Goal: Task Accomplishment & Management: Use online tool/utility

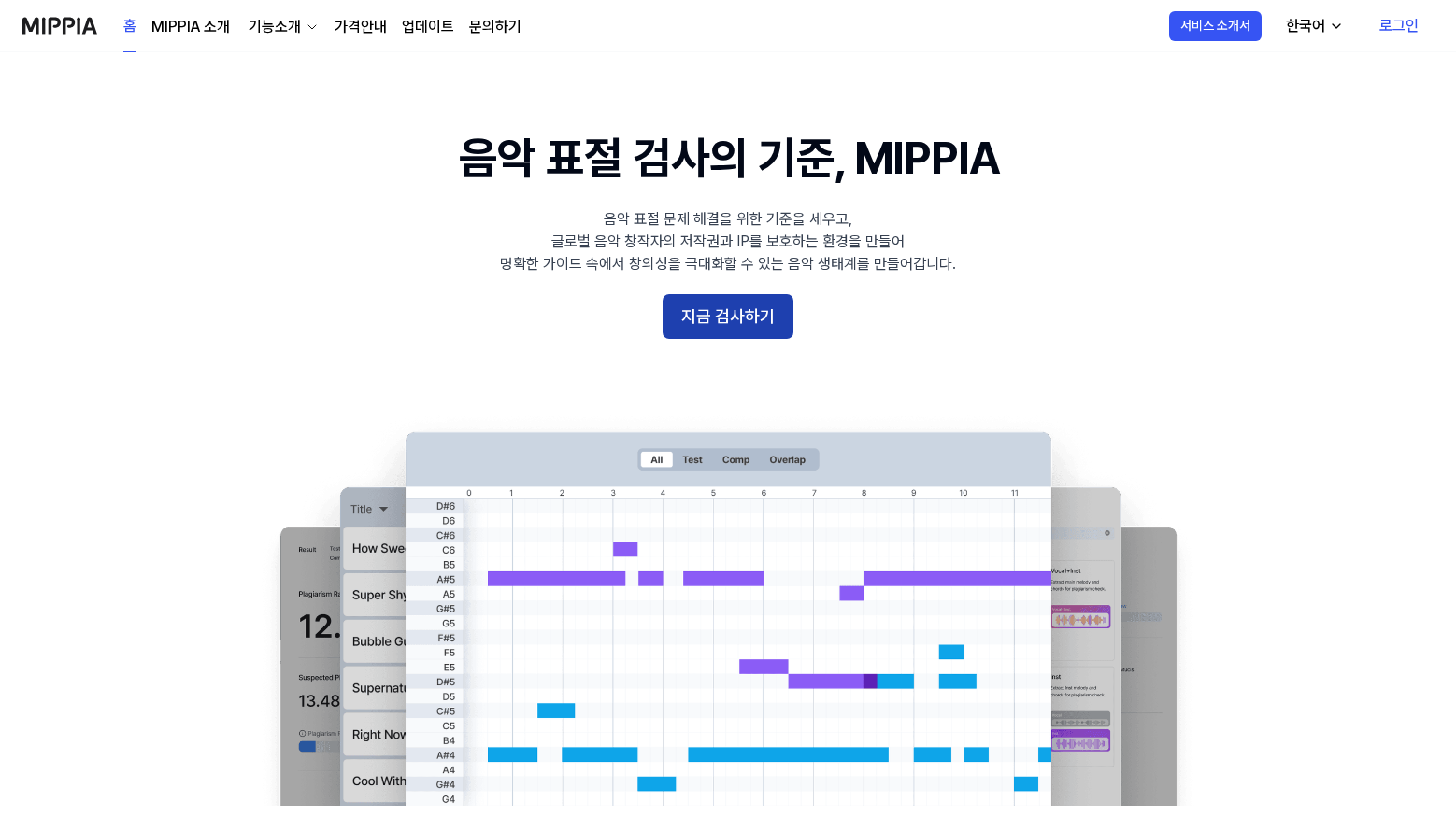
click at [742, 317] on button "지금 검사하기" at bounding box center [727, 317] width 130 height 45
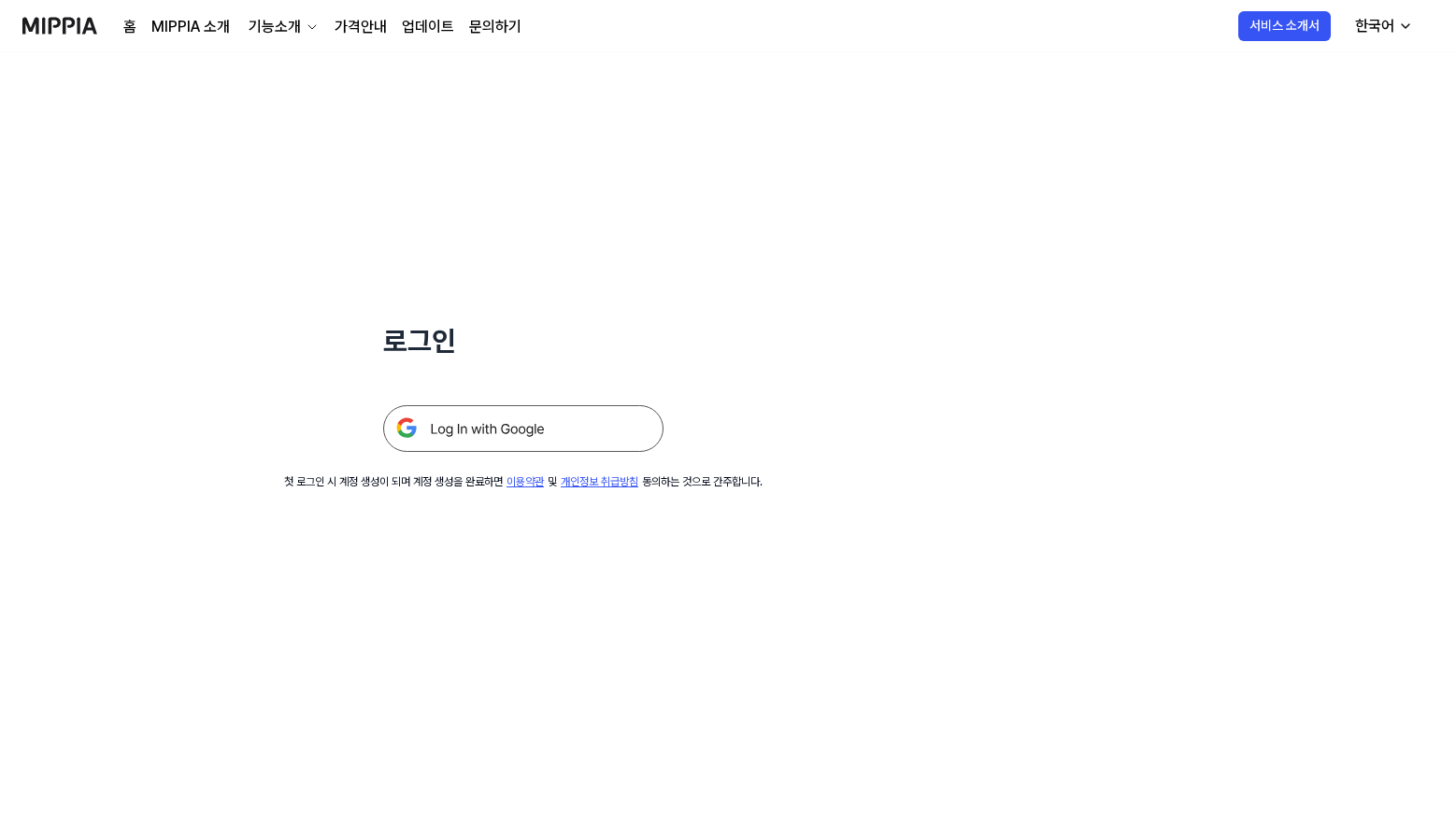
click at [570, 429] on img at bounding box center [523, 429] width 281 height 47
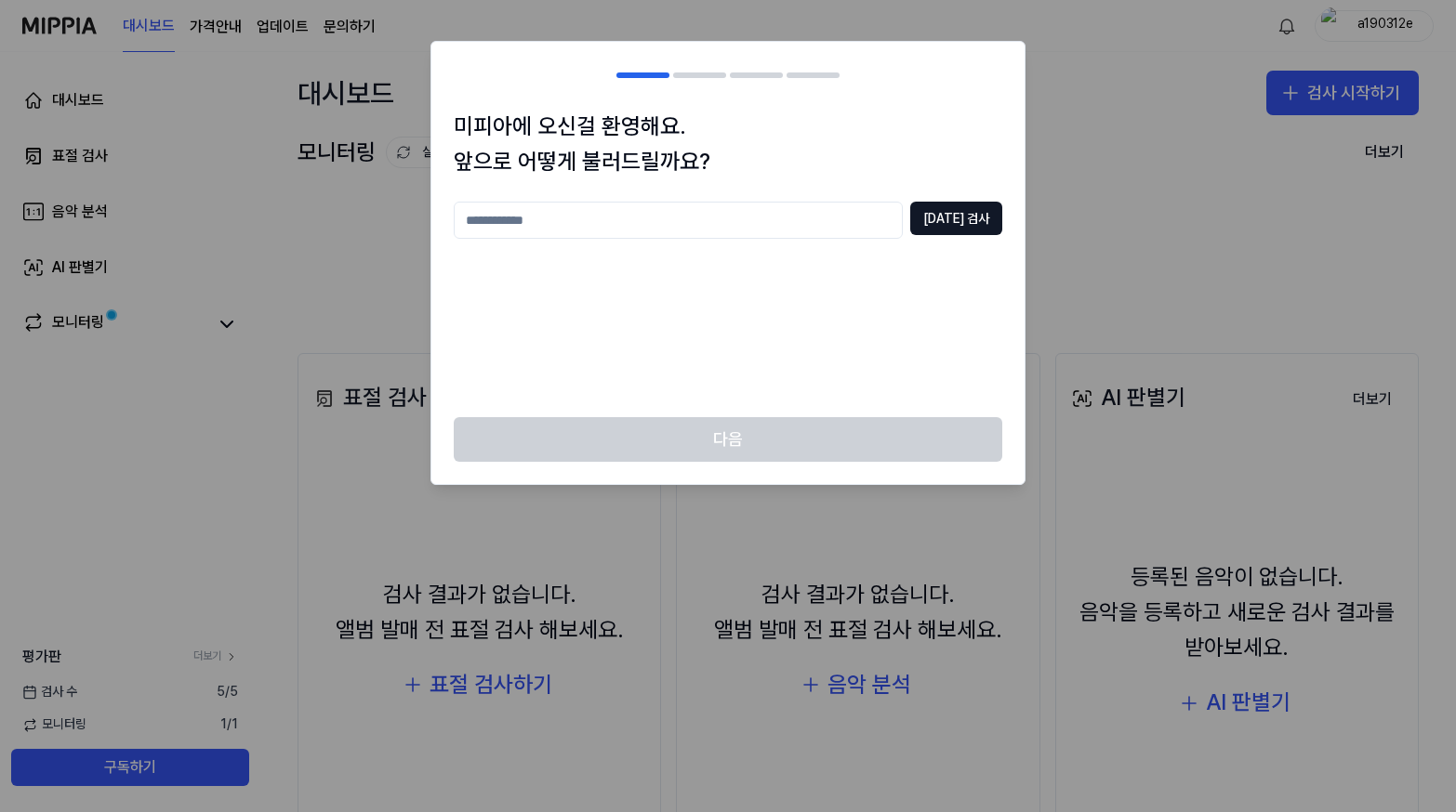
click at [727, 228] on input "text" at bounding box center [679, 221] width 449 height 37
type input "*****"
click at [967, 215] on button "중복 검사" at bounding box center [956, 219] width 92 height 33
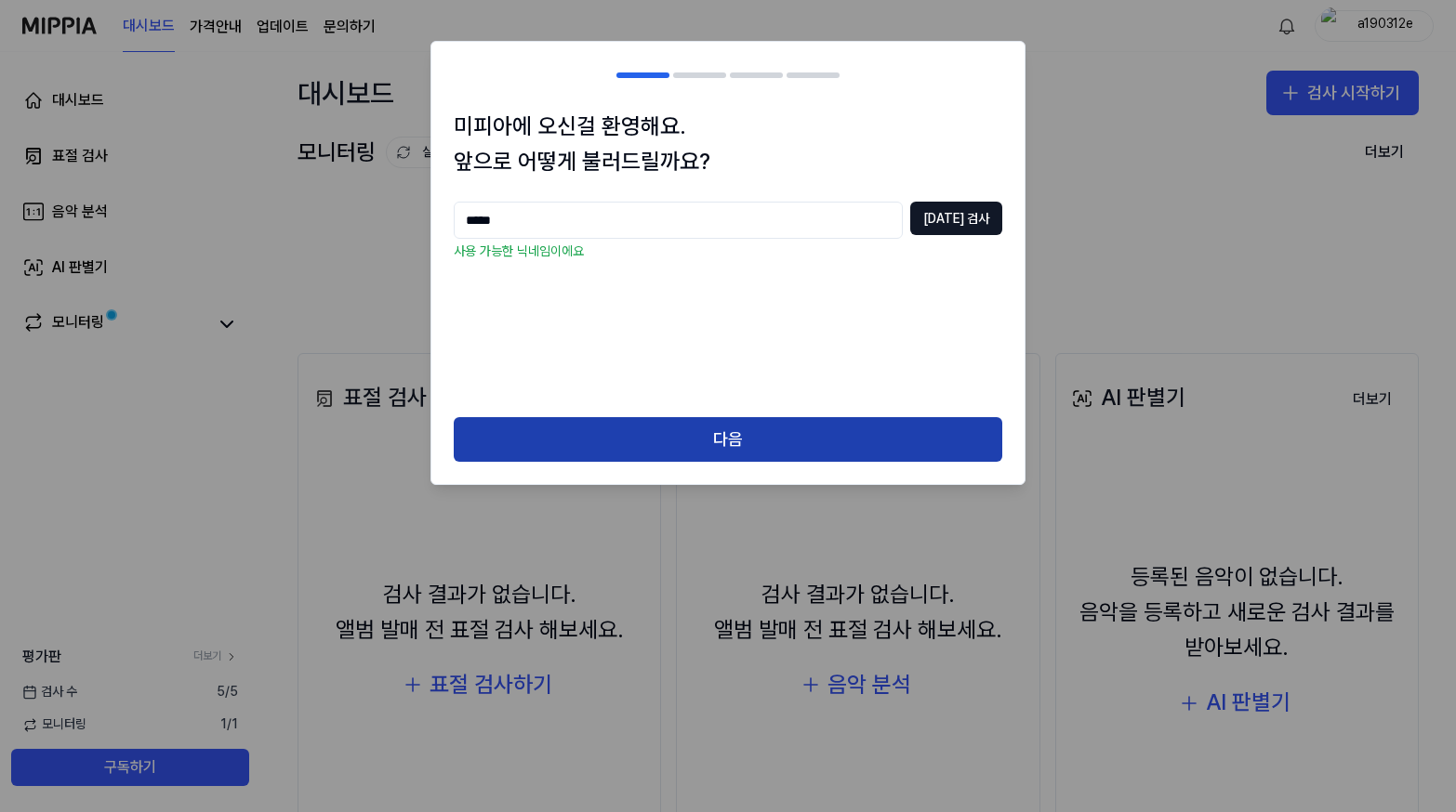
click at [723, 435] on button "다음" at bounding box center [728, 440] width 549 height 45
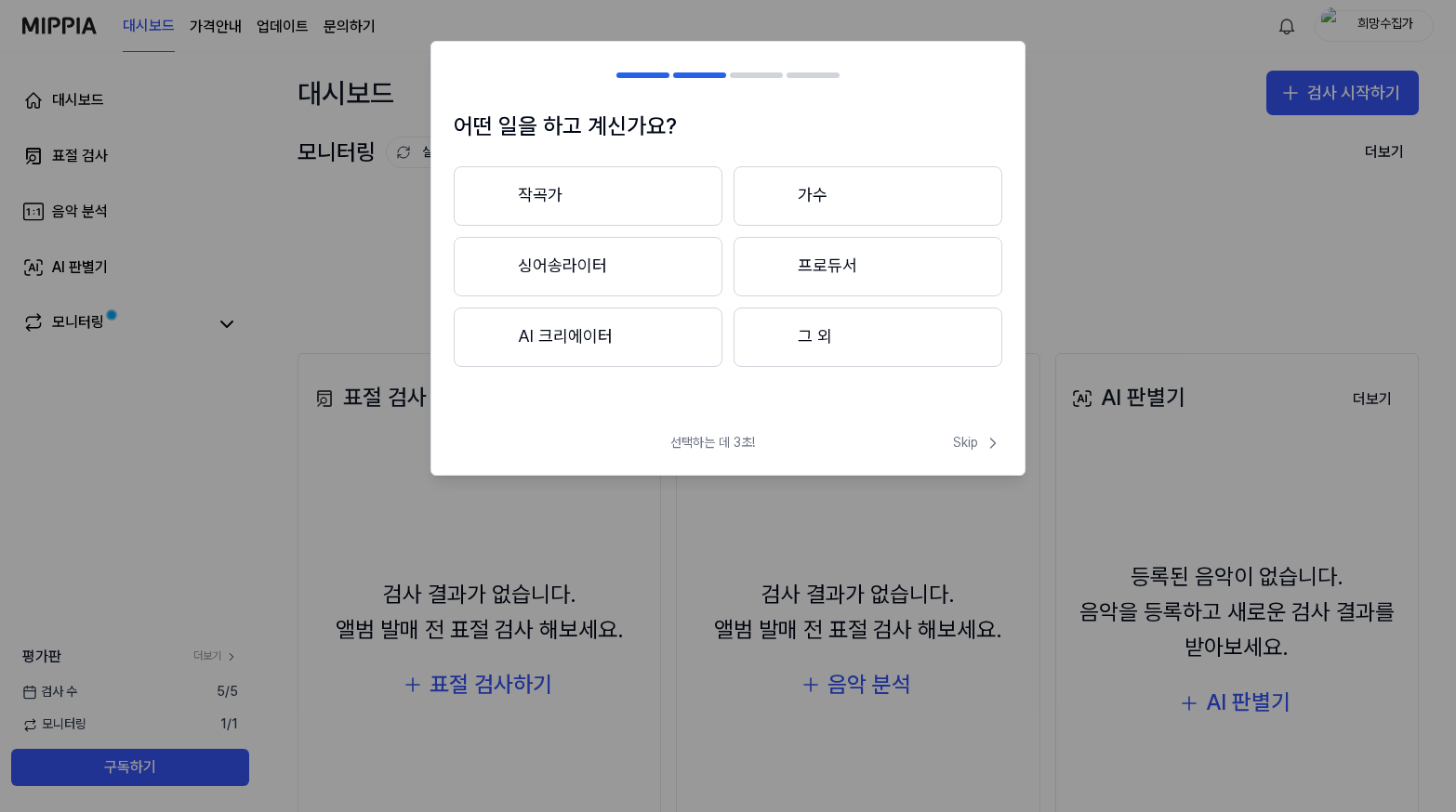
click at [603, 331] on button "AI 크리에이터" at bounding box center [588, 337] width 269 height 60
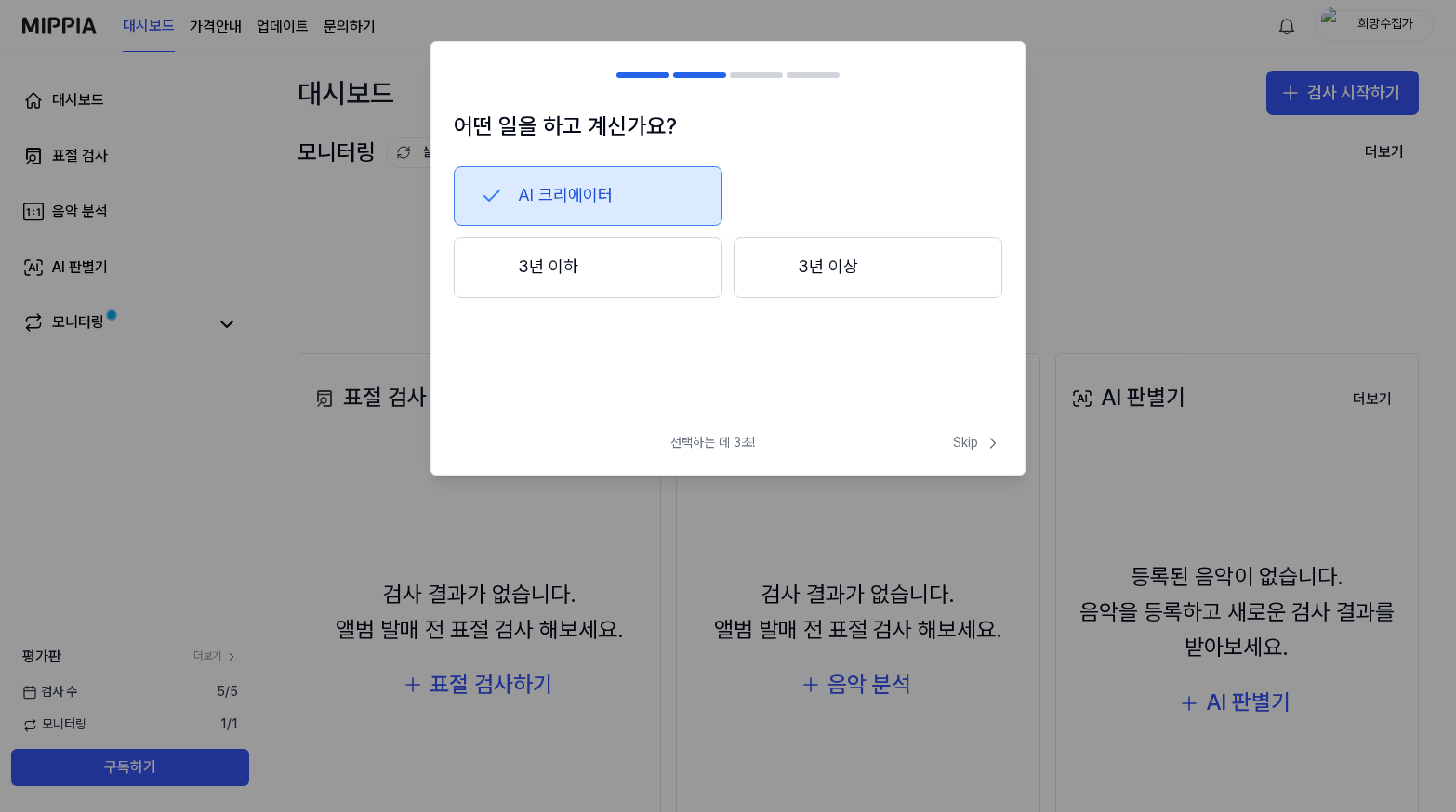
click at [616, 283] on button "3년 이하" at bounding box center [588, 267] width 269 height 61
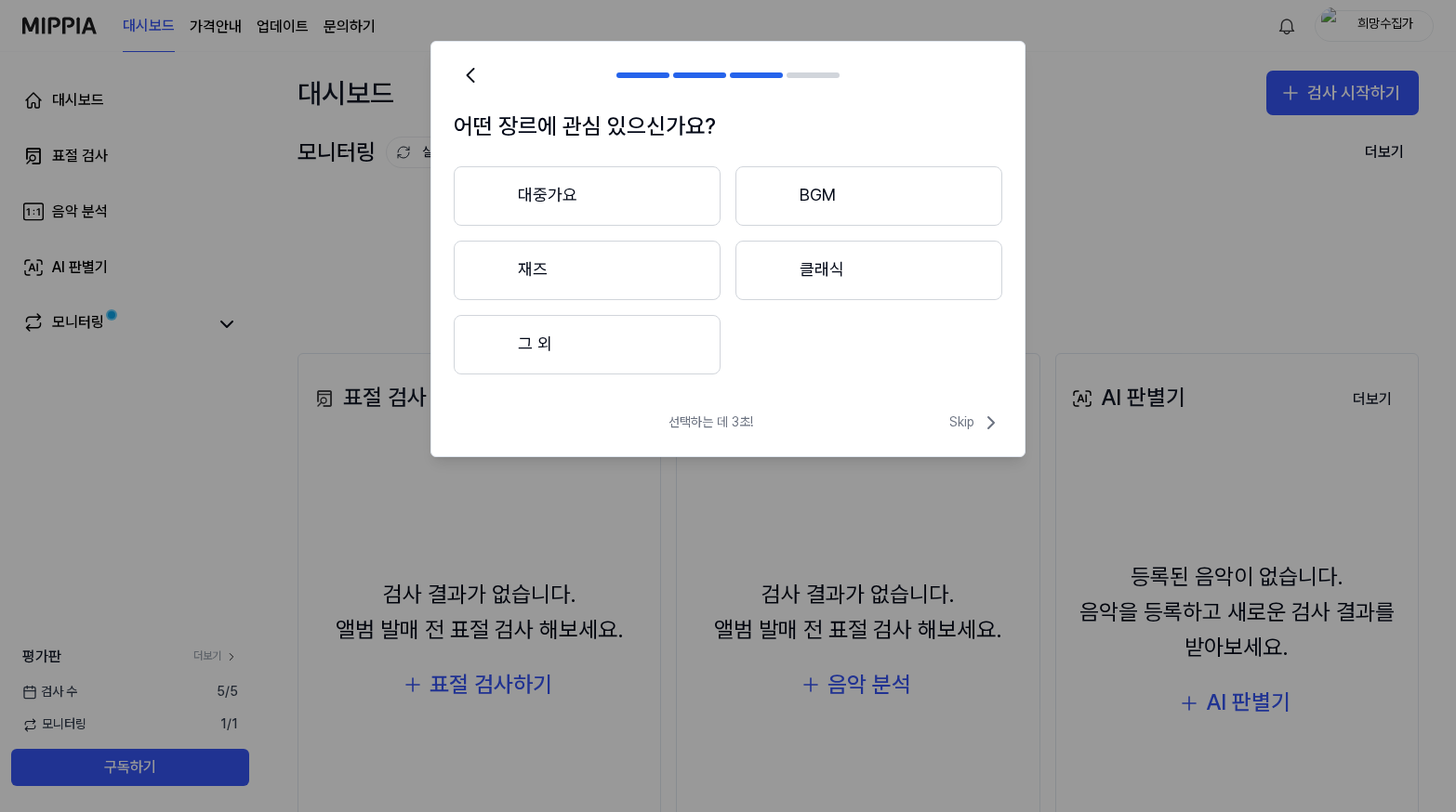
click at [591, 220] on button "대중가요" at bounding box center [587, 195] width 267 height 60
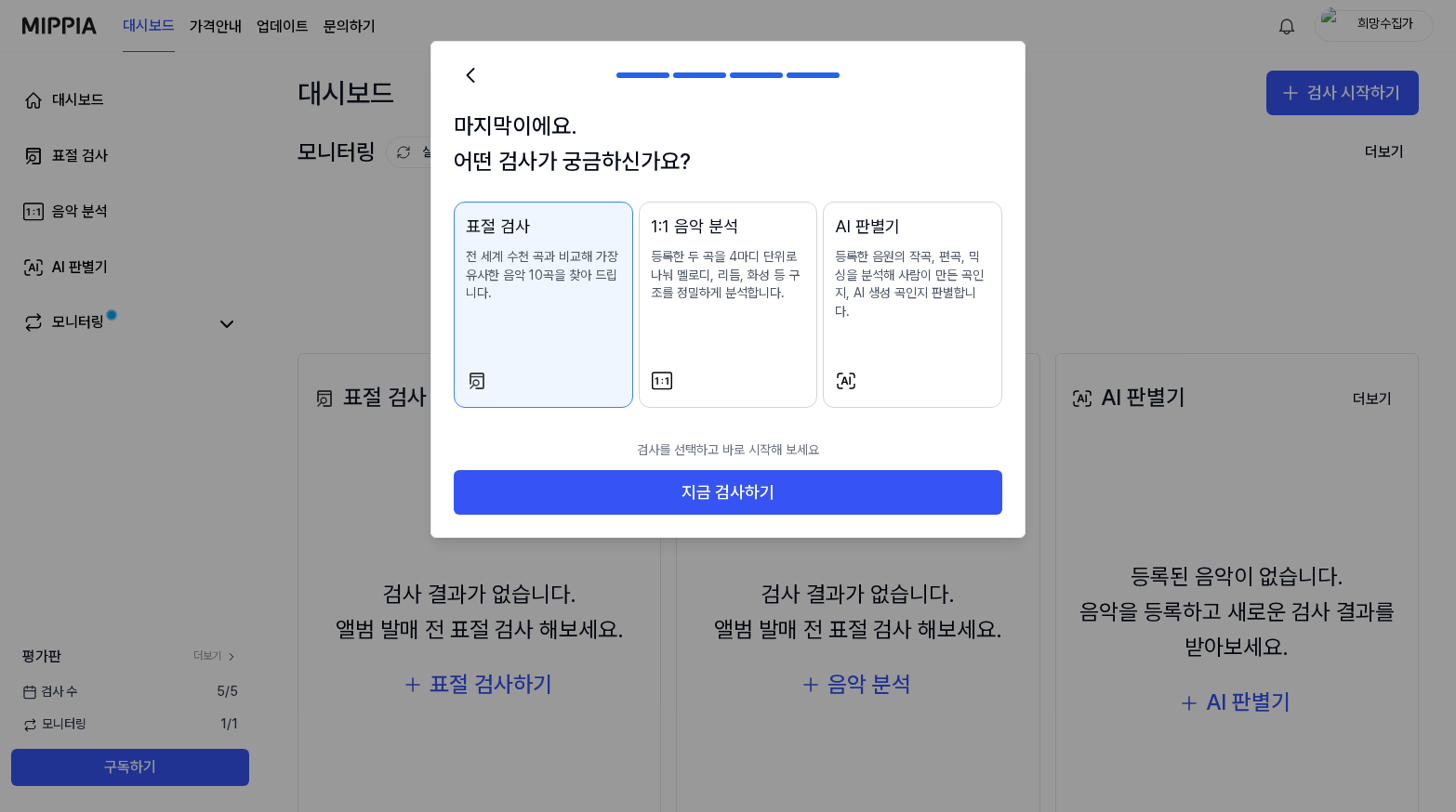
click at [548, 289] on p "전 세계 수천 곡과 비교해 가장 유사한 음악 10곡을 찾아 드립니다." at bounding box center [543, 275] width 155 height 55
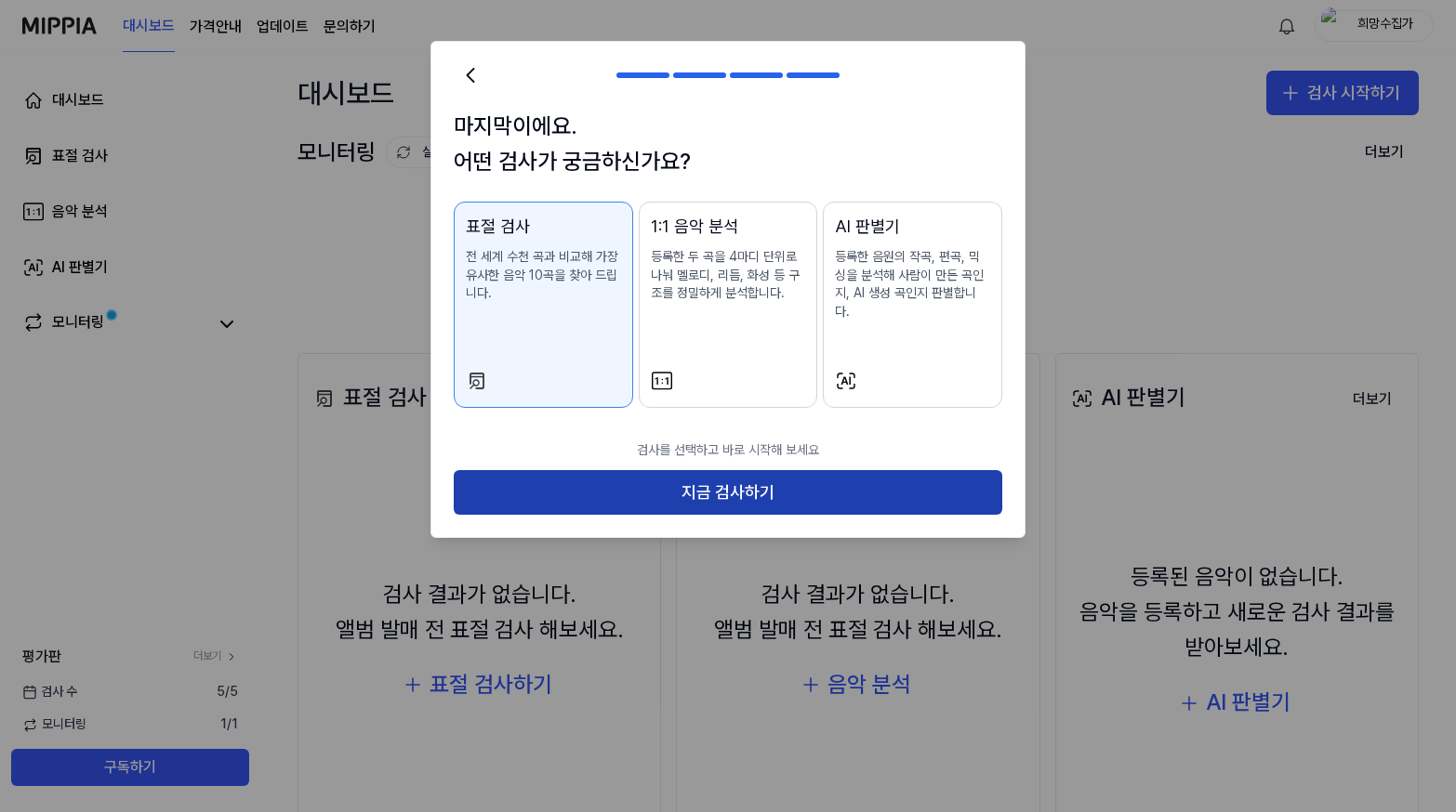
click at [588, 476] on button "지금 검사하기" at bounding box center [728, 493] width 549 height 45
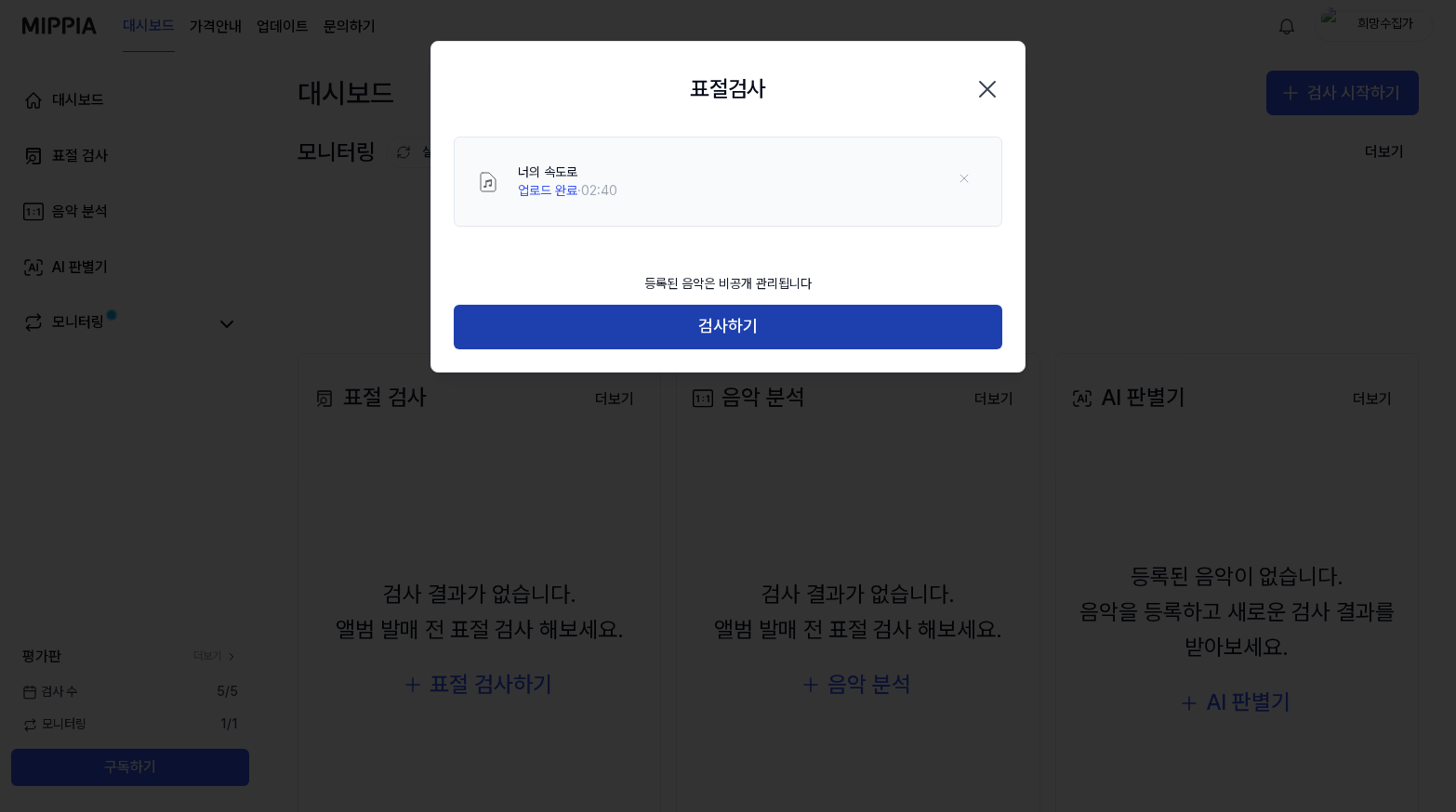
click at [684, 335] on button "검사하기" at bounding box center [728, 327] width 549 height 45
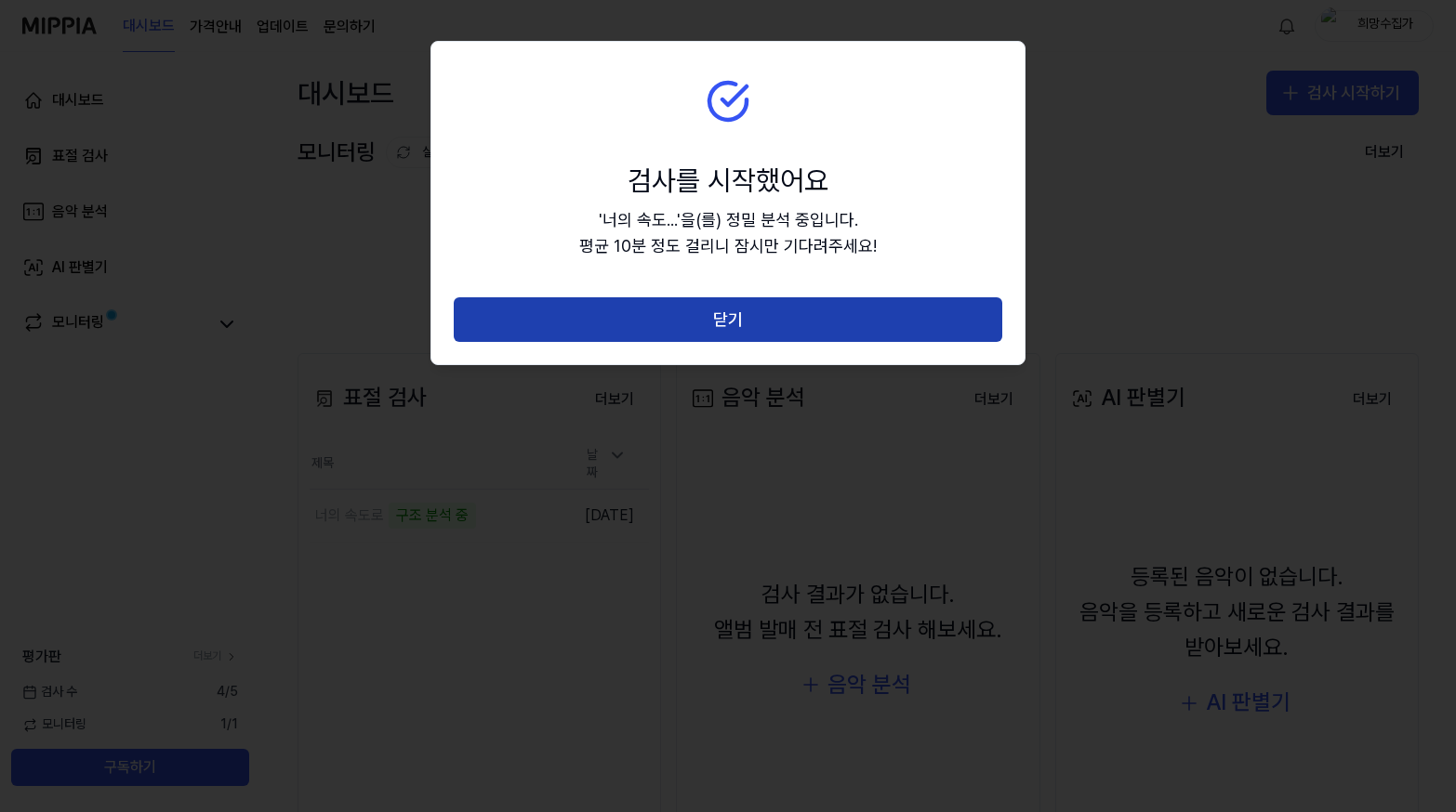
click at [839, 341] on button "닫기" at bounding box center [728, 320] width 549 height 45
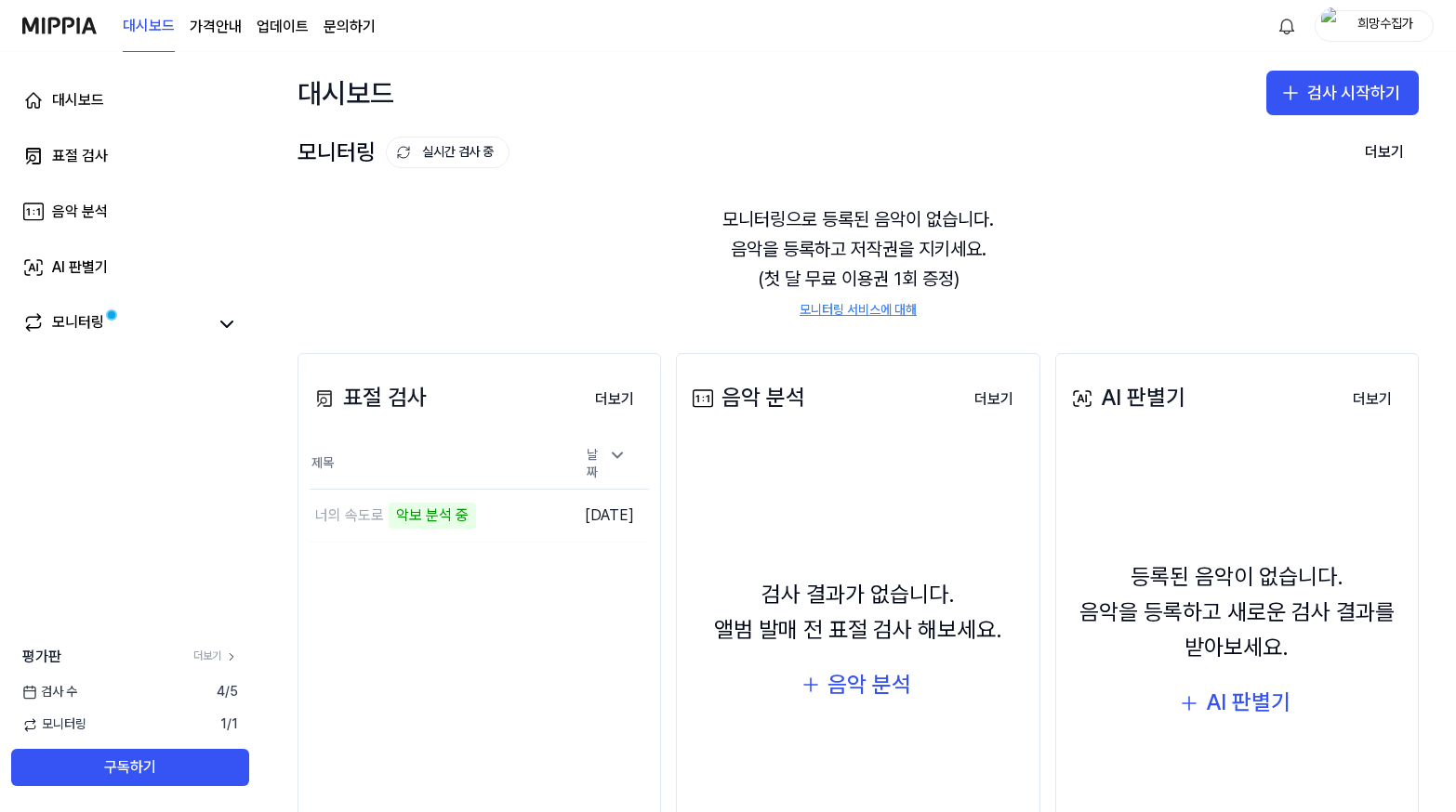
click at [851, 310] on link "모니터링 서비스에 대해" at bounding box center [858, 310] width 117 height 19
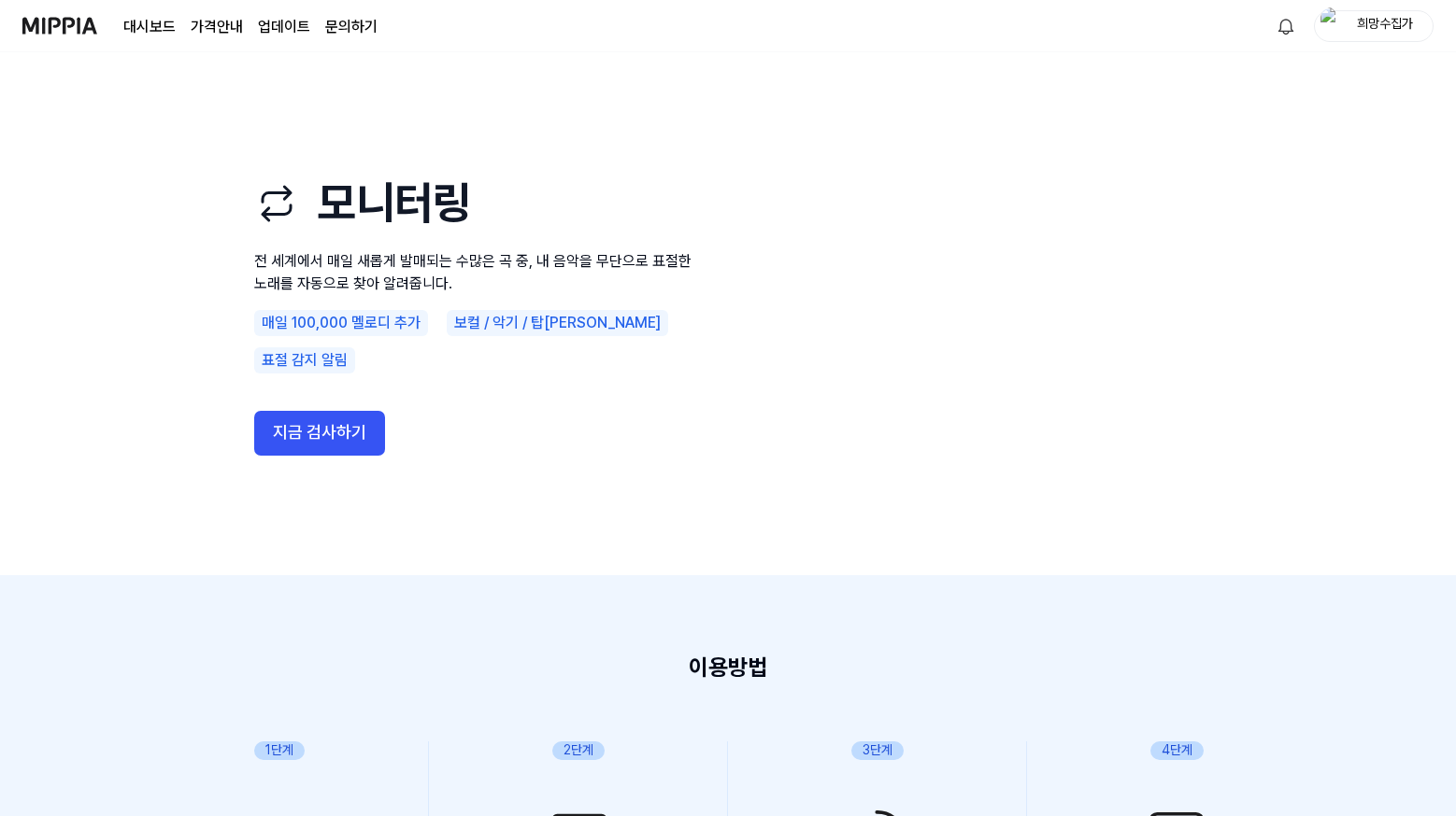
click at [233, 23] on page\) "가격안내" at bounding box center [216, 26] width 52 height 23
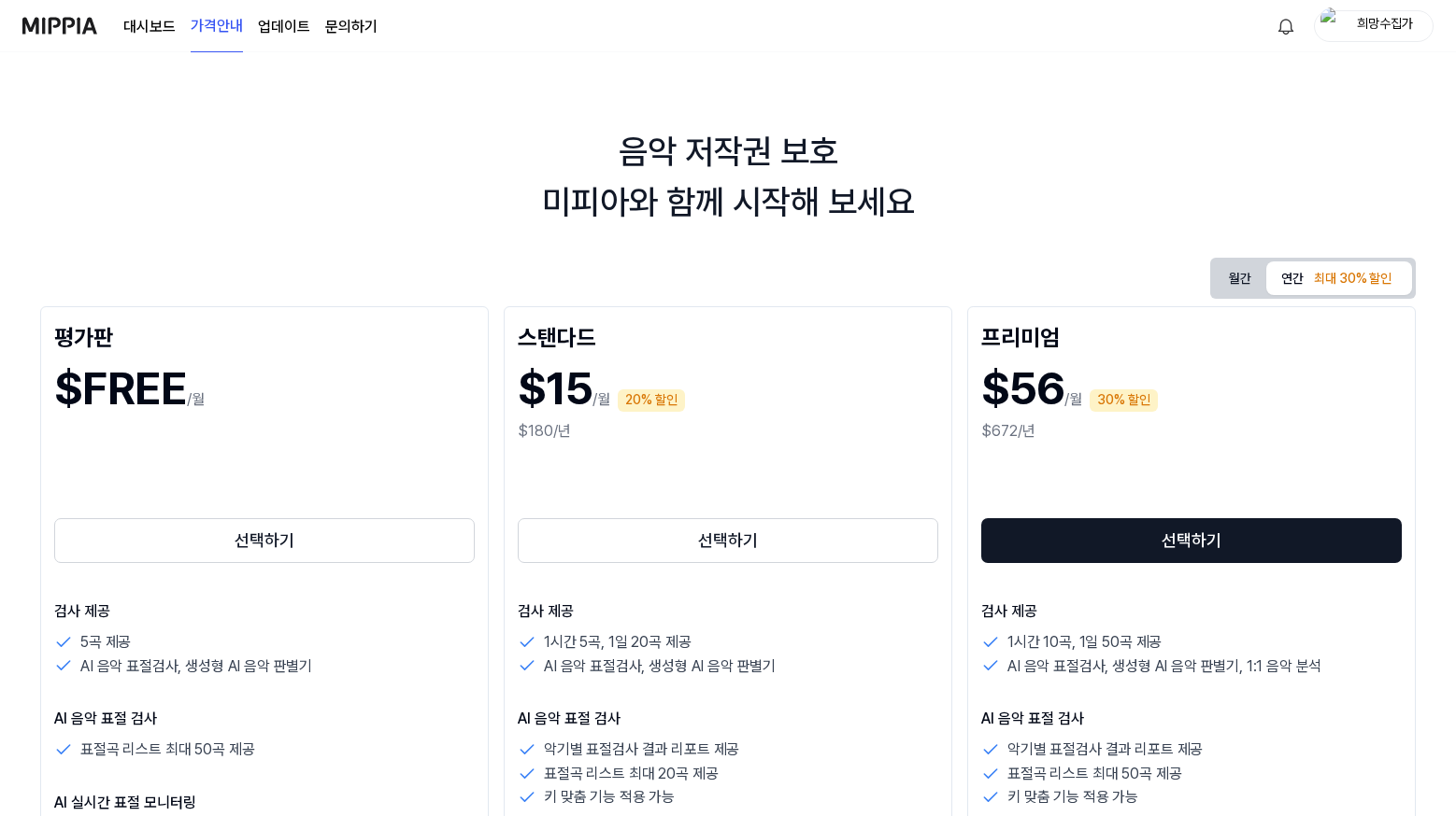
click at [1392, 22] on div "희망수집가" at bounding box center [1384, 25] width 73 height 21
click at [1226, 131] on link "계정" at bounding box center [1314, 135] width 215 height 19
click at [126, 21] on link "대시보드" at bounding box center [149, 26] width 52 height 23
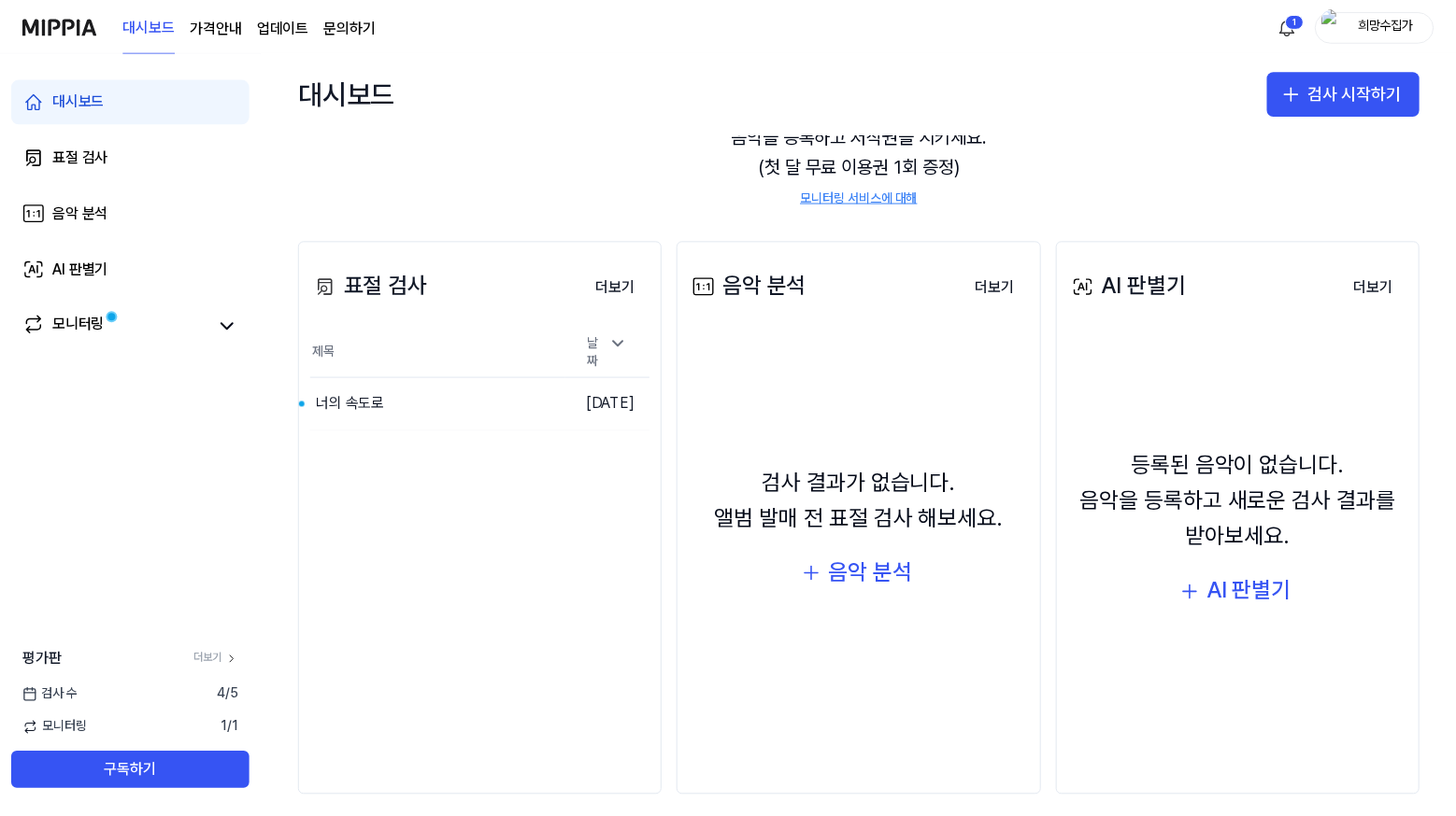
scroll to position [131, 0]
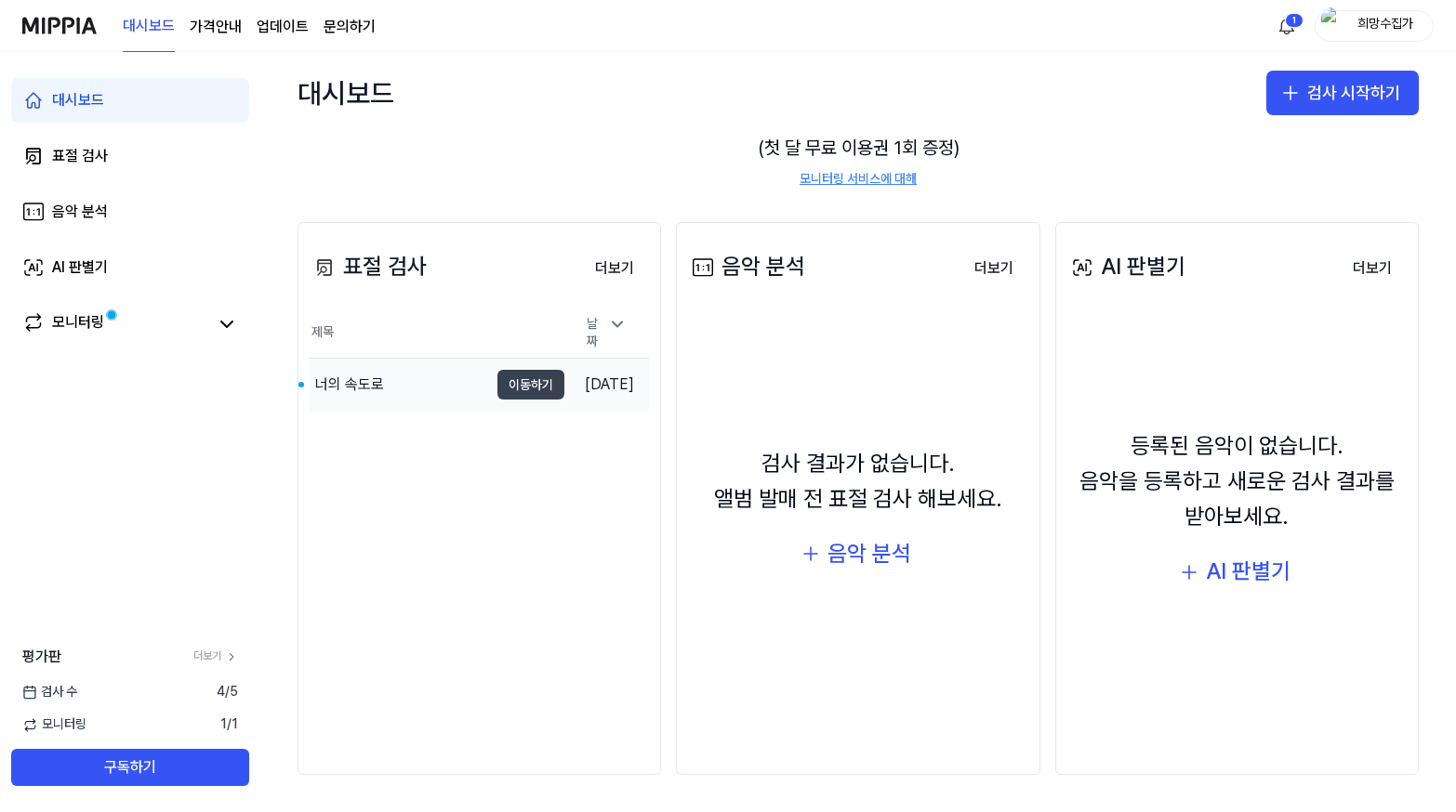
click at [498, 377] on button "이동하기" at bounding box center [531, 385] width 67 height 29
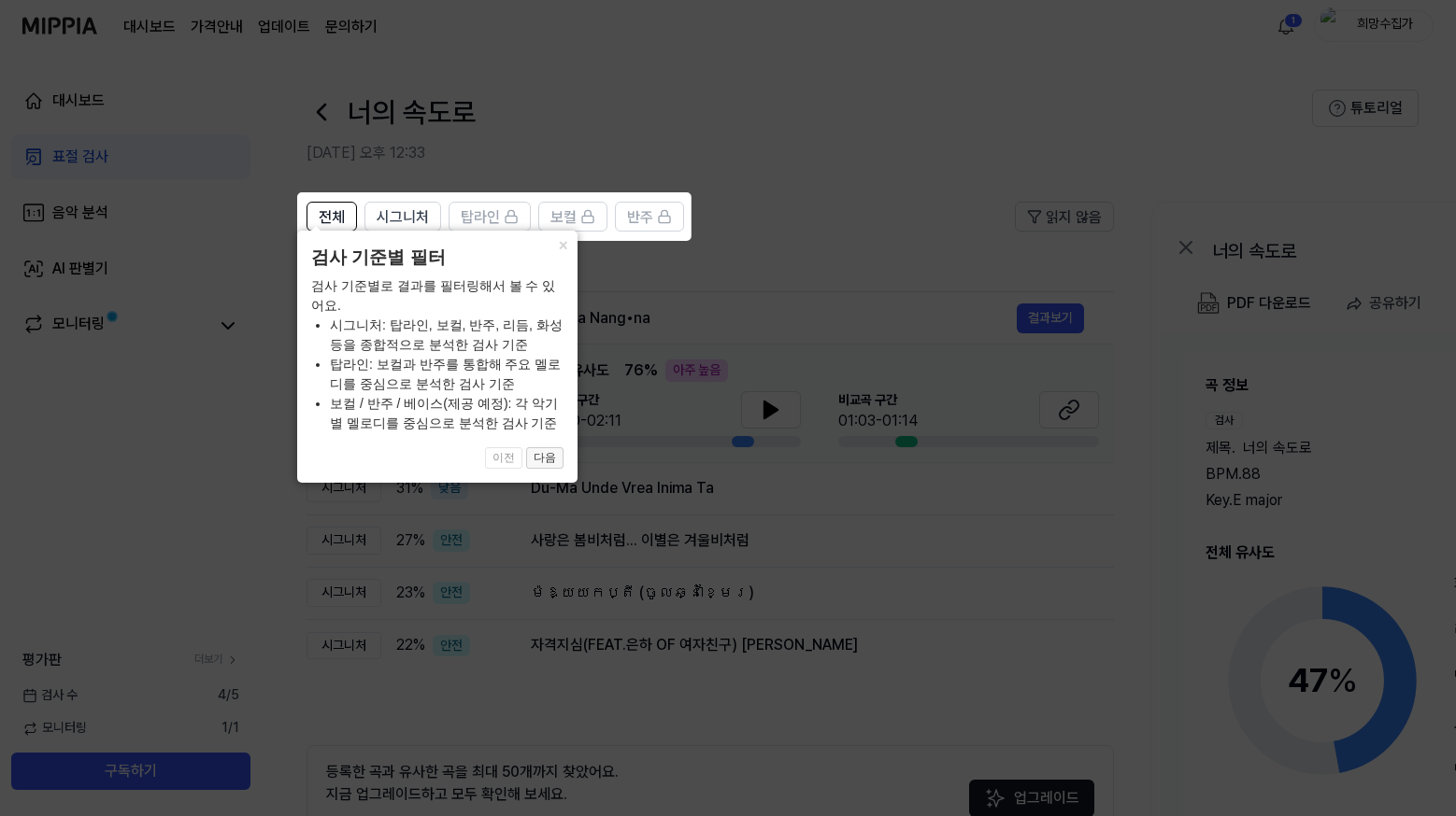
click at [544, 463] on button "다음" at bounding box center [545, 458] width 37 height 23
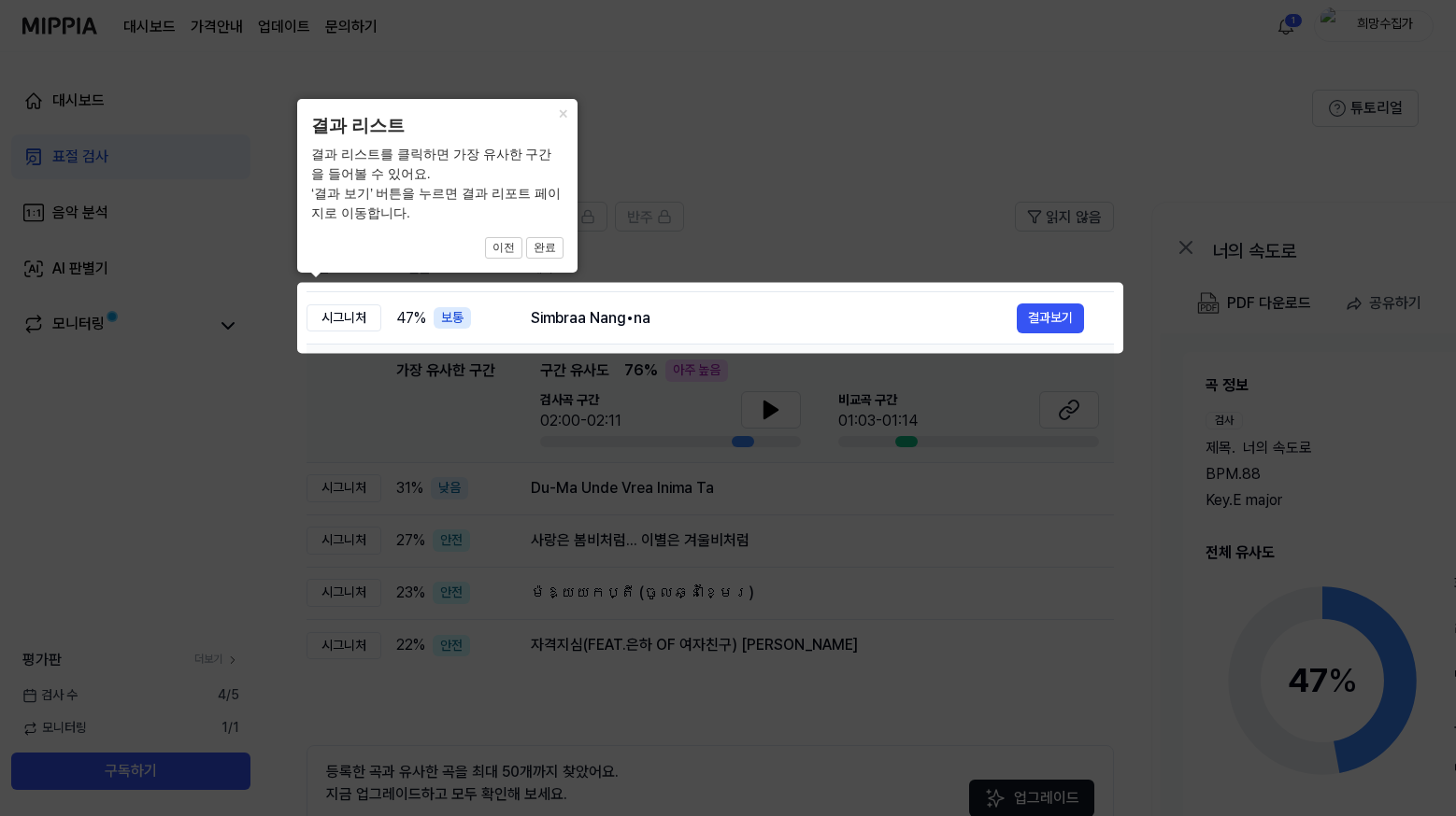
click at [813, 419] on icon at bounding box center [731, 408] width 1463 height 816
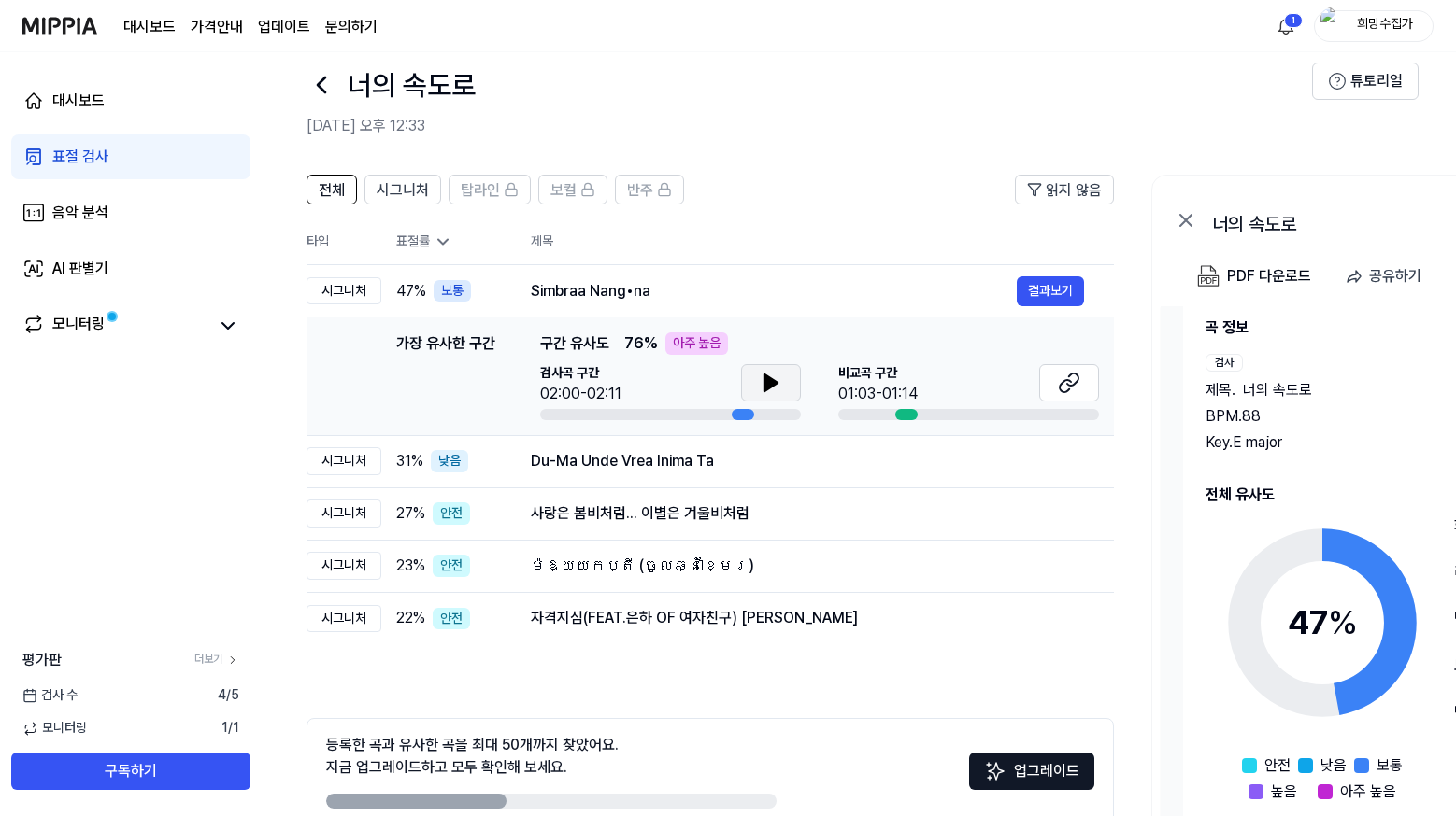
click at [778, 377] on icon at bounding box center [770, 382] width 23 height 23
click at [1074, 381] on icon at bounding box center [1068, 382] width 23 height 23
click at [783, 381] on button at bounding box center [770, 382] width 60 height 37
click at [1069, 454] on button "결과보기" at bounding box center [1050, 461] width 68 height 29
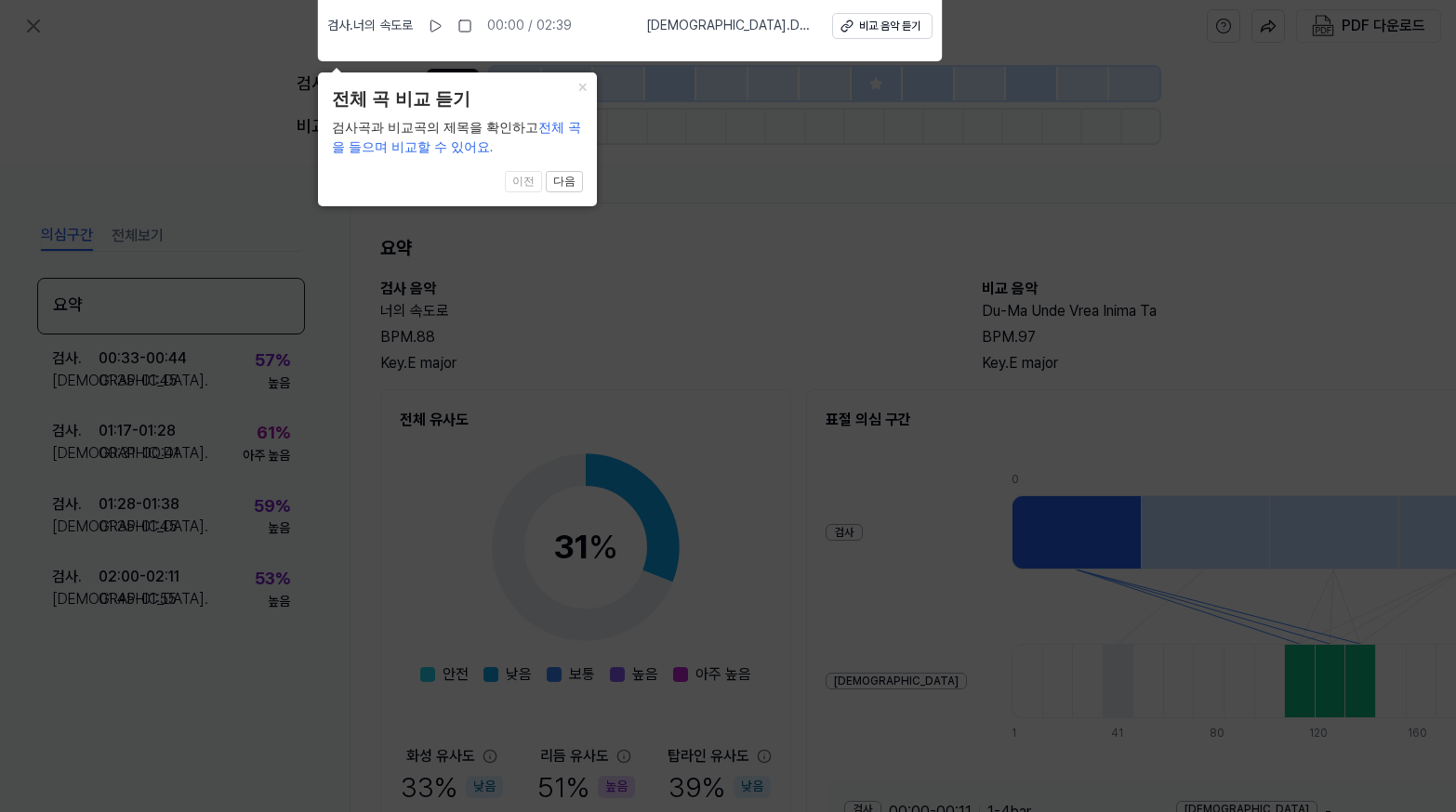
click at [679, 199] on icon at bounding box center [728, 401] width 1456 height 822
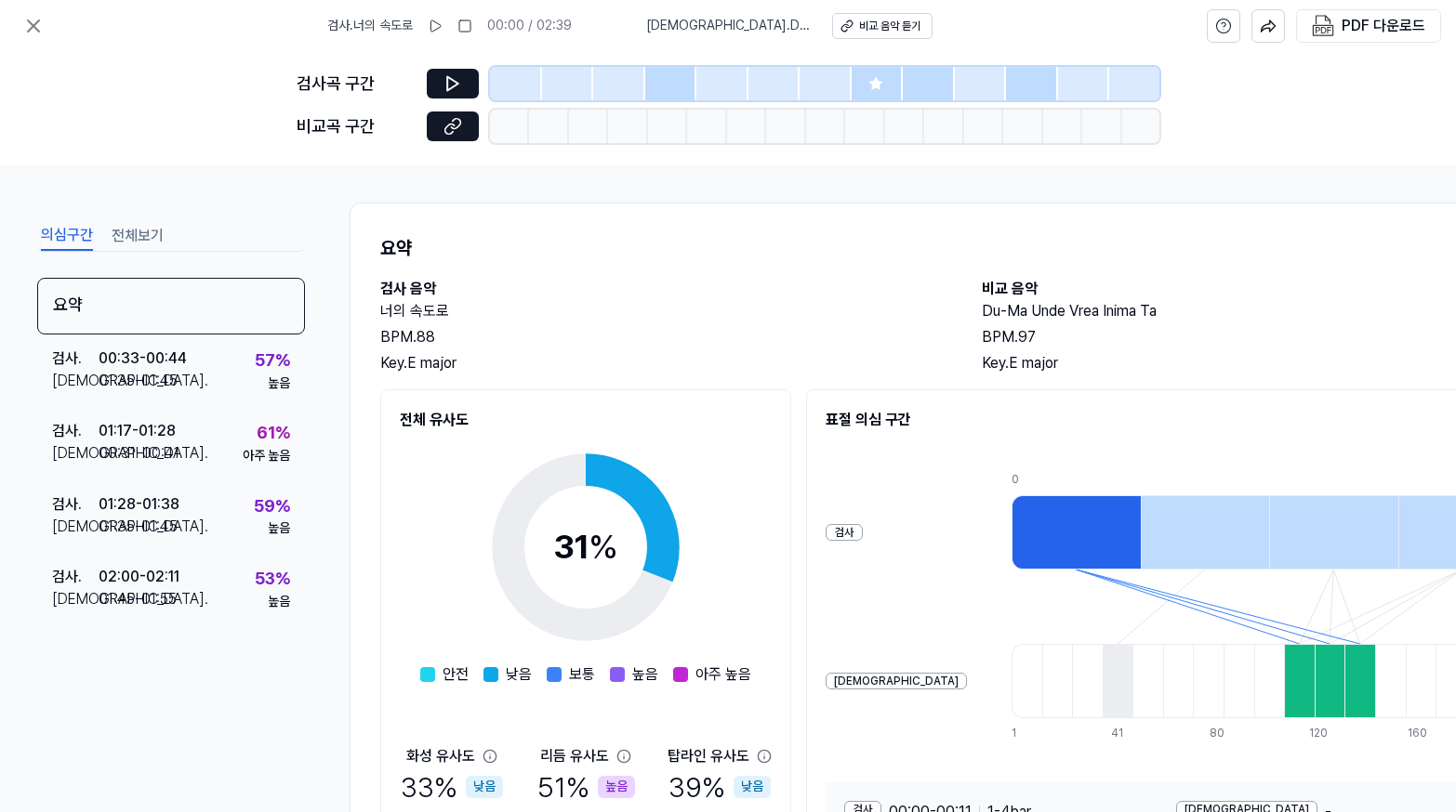
scroll to position [181, 0]
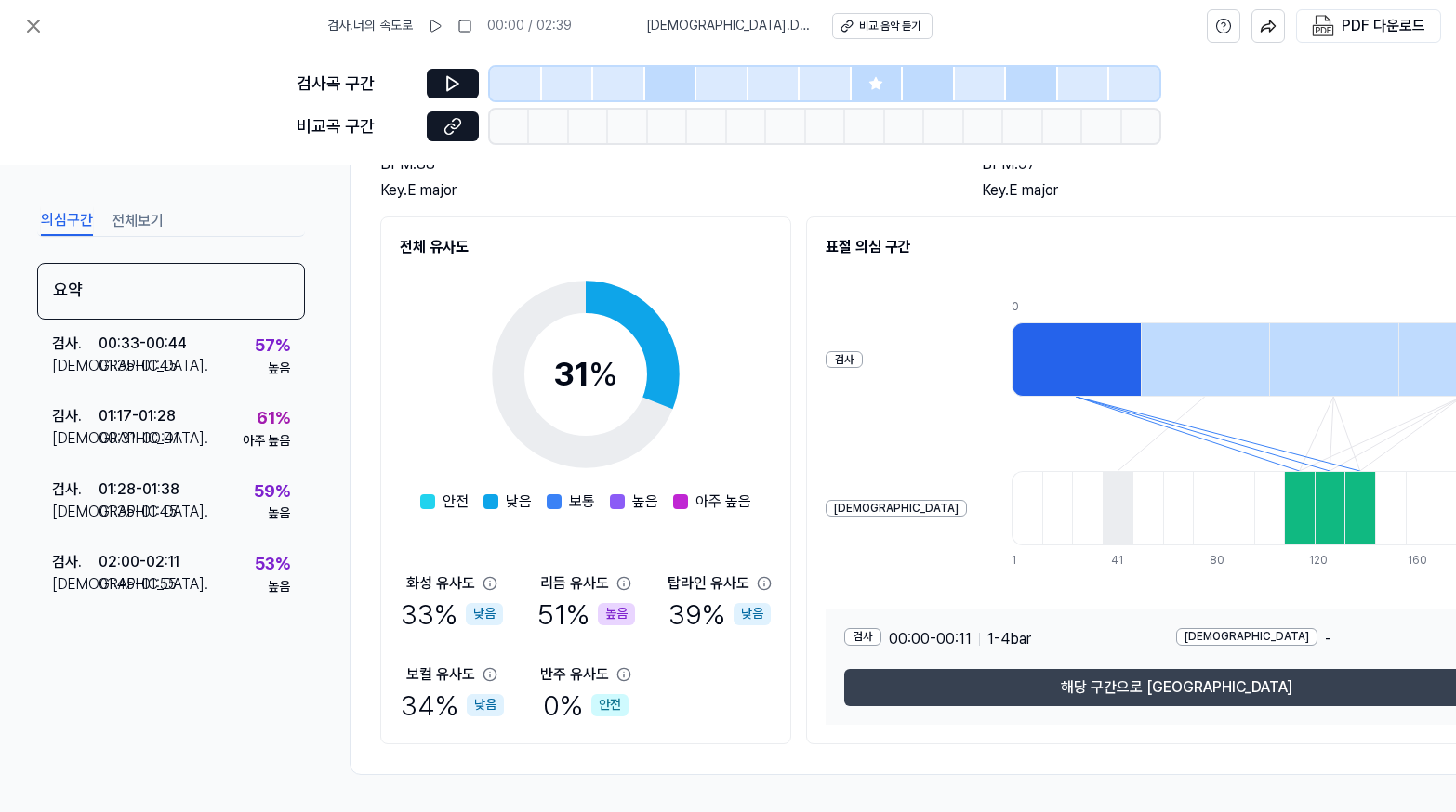
click at [1170, 671] on button "해당 구간으로 이동" at bounding box center [1177, 688] width 664 height 37
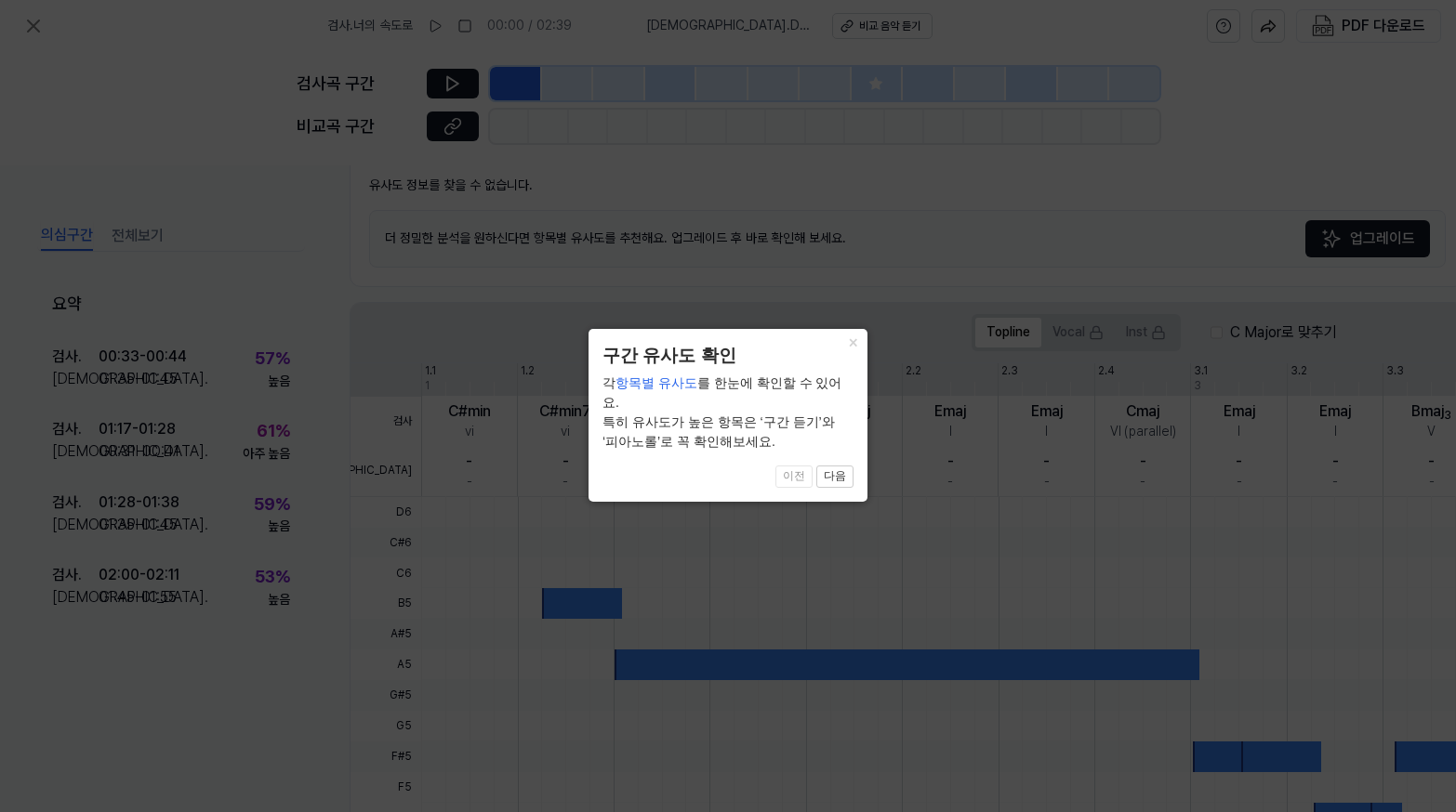
scroll to position [431, 0]
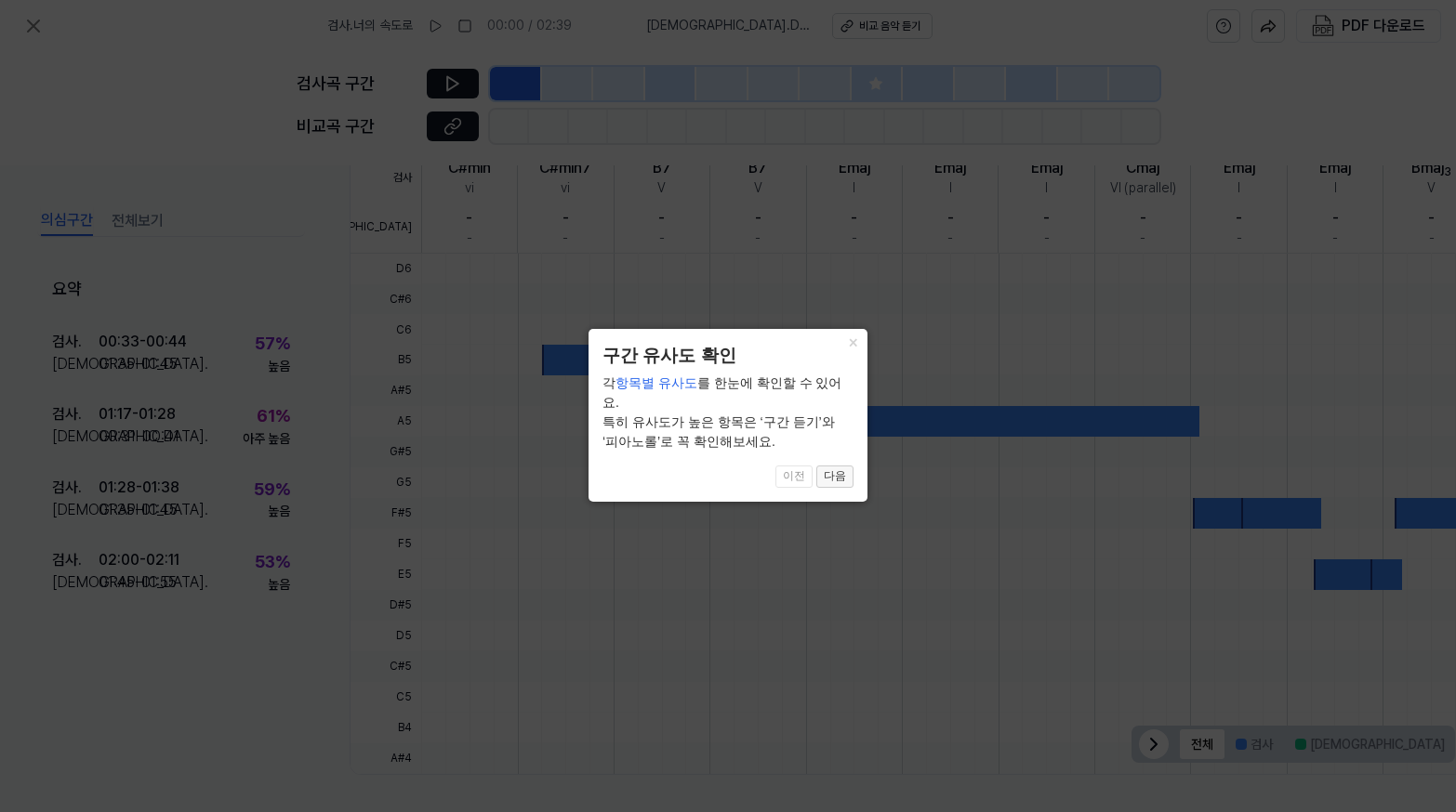
click at [847, 466] on button "다음" at bounding box center [835, 476] width 37 height 22
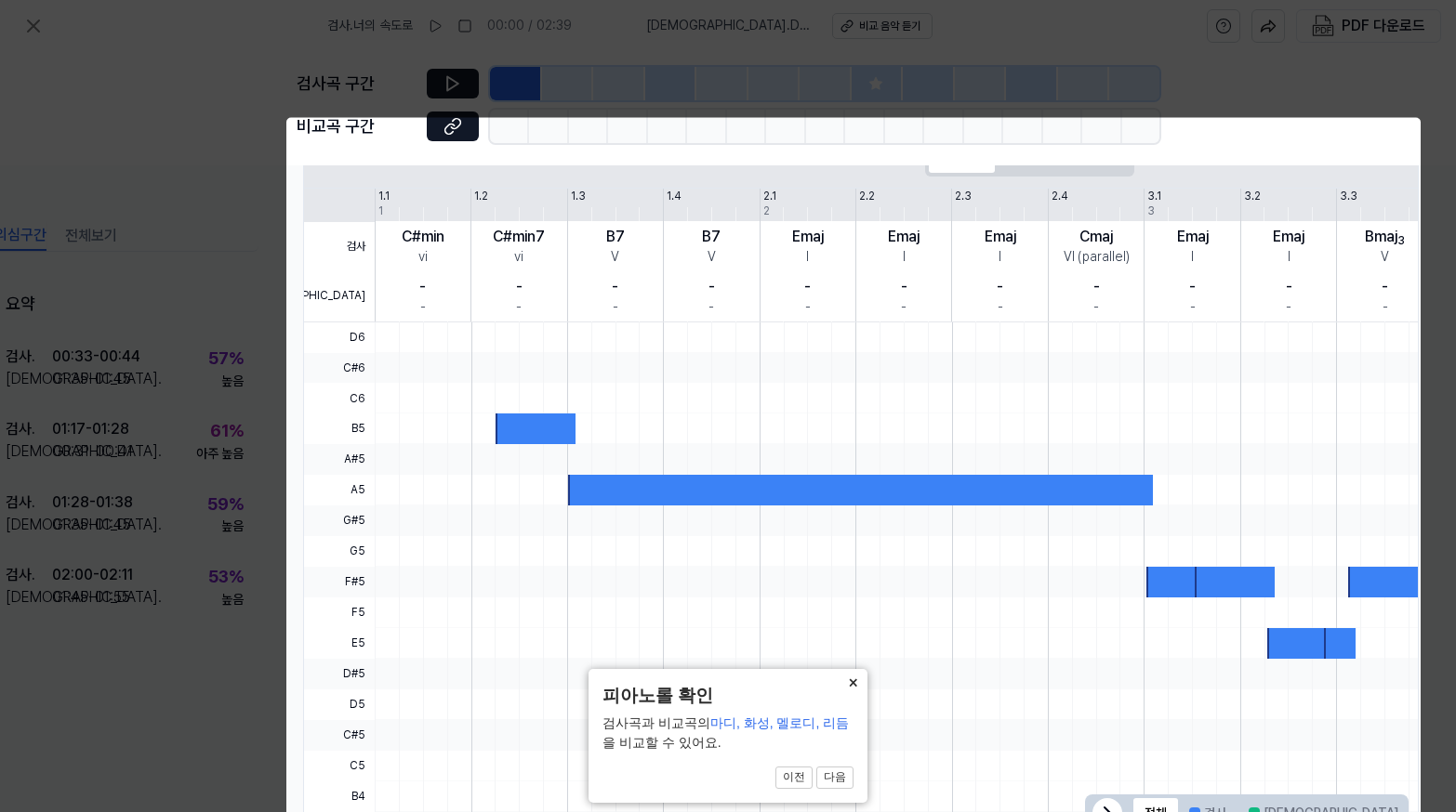
click at [848, 685] on button "×" at bounding box center [853, 682] width 29 height 26
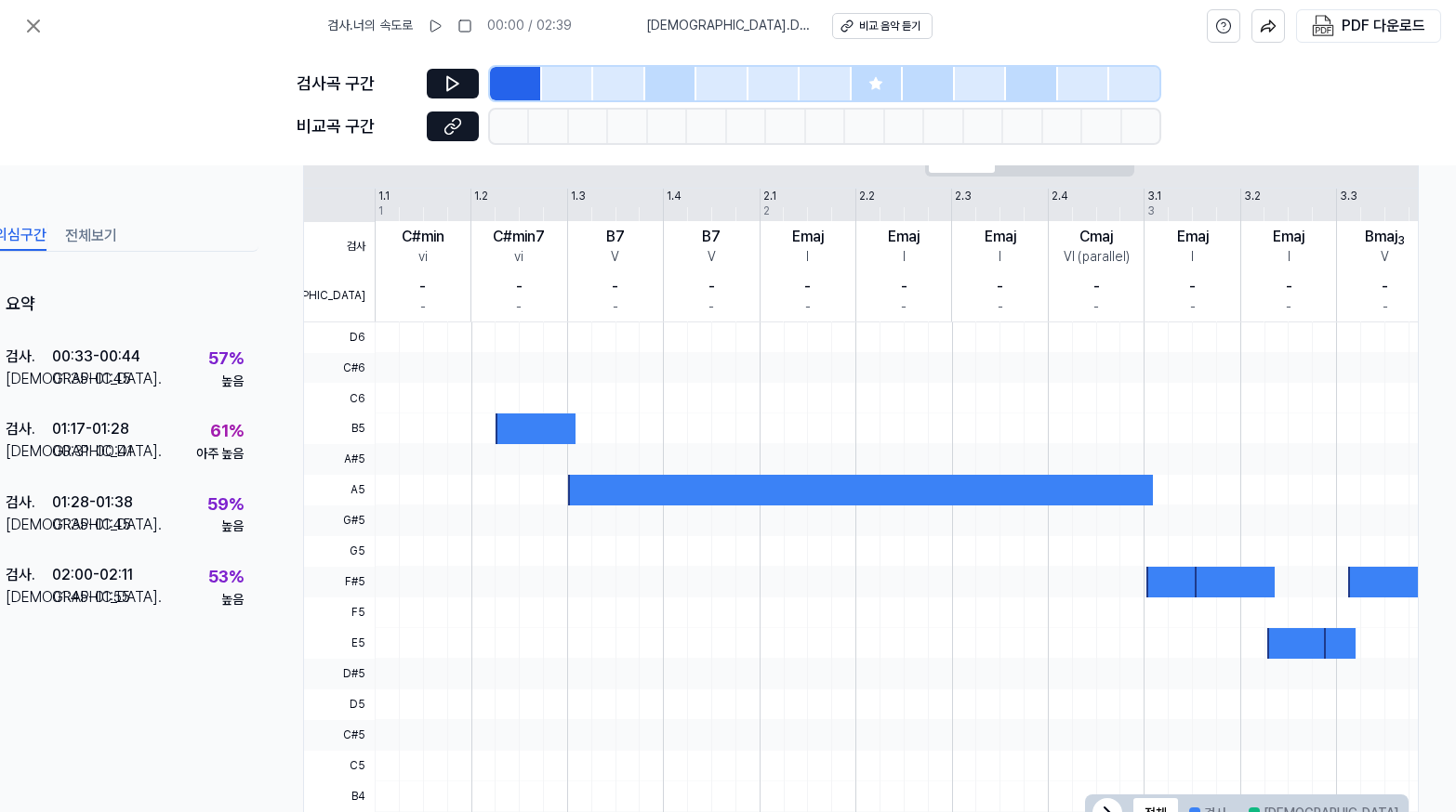
scroll to position [355, 0]
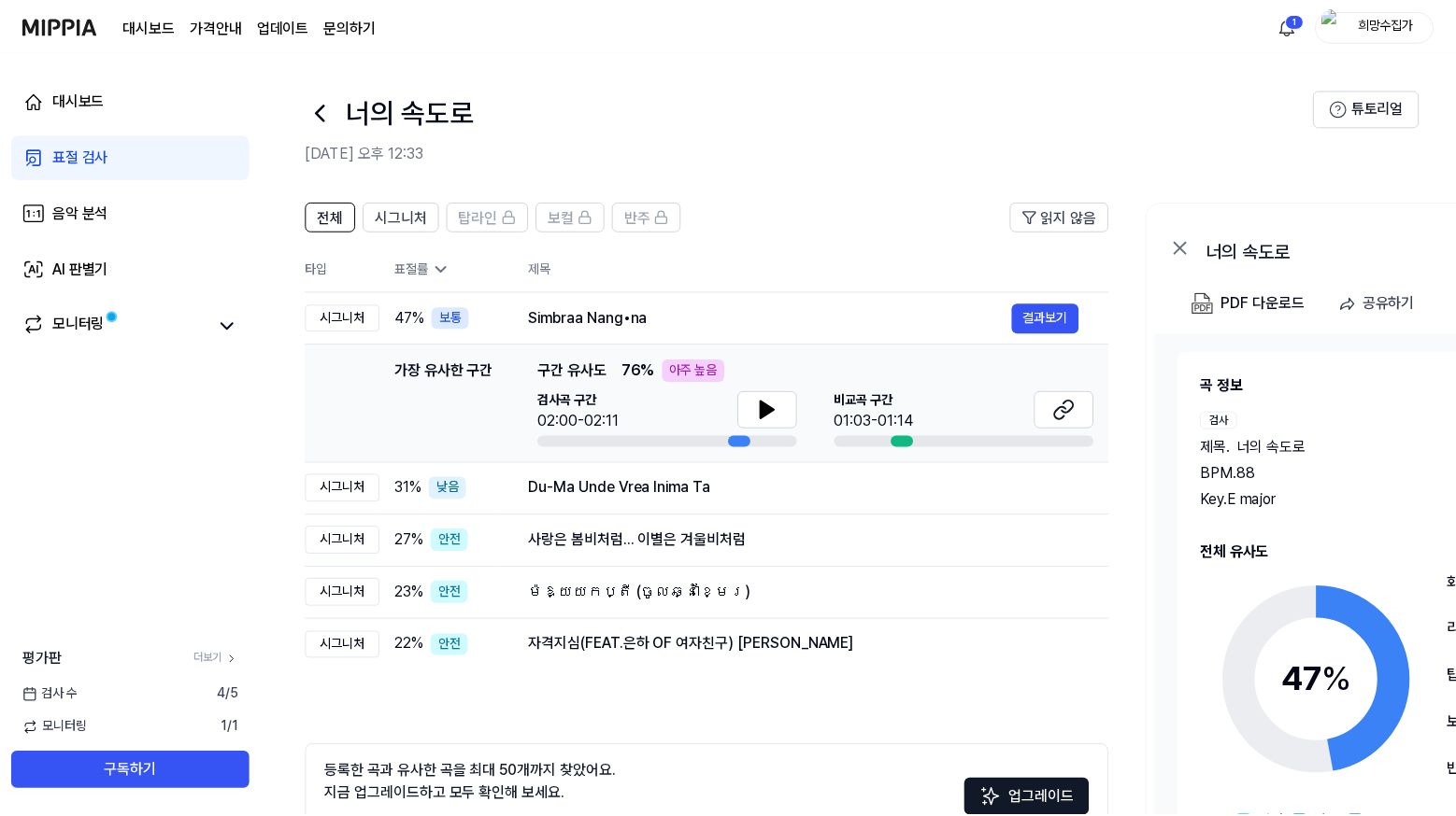
scroll to position [27, 0]
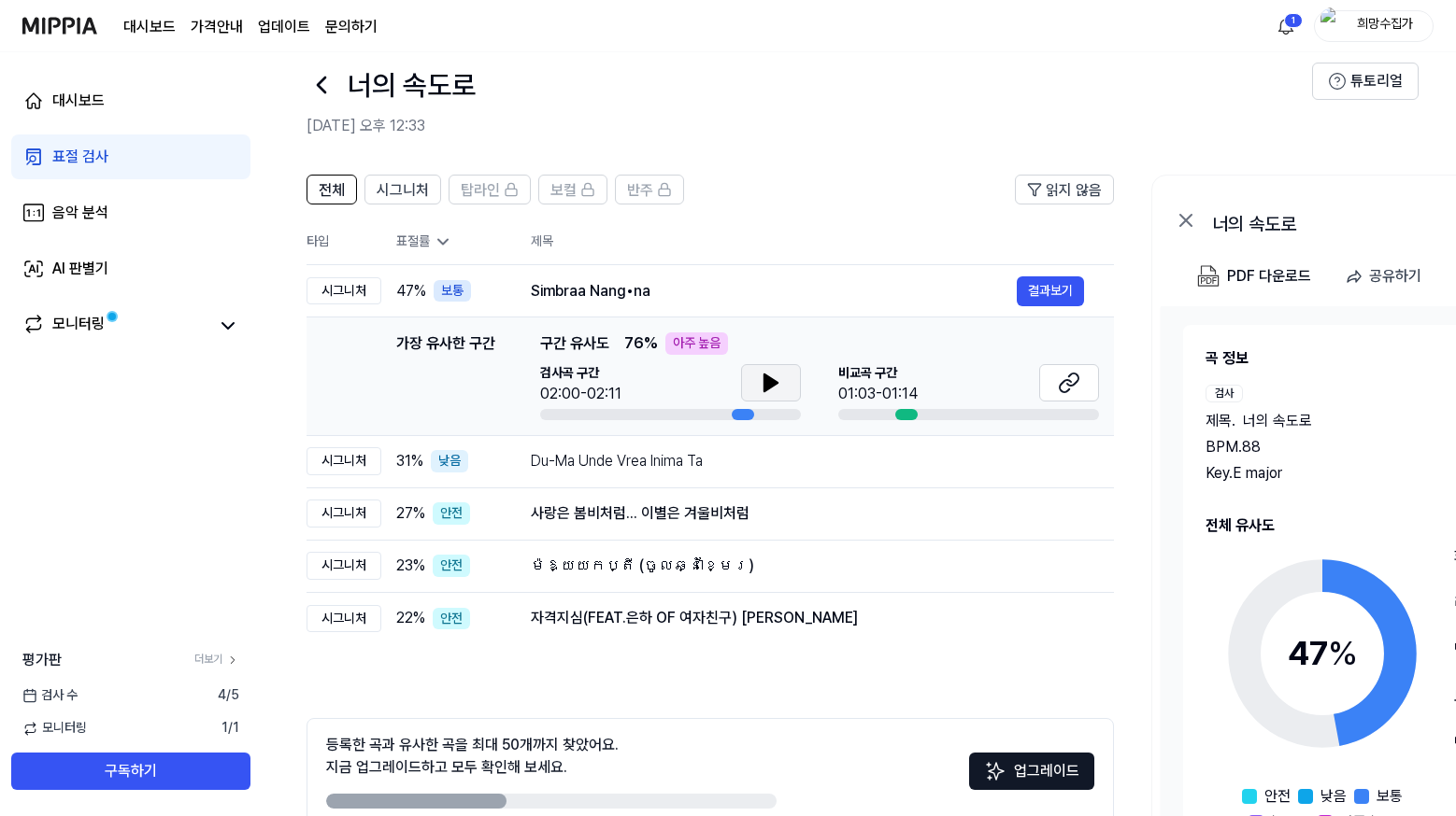
click at [761, 382] on icon at bounding box center [770, 382] width 23 height 23
click at [793, 377] on button at bounding box center [770, 382] width 60 height 37
click at [1069, 383] on icon at bounding box center [1068, 382] width 23 height 23
click at [765, 470] on div "Du-Ma Unde Vrea Inima Ta" at bounding box center [773, 461] width 486 height 23
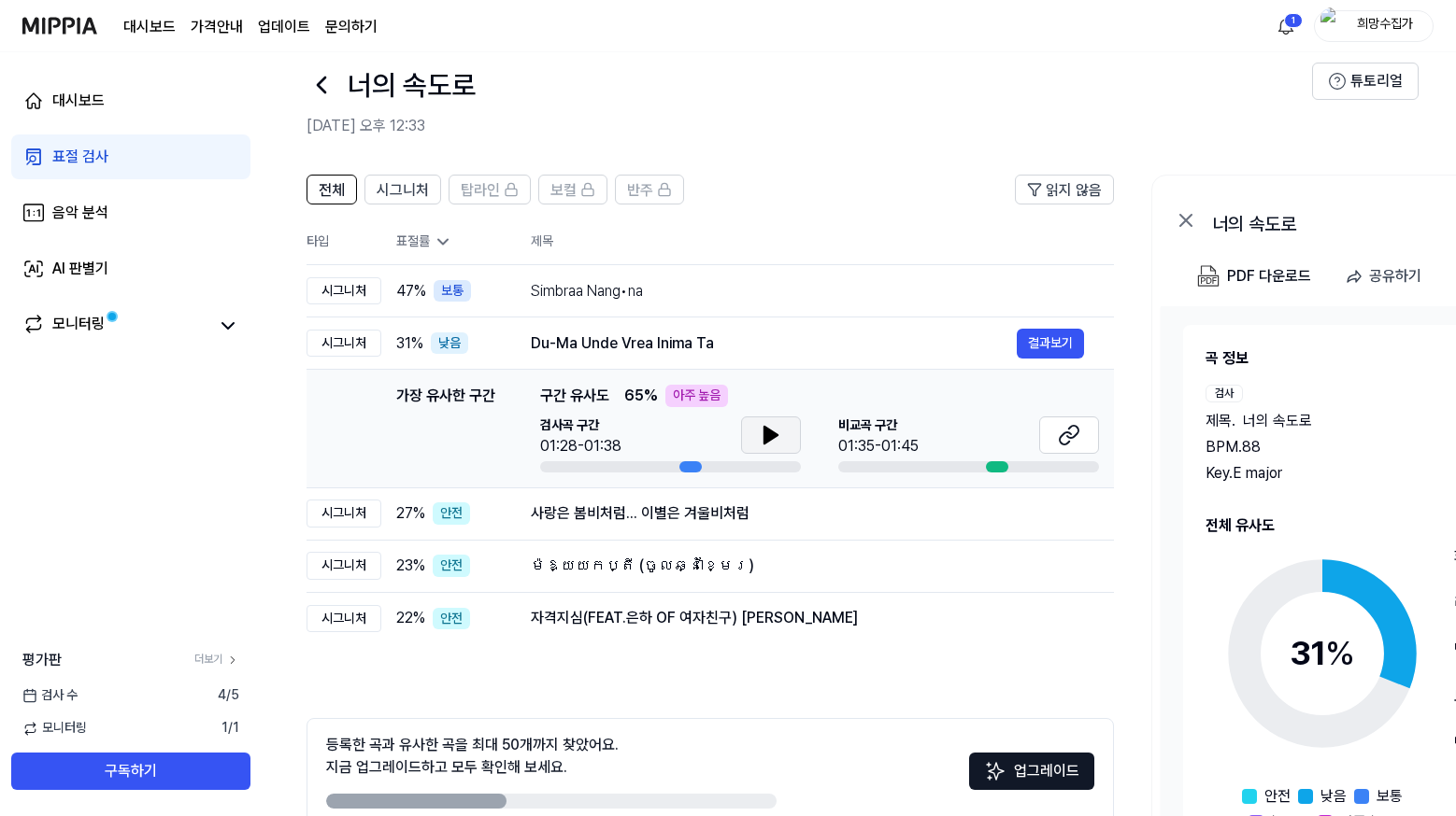
click at [775, 432] on icon at bounding box center [770, 434] width 23 height 23
click at [1083, 432] on button at bounding box center [1068, 435] width 60 height 37
click at [755, 435] on button at bounding box center [770, 435] width 60 height 37
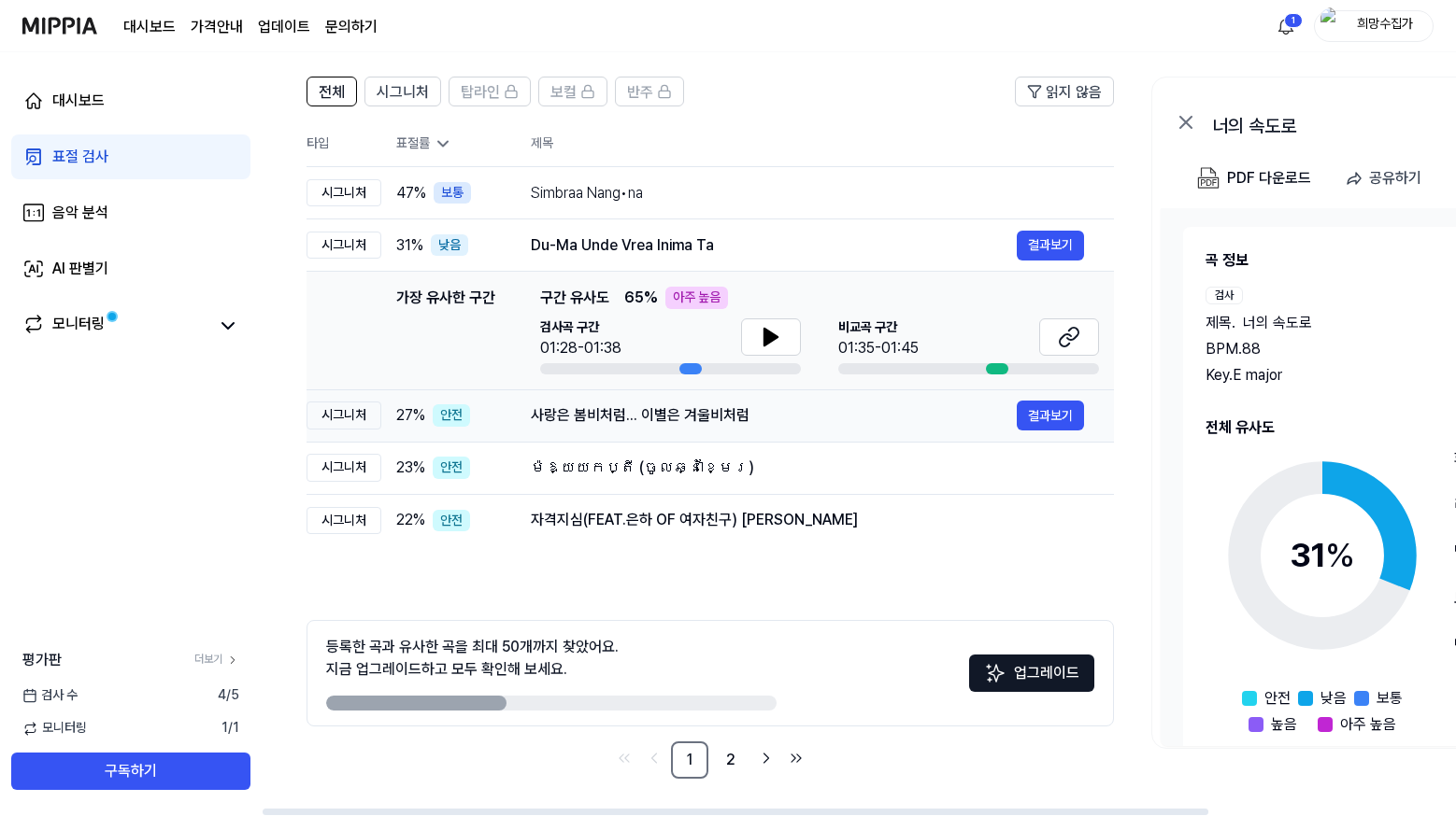
click at [851, 426] on div "사랑은 봄비처럼... 이별은 겨울비처럼" at bounding box center [773, 415] width 486 height 23
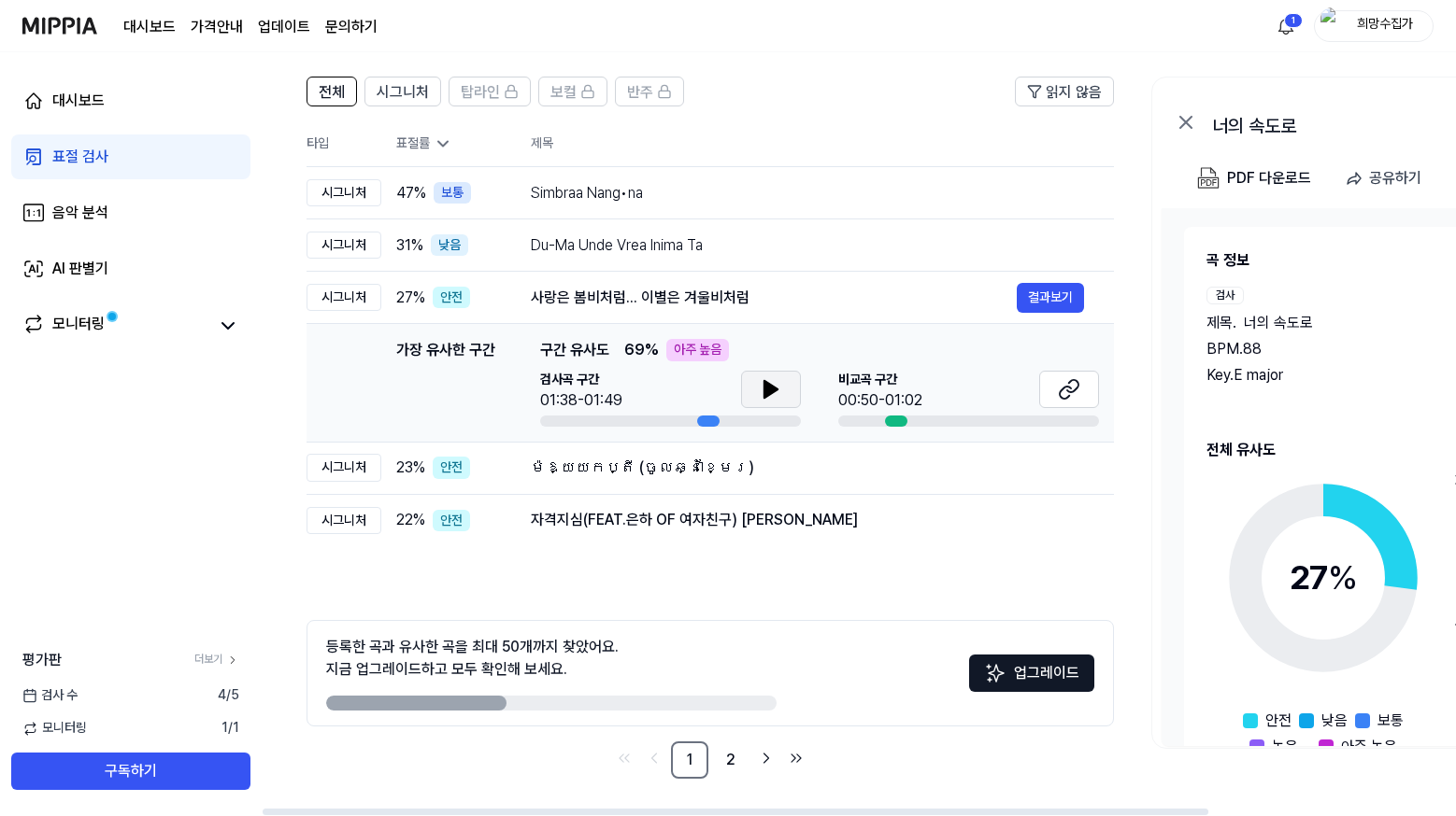
click at [775, 393] on icon at bounding box center [770, 389] width 23 height 23
click at [775, 393] on icon at bounding box center [775, 389] width 4 height 15
click at [1049, 387] on button at bounding box center [1068, 389] width 60 height 37
click at [762, 399] on icon at bounding box center [770, 389] width 23 height 23
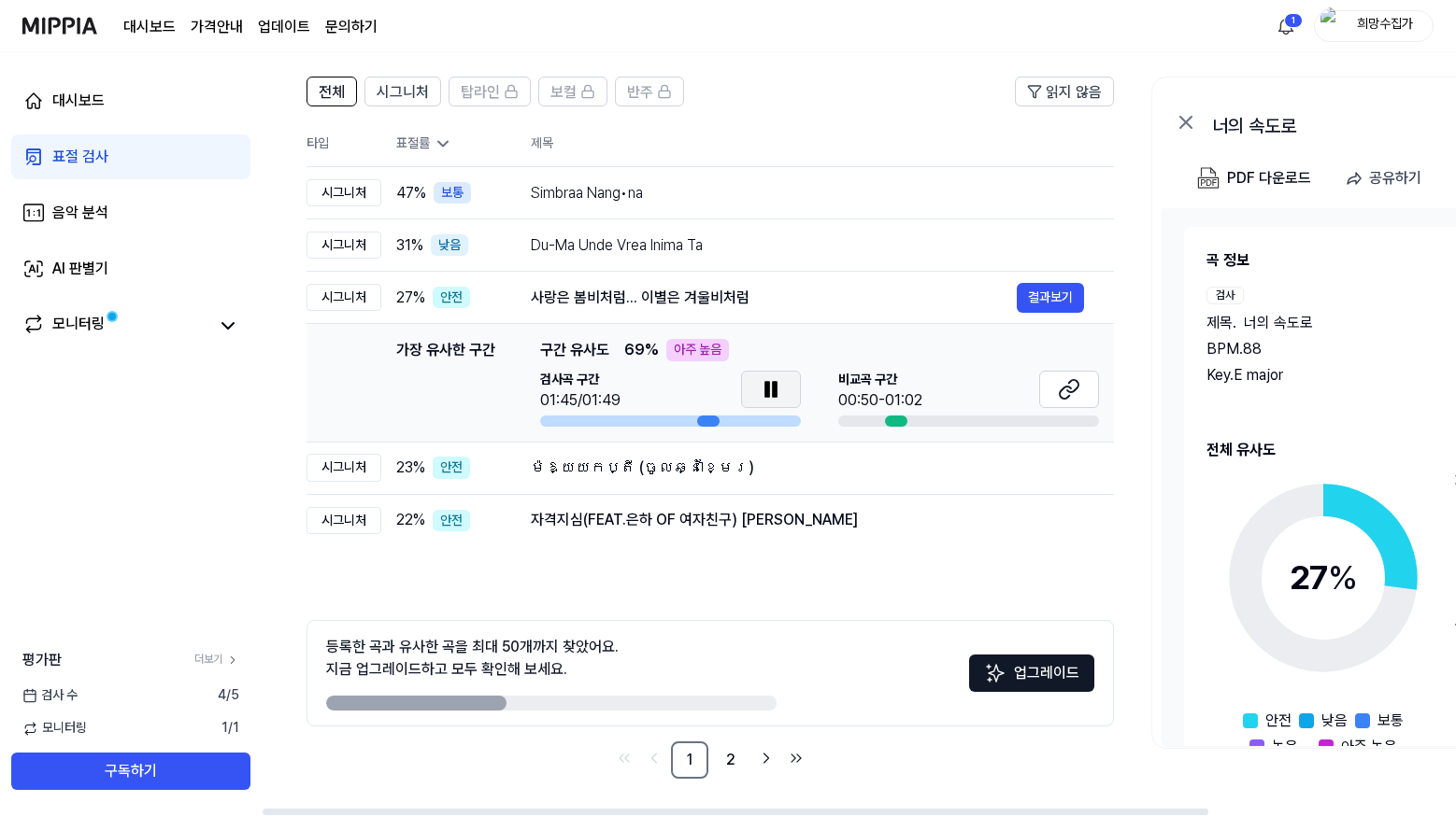
click at [390, 370] on div "가장 유사한 구간 가장 유사한 구간 구간 유사도 69 % 아주 높음 검사곡 구간 01:45/01:49 비교곡 구간 00:50-01:02 결과보기" at bounding box center [710, 383] width 777 height 88
click at [766, 240] on div "Du-Ma Unde Vrea Inima Ta" at bounding box center [773, 245] width 486 height 23
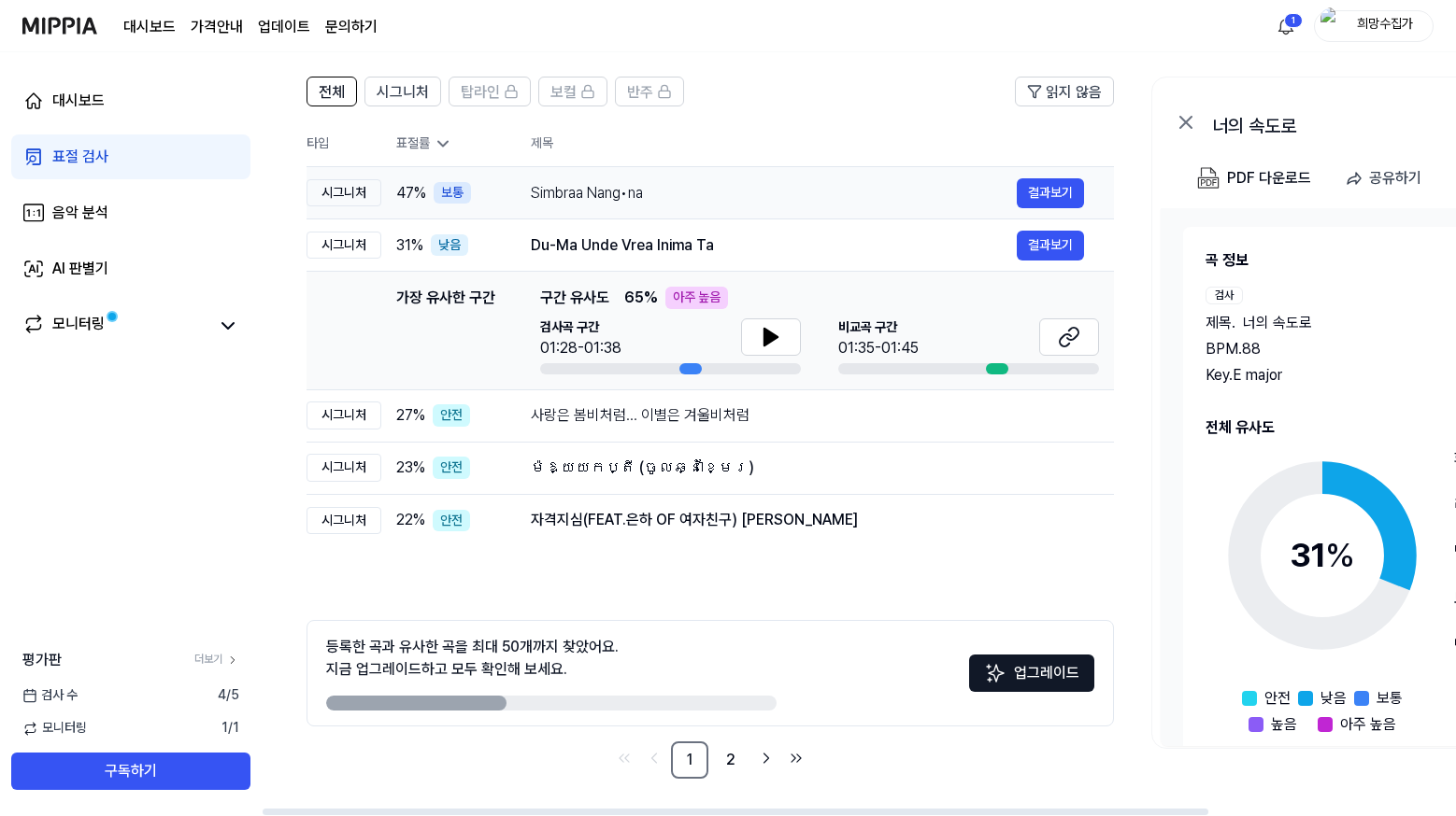
click at [754, 200] on div "Simbraa Nang•na" at bounding box center [773, 193] width 486 height 23
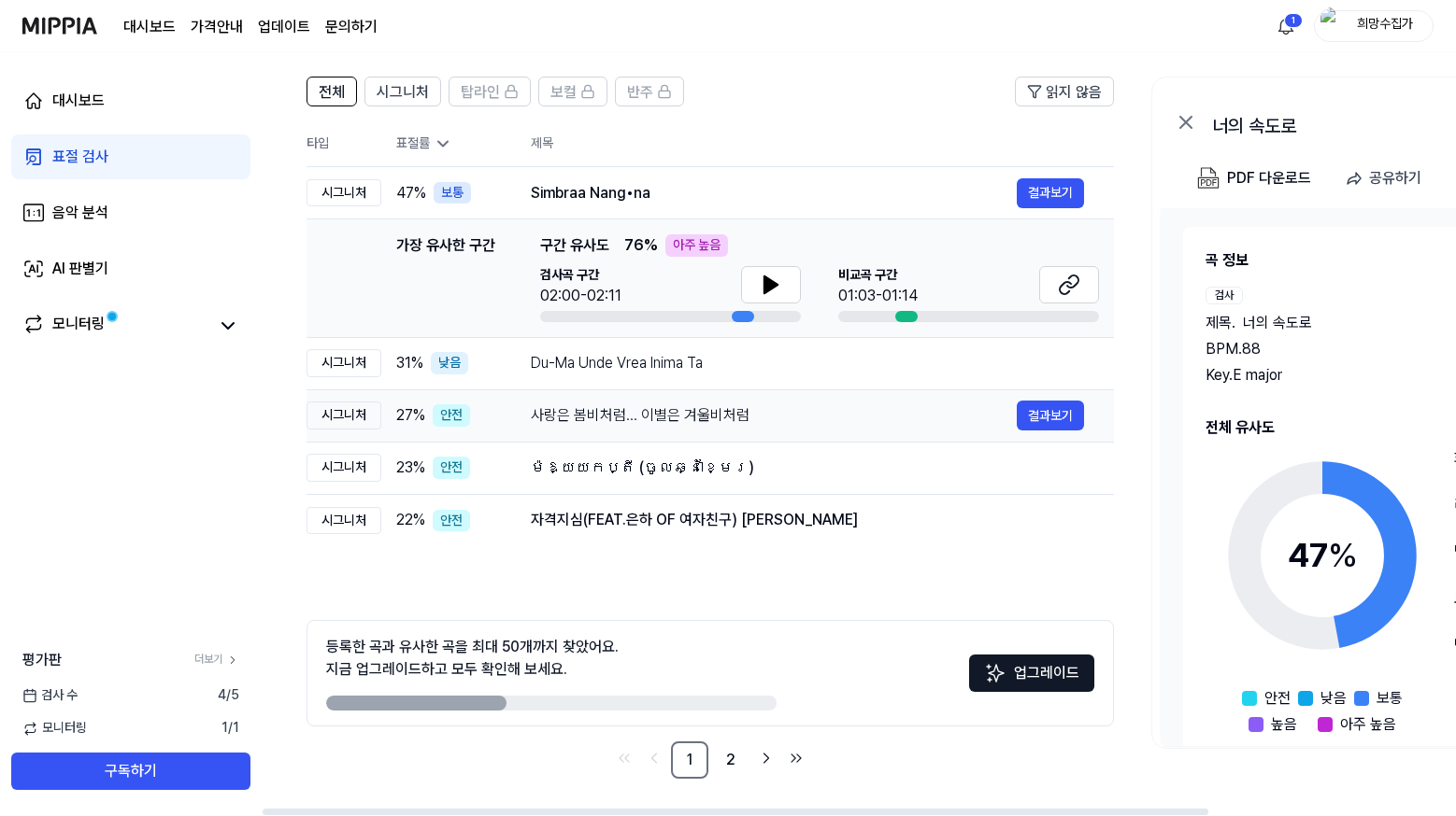
click at [771, 416] on div "사랑은 봄비처럼... 이별은 겨울비처럼" at bounding box center [773, 415] width 486 height 23
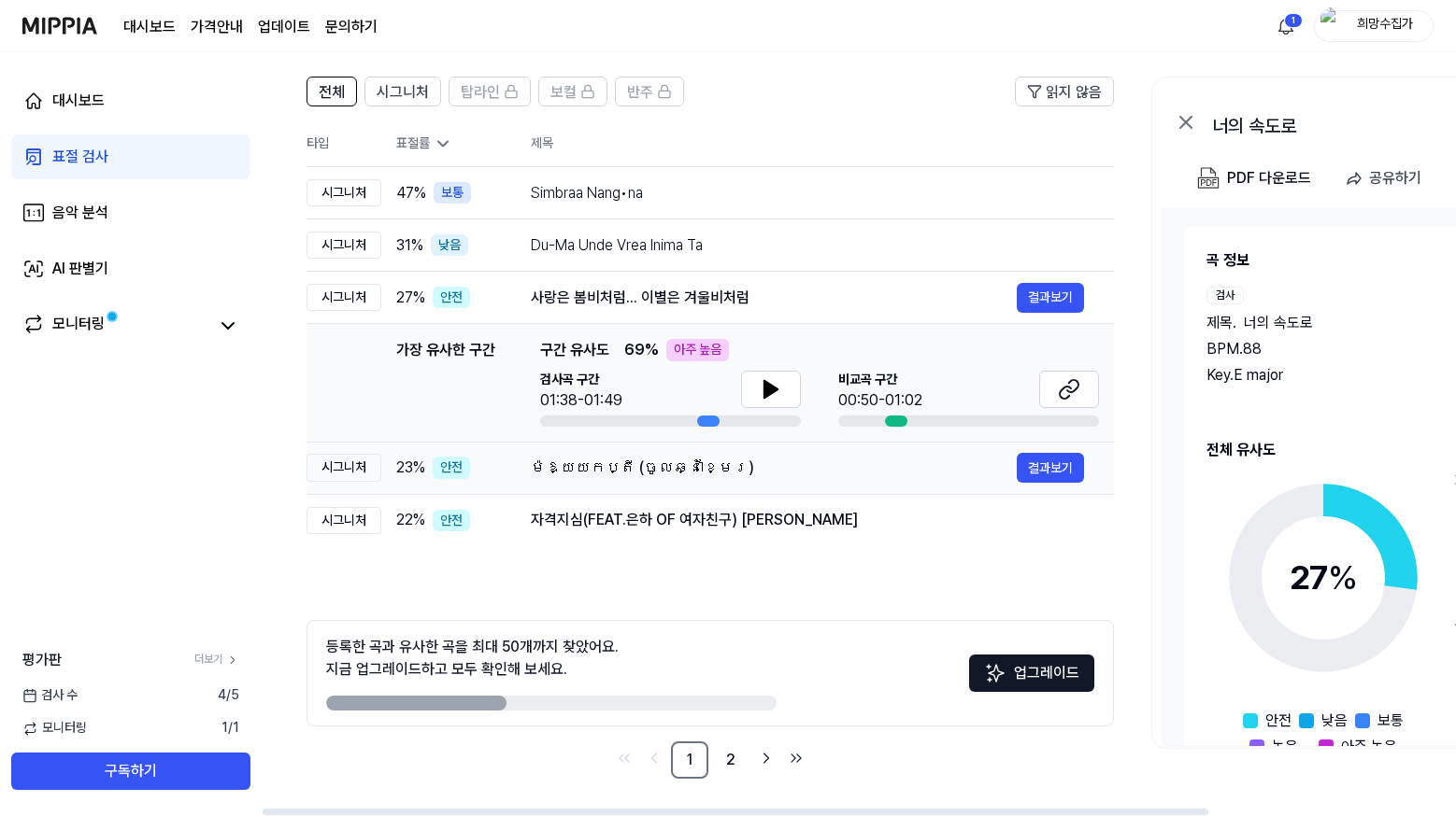
click at [732, 467] on div "ម៉ែឱ្យយកប្តី (ចូលឆ្នាំខ្មែរ)" at bounding box center [773, 468] width 486 height 23
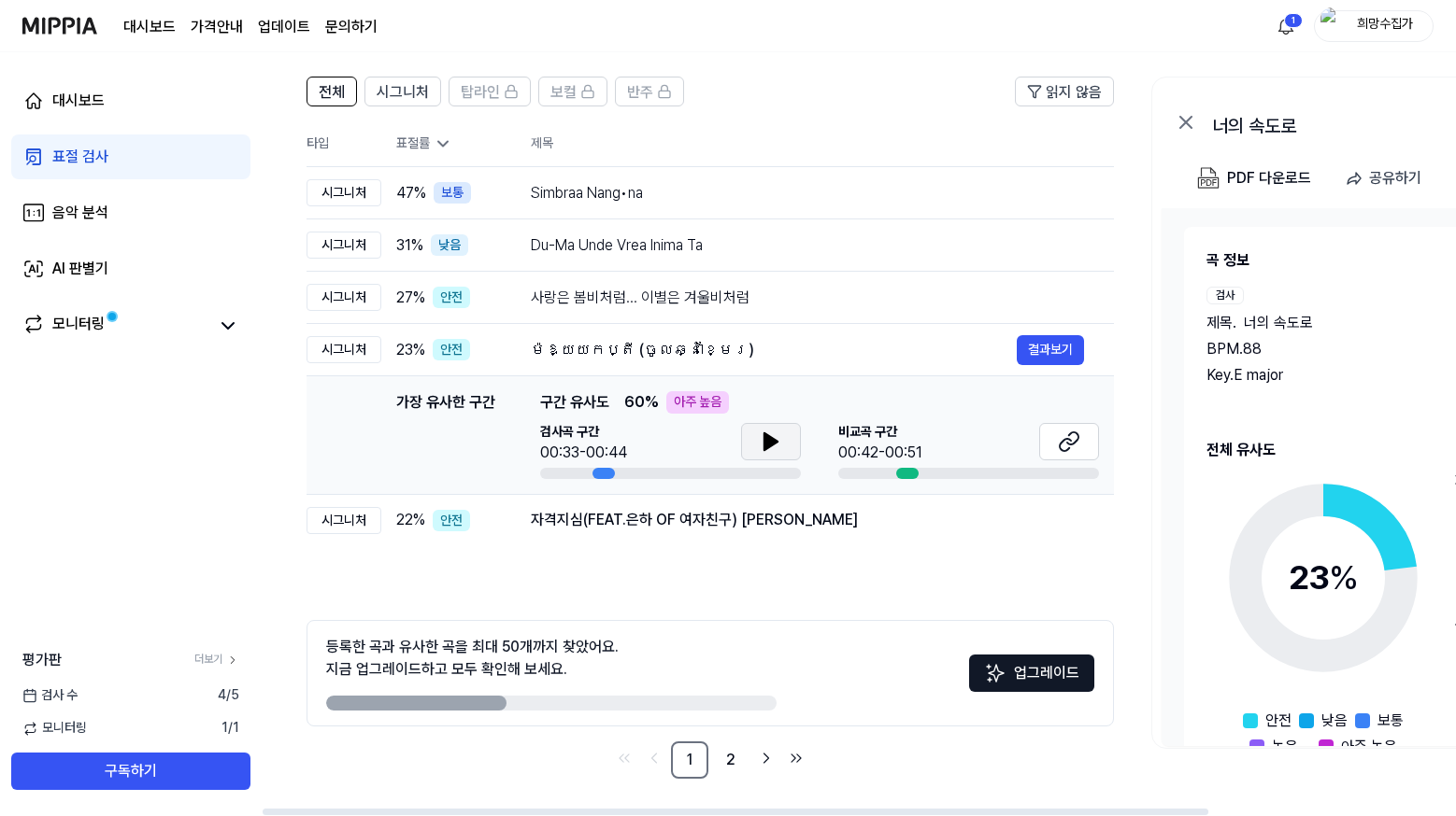
click at [764, 441] on icon at bounding box center [770, 441] width 13 height 17
click at [763, 441] on icon at bounding box center [770, 441] width 23 height 23
click at [1079, 448] on icon at bounding box center [1068, 441] width 23 height 23
click at [614, 518] on div "자격지심(FEAT.은하 OF 여자친구) 박경" at bounding box center [773, 520] width 486 height 23
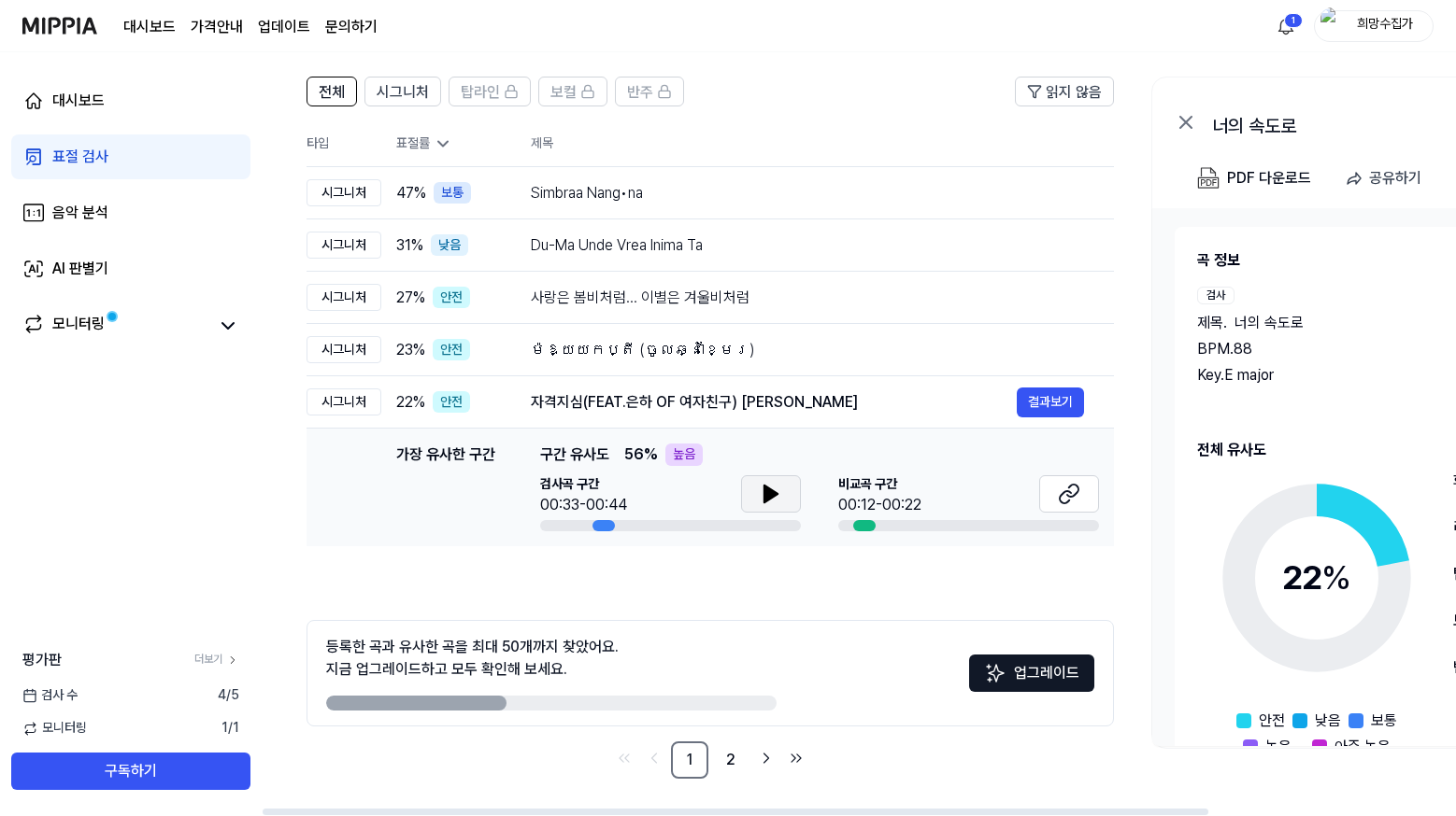
click at [788, 487] on button at bounding box center [770, 494] width 60 height 37
click at [765, 492] on icon at bounding box center [767, 493] width 4 height 15
click at [1095, 484] on button at bounding box center [1068, 494] width 60 height 37
click at [735, 756] on link "2" at bounding box center [731, 760] width 37 height 37
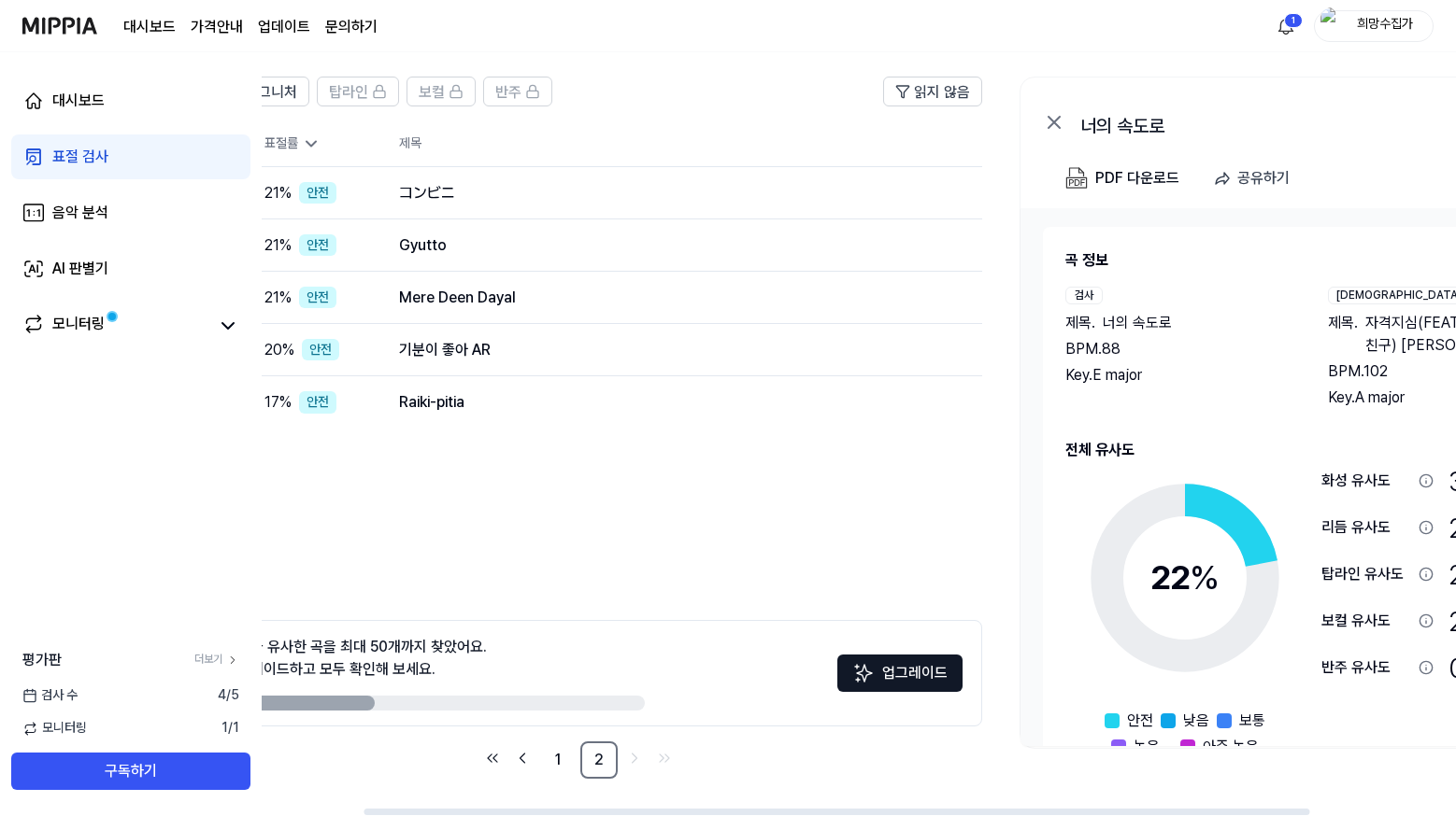
scroll to position [0, 128]
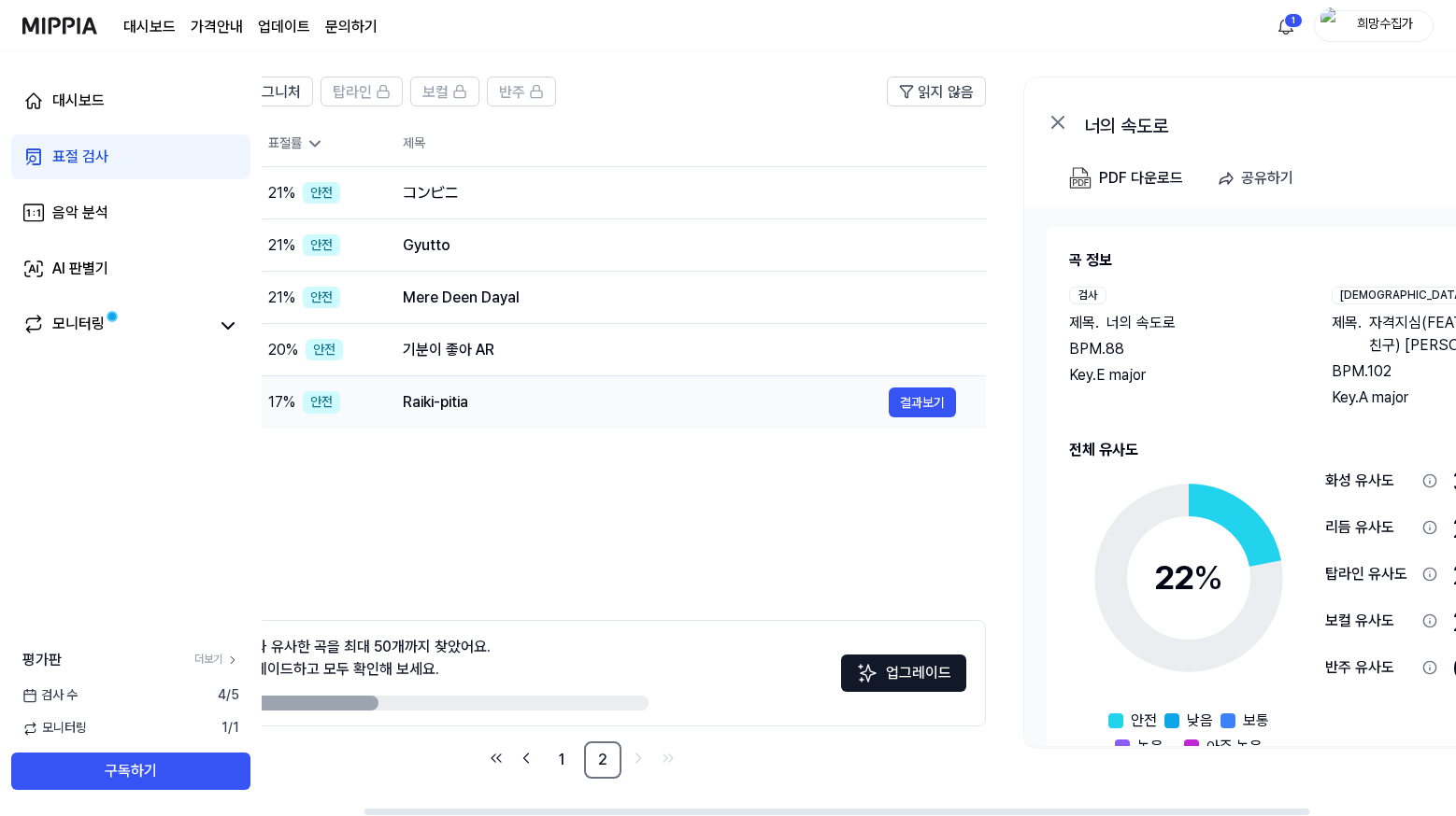
click at [502, 400] on div "Raiki-pitia" at bounding box center [645, 402] width 486 height 23
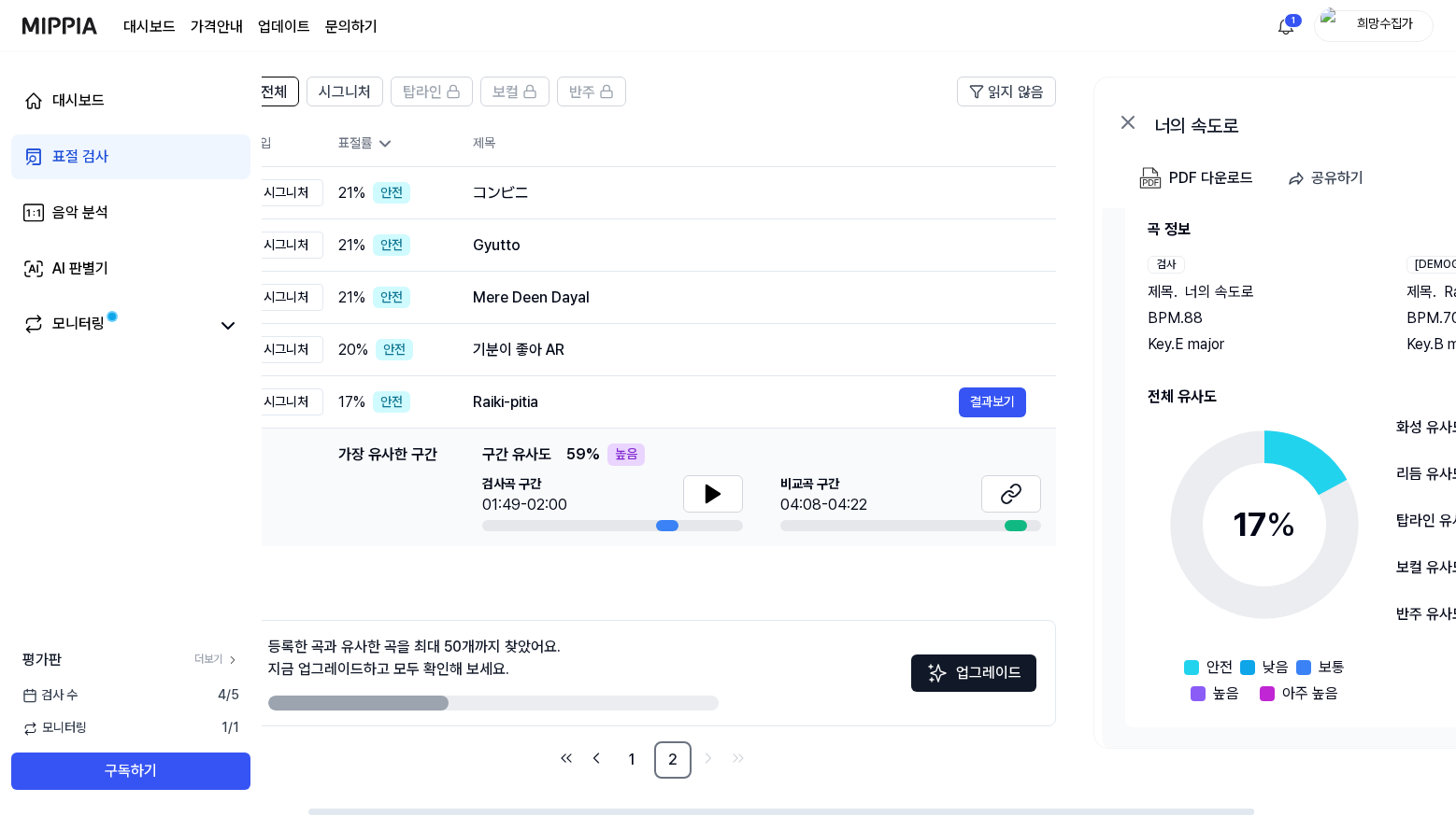
scroll to position [0, 0]
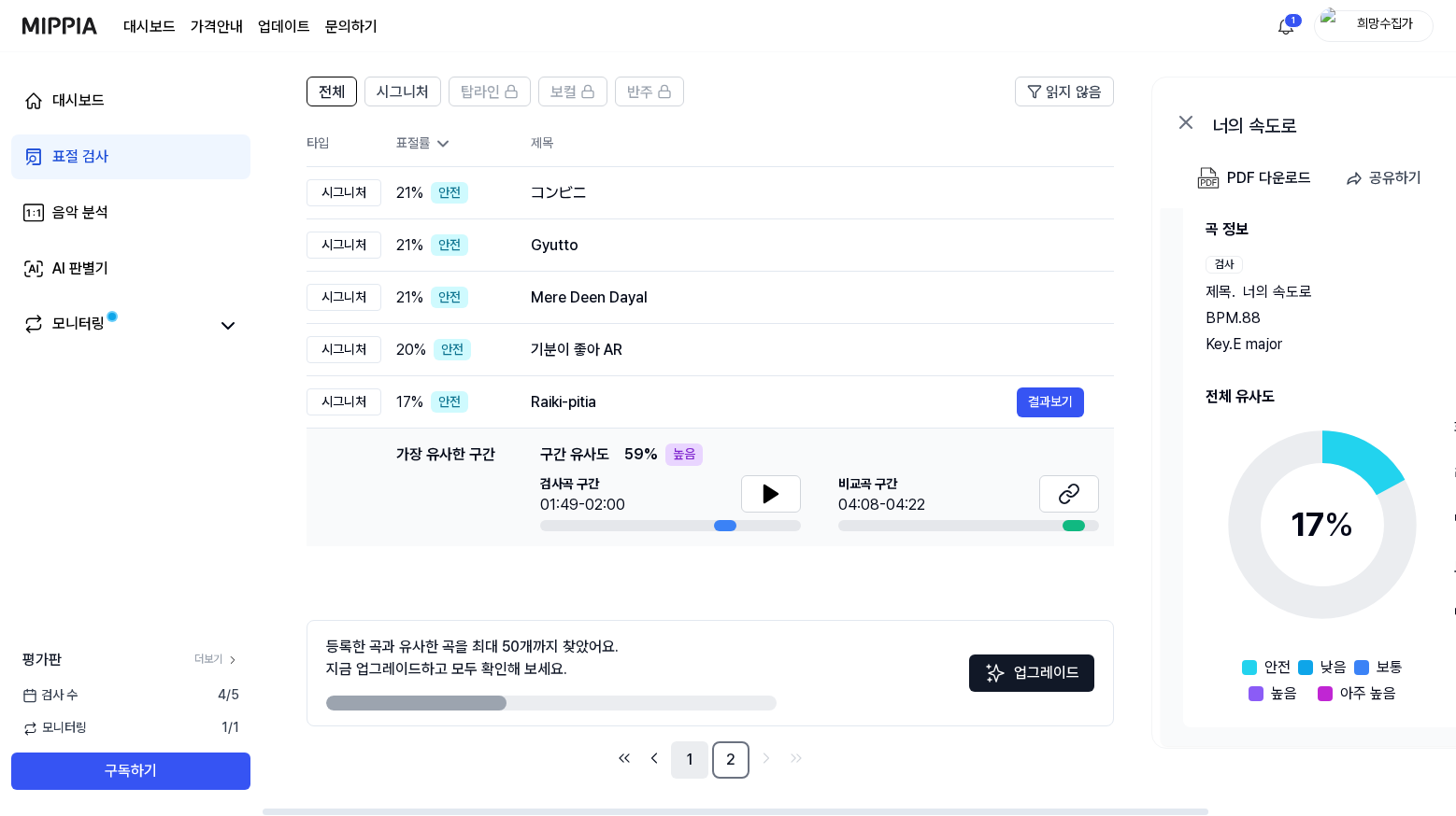
click at [677, 760] on link "1" at bounding box center [690, 760] width 37 height 37
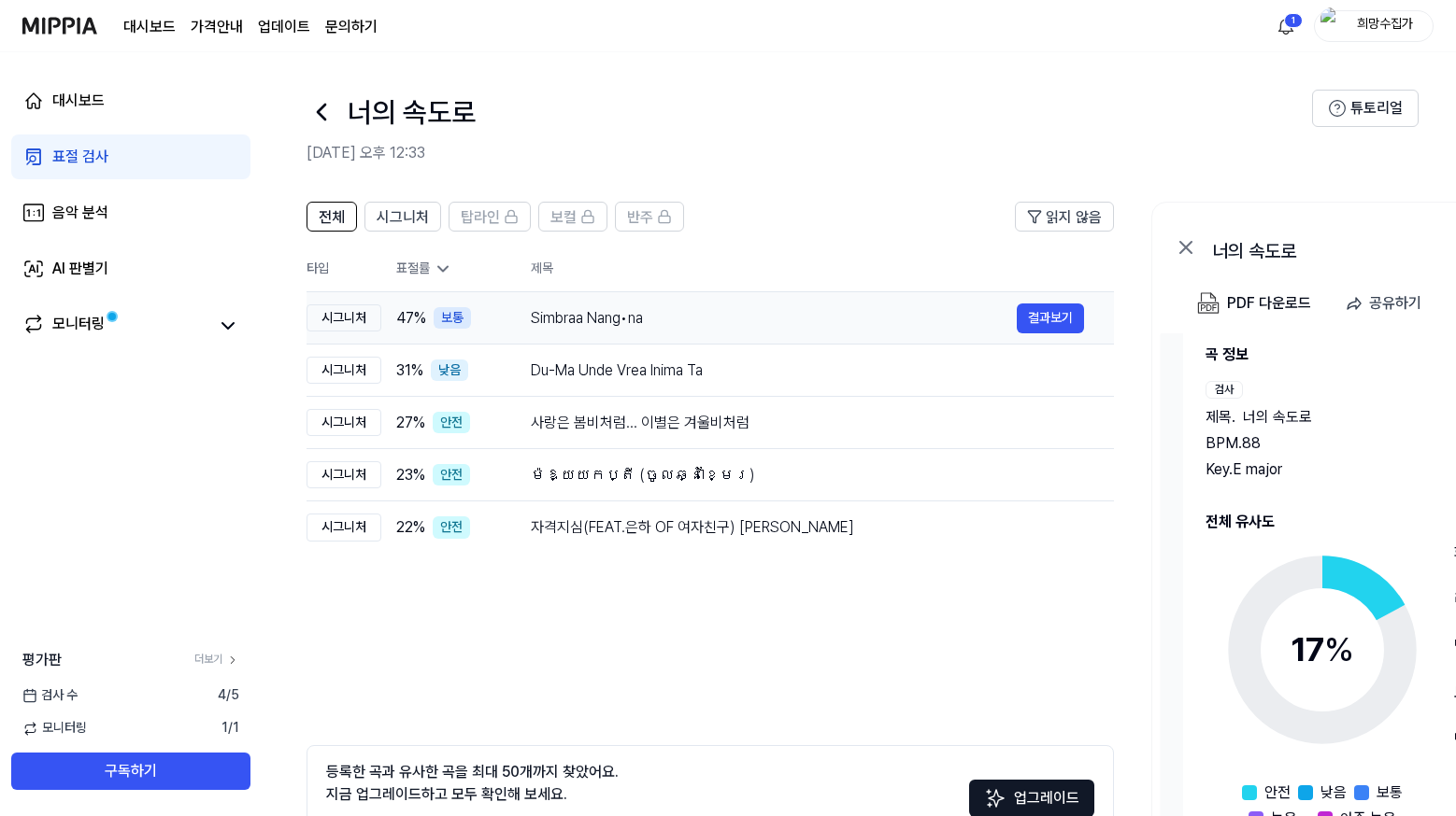
click at [736, 326] on div "Simbraa Nang•na" at bounding box center [773, 318] width 486 height 23
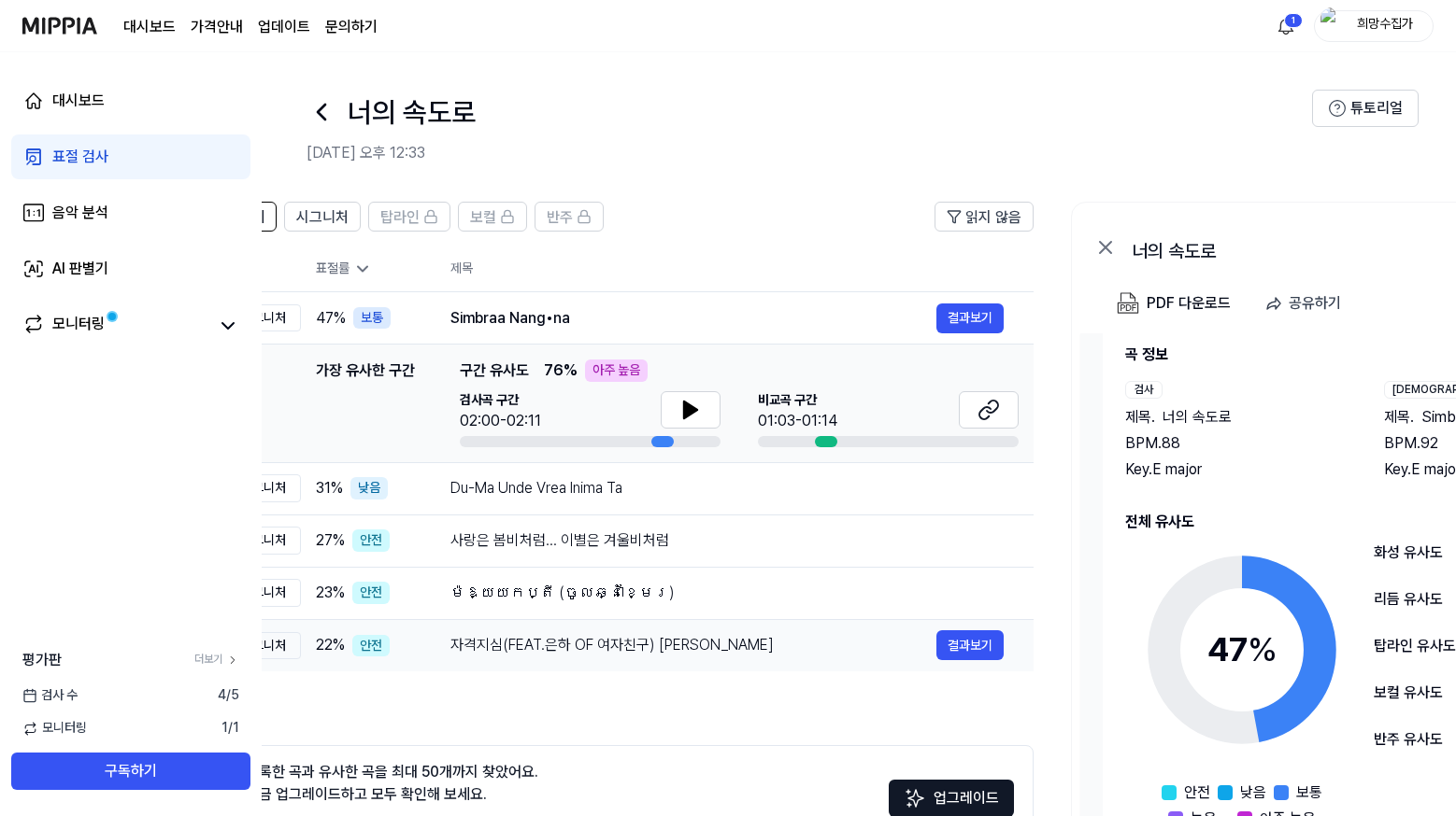
scroll to position [0, 62]
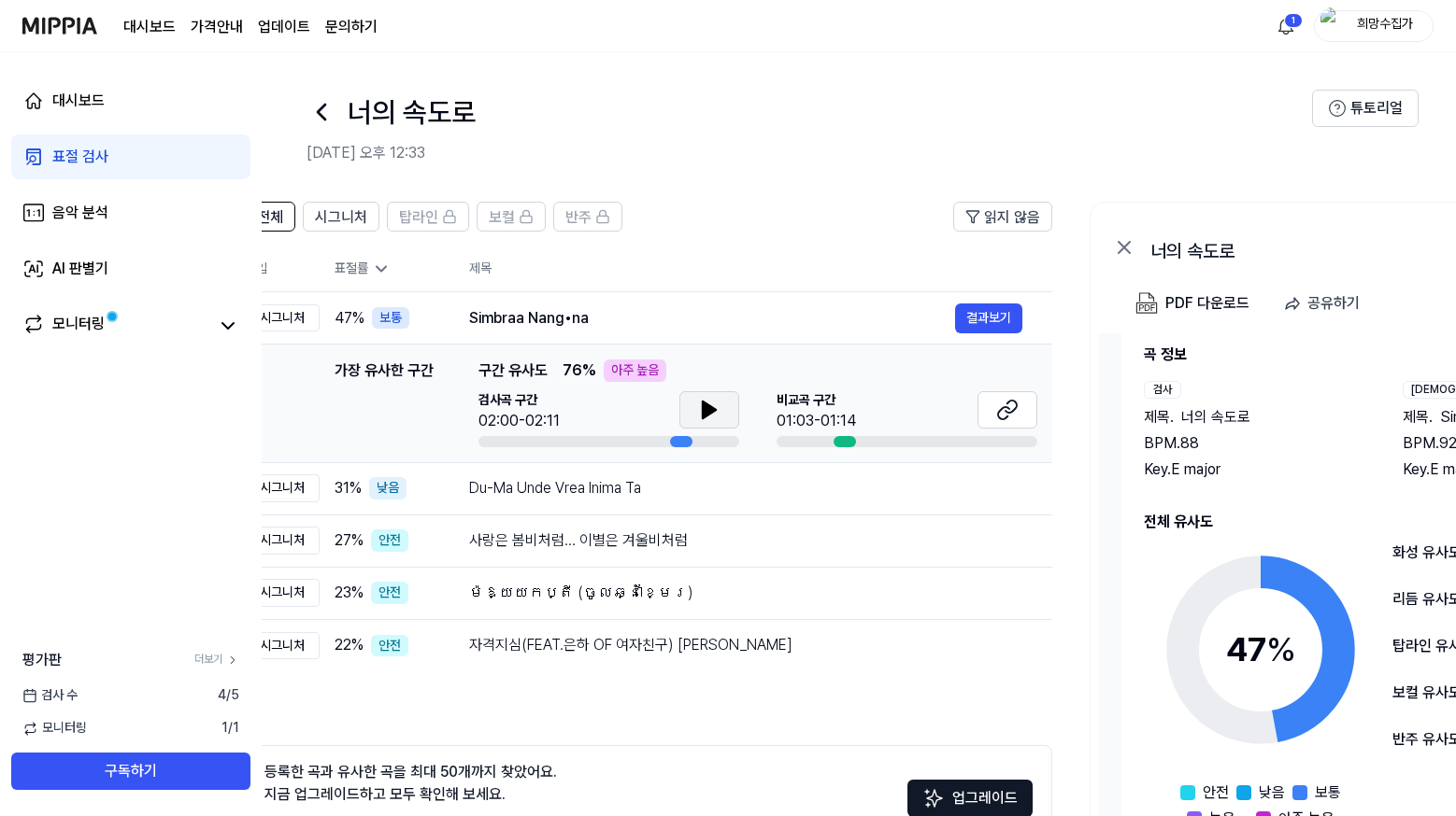
click at [708, 421] on icon at bounding box center [708, 410] width 23 height 23
click at [700, 405] on icon at bounding box center [708, 410] width 23 height 23
click at [1011, 410] on icon at bounding box center [1007, 410] width 23 height 23
click at [698, 416] on icon at bounding box center [708, 410] width 23 height 23
click at [727, 410] on button at bounding box center [708, 410] width 60 height 37
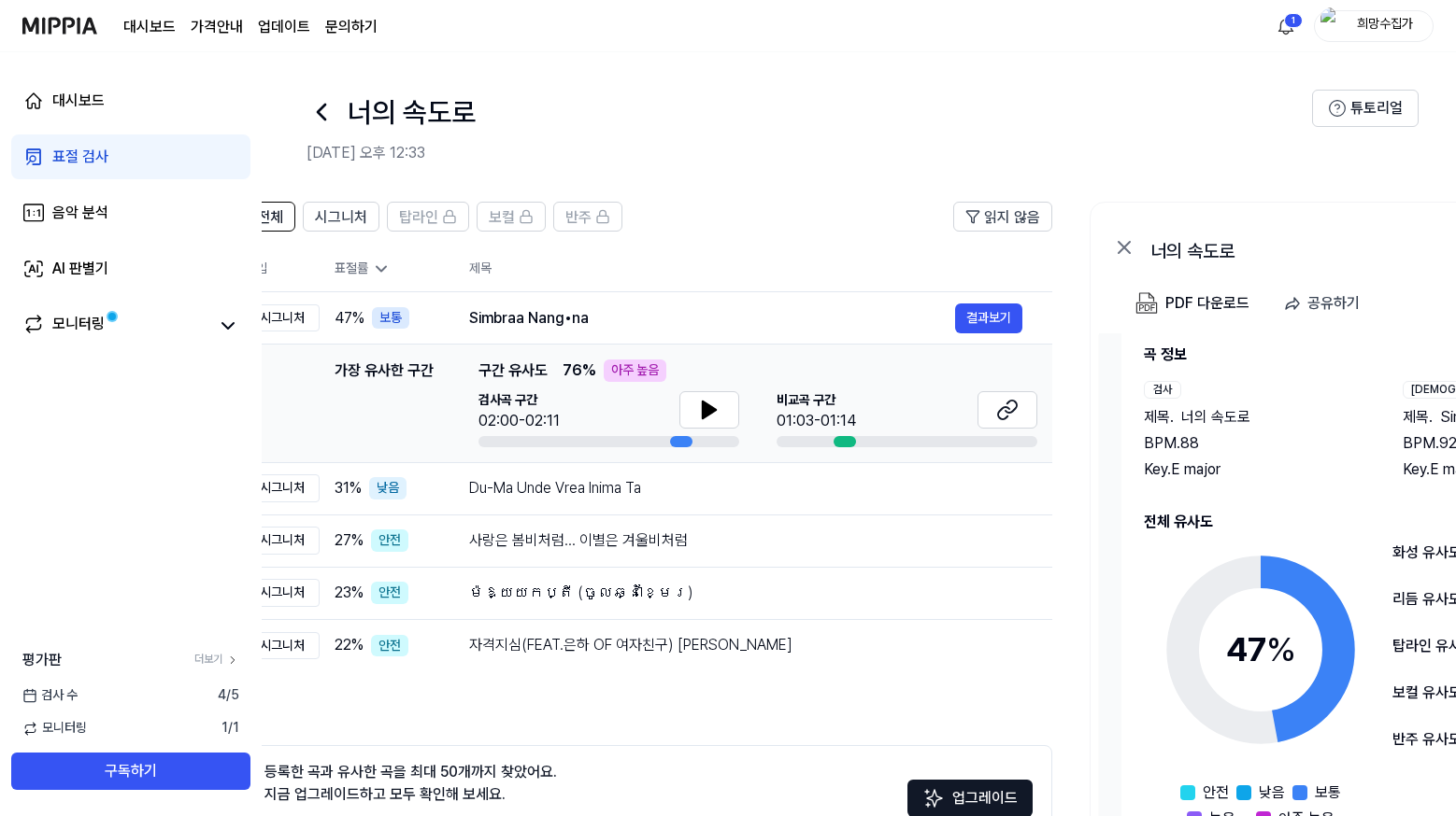
scroll to position [0, 0]
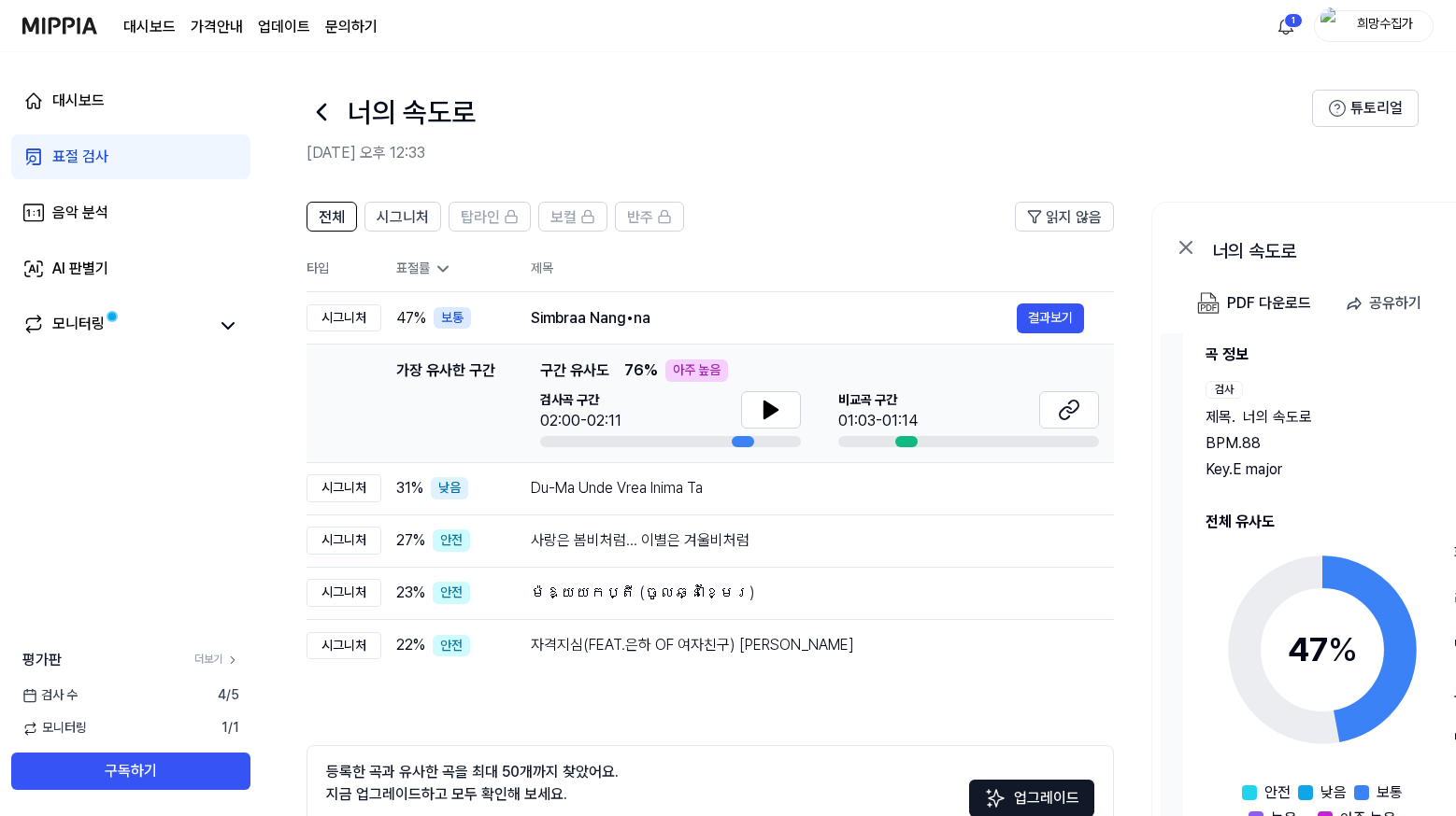
click at [86, 149] on div "표절 검사" at bounding box center [79, 157] width 56 height 23
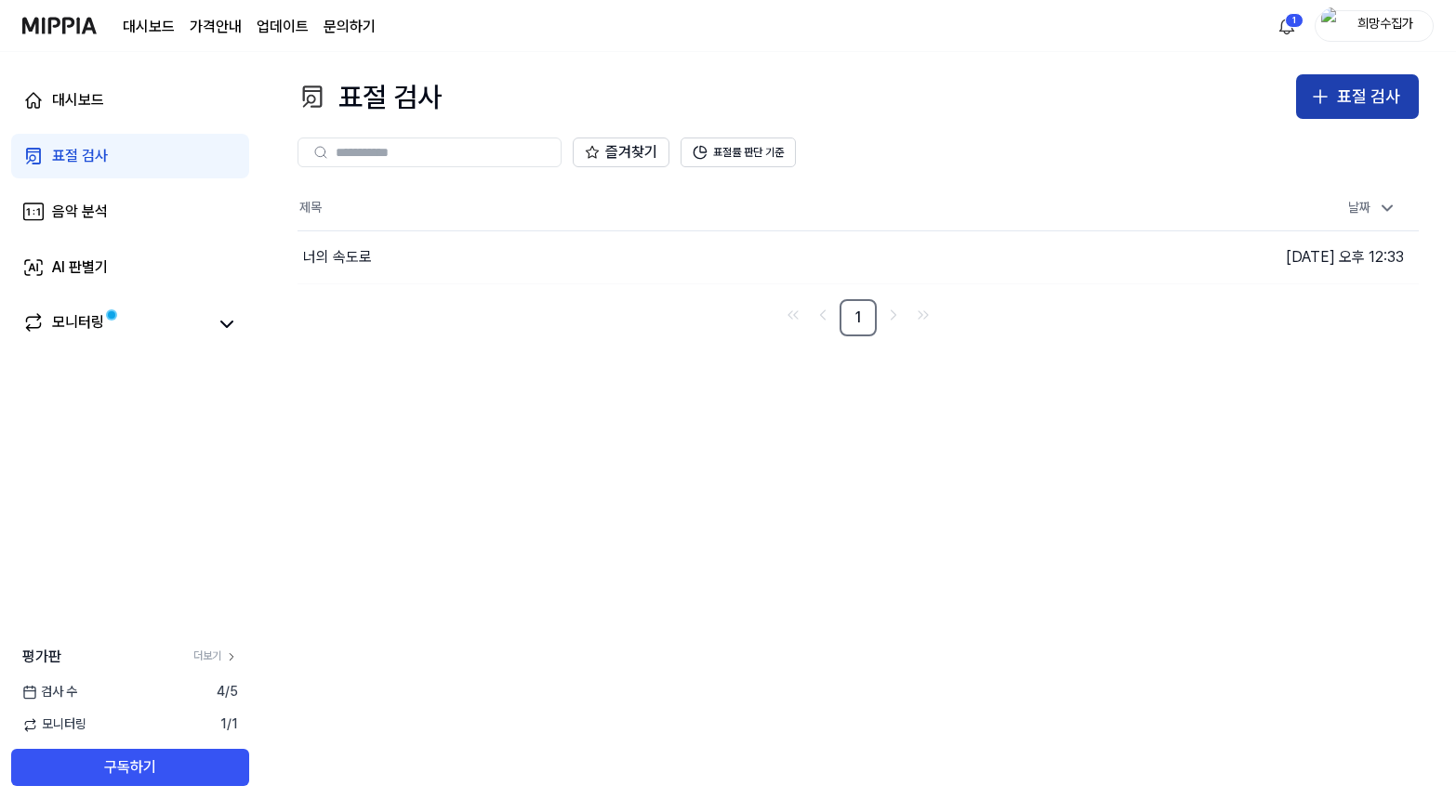
click at [1360, 88] on div "표절 검사" at bounding box center [1369, 98] width 63 height 27
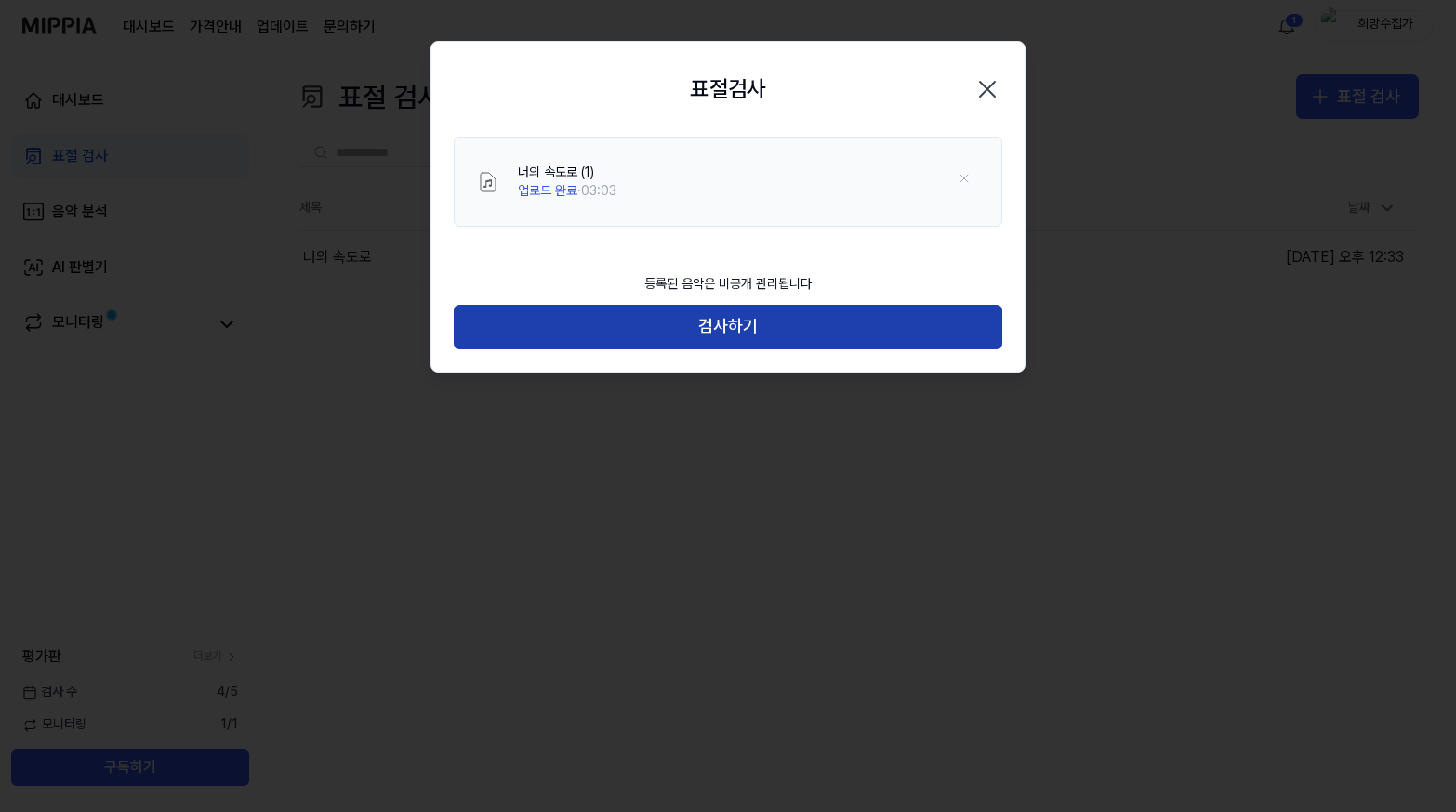
click at [710, 314] on button "검사하기" at bounding box center [728, 327] width 549 height 45
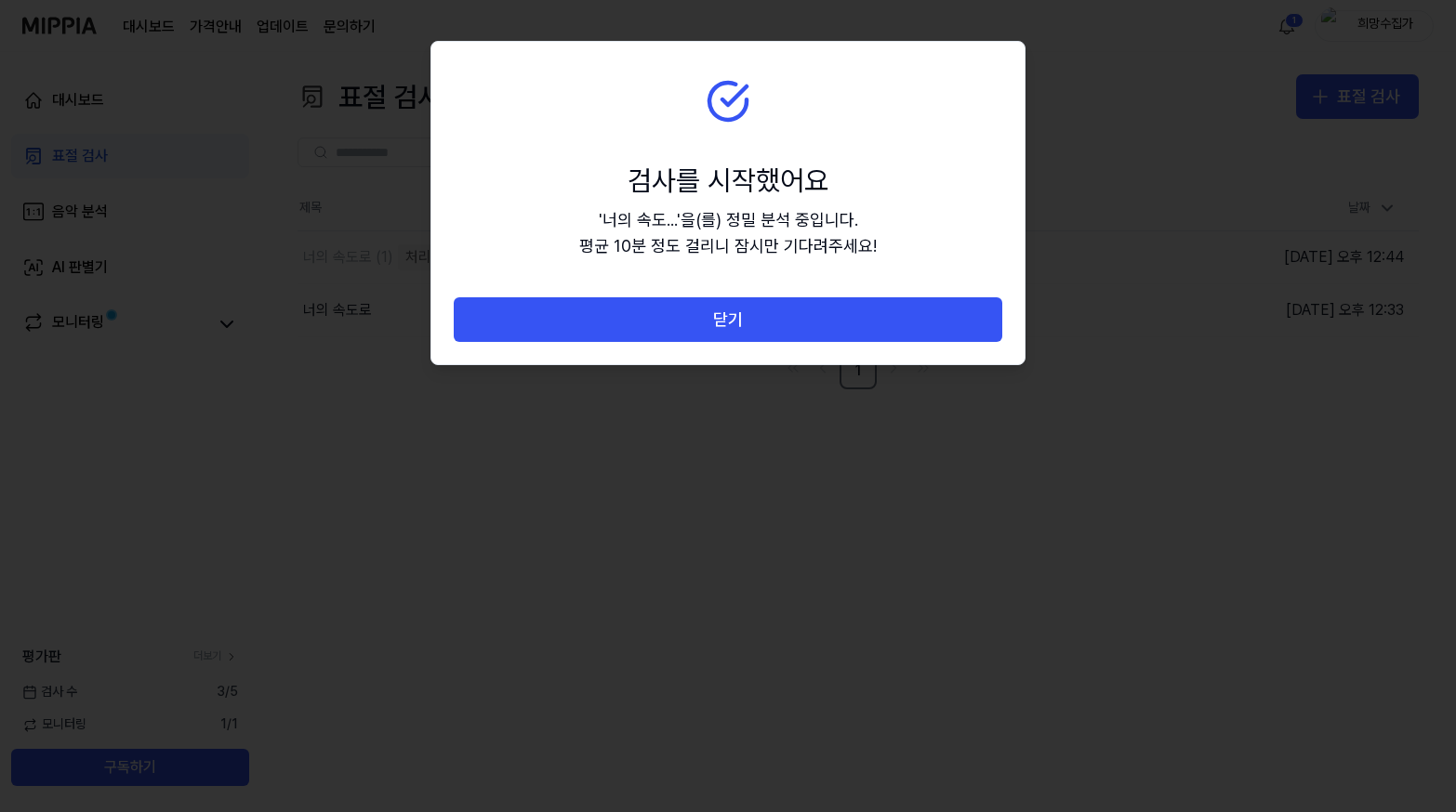
click at [710, 314] on button "닫기" at bounding box center [728, 320] width 549 height 45
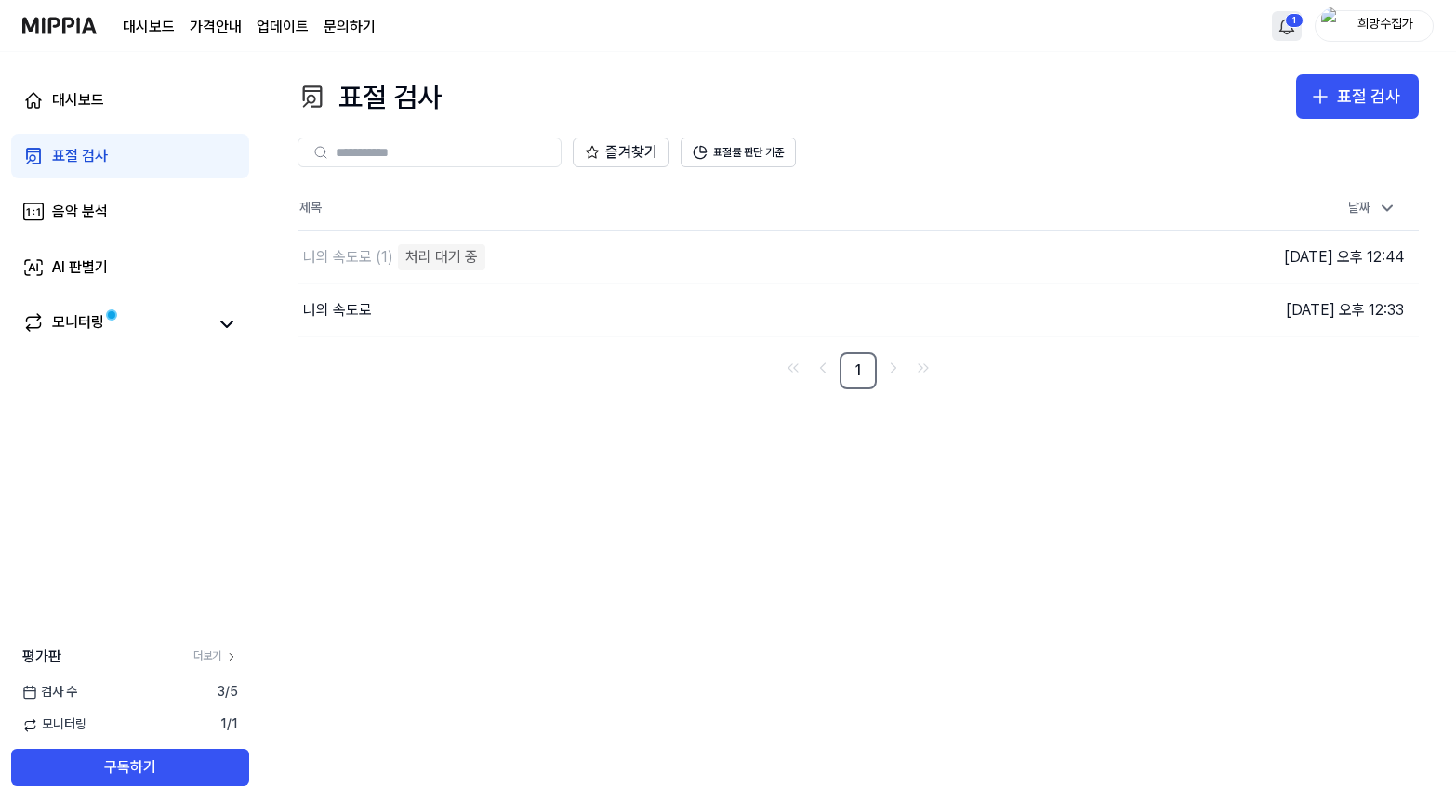
click at [1292, 35] on html "대시보드 가격안내 업데이트 문의하기 1 희망수집가 대시보드 표절 검사 음악 분석 AI 판별기 모니터링 평가판 더보기 검사 수 3 / 5 모니터…" at bounding box center [728, 406] width 1456 height 812
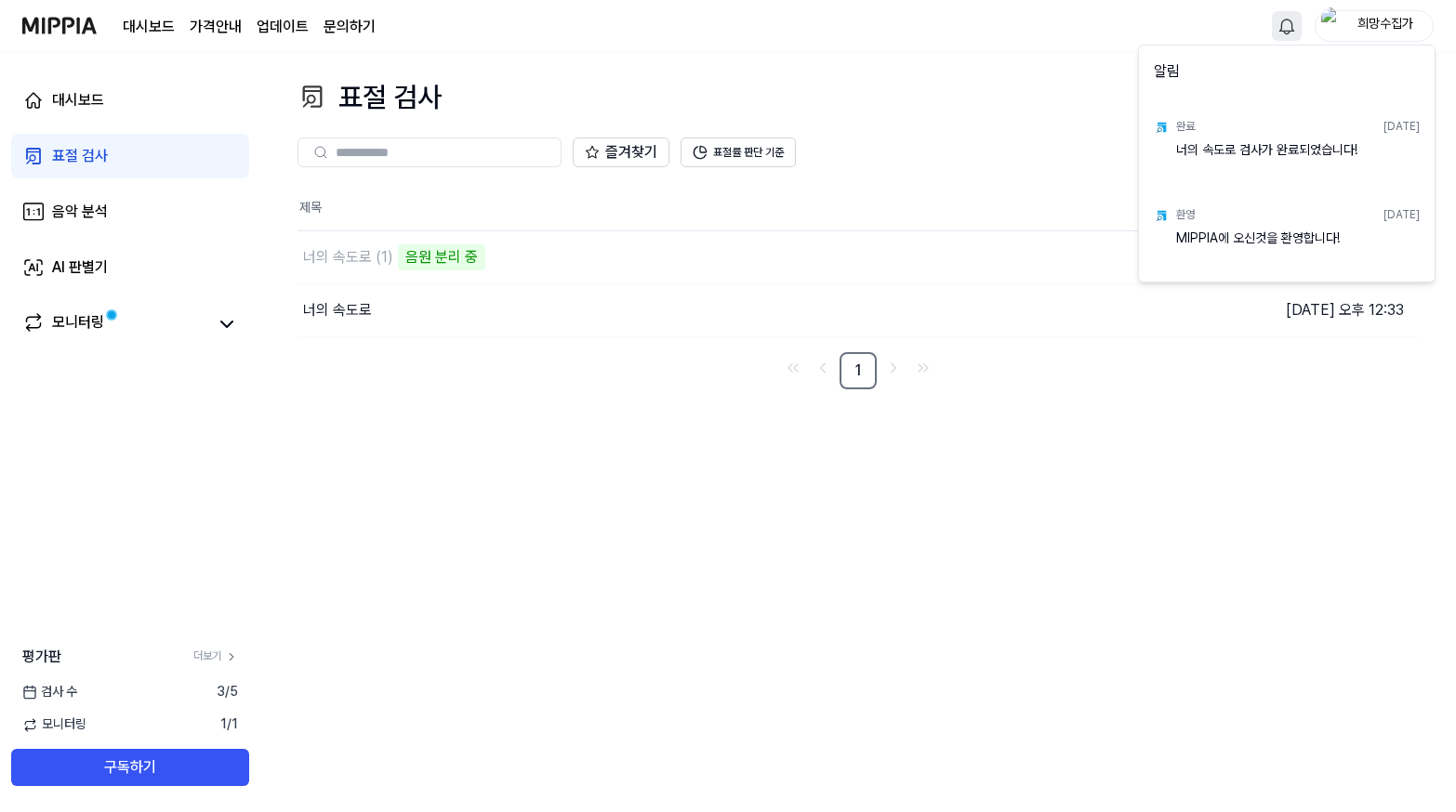
click at [1292, 35] on html "대시보드 가격안내 업데이트 문의하기 희망수집가 대시보드 표절 검사 음악 분석 AI 판별기 모니터링 평가판 더보기 검사 수 3 / 5 모니터링 …" at bounding box center [728, 406] width 1456 height 812
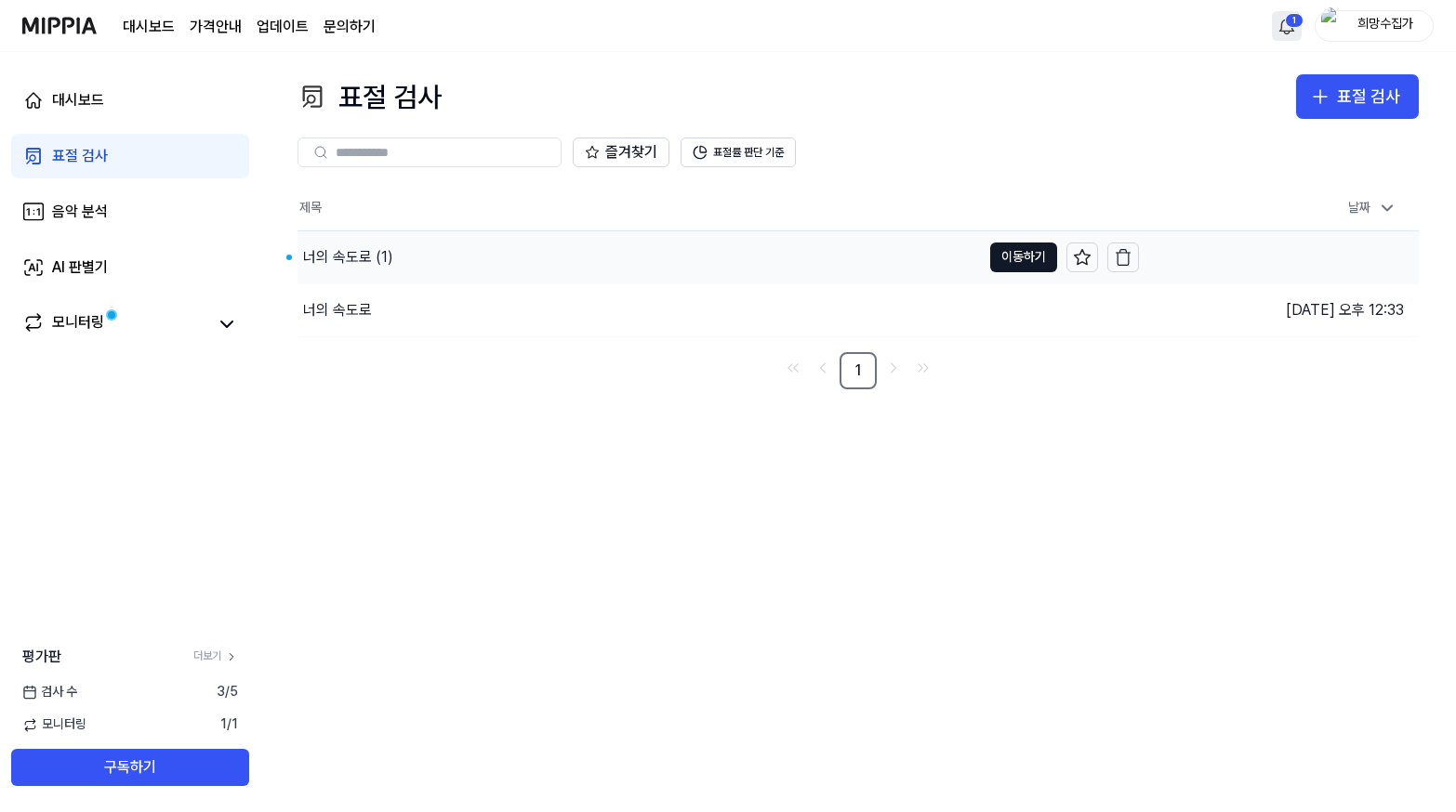
click at [373, 260] on div "너의 속도로 (1)" at bounding box center [348, 257] width 90 height 22
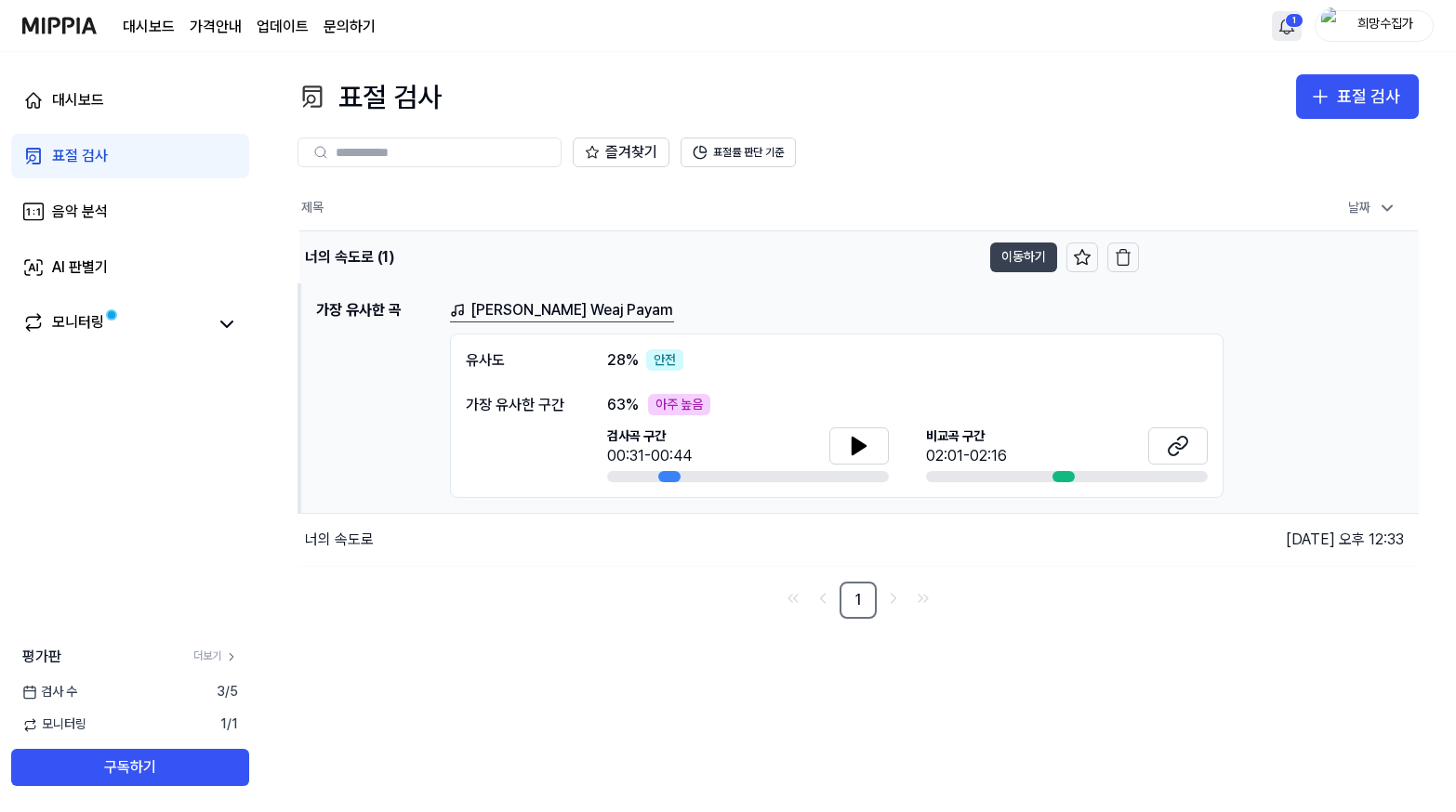
click at [1030, 260] on button "이동하기" at bounding box center [1023, 258] width 67 height 29
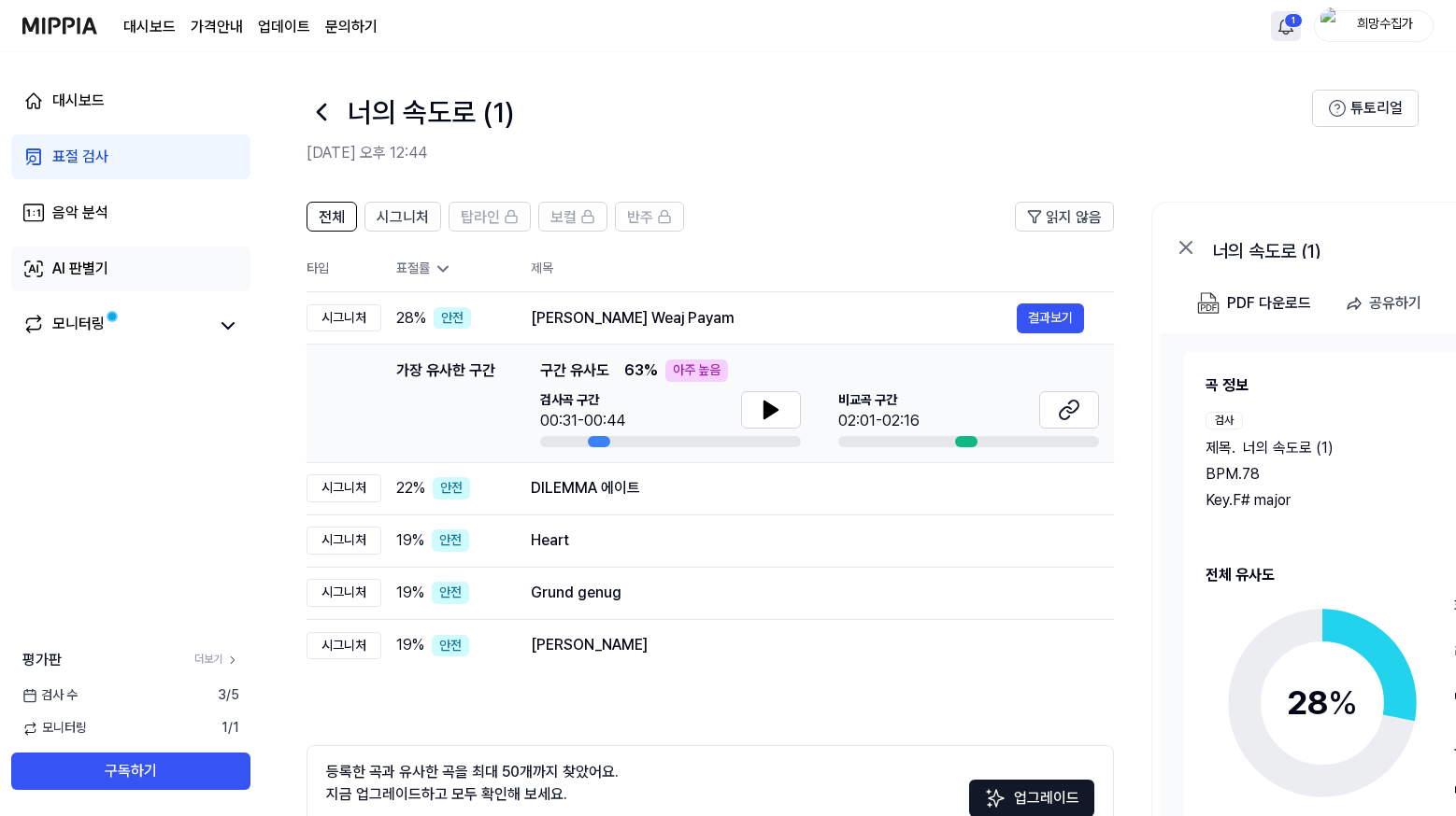
click at [87, 264] on div "AI 판별기" at bounding box center [79, 269] width 56 height 23
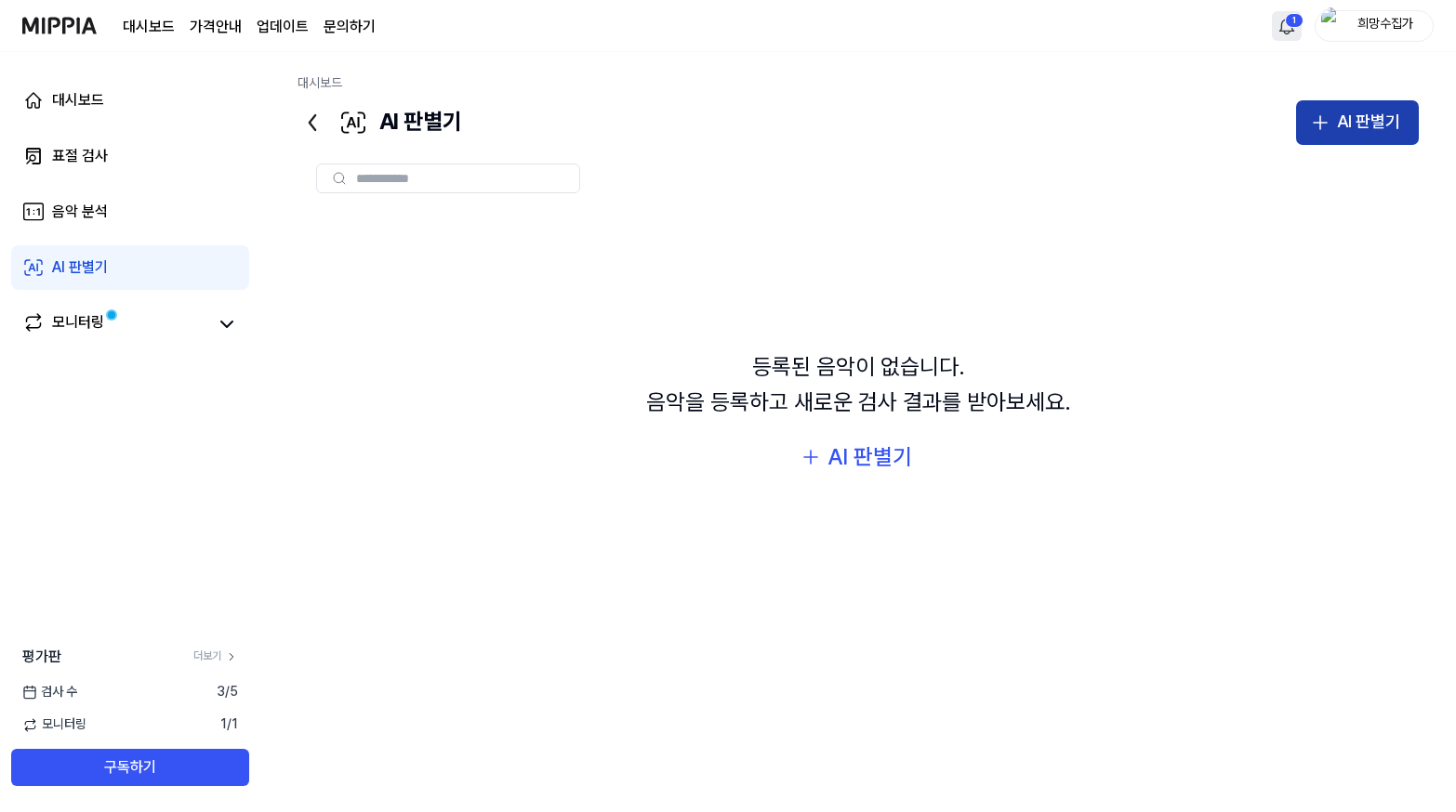
click at [1338, 110] on div "AI 판별기" at bounding box center [1369, 122] width 63 height 27
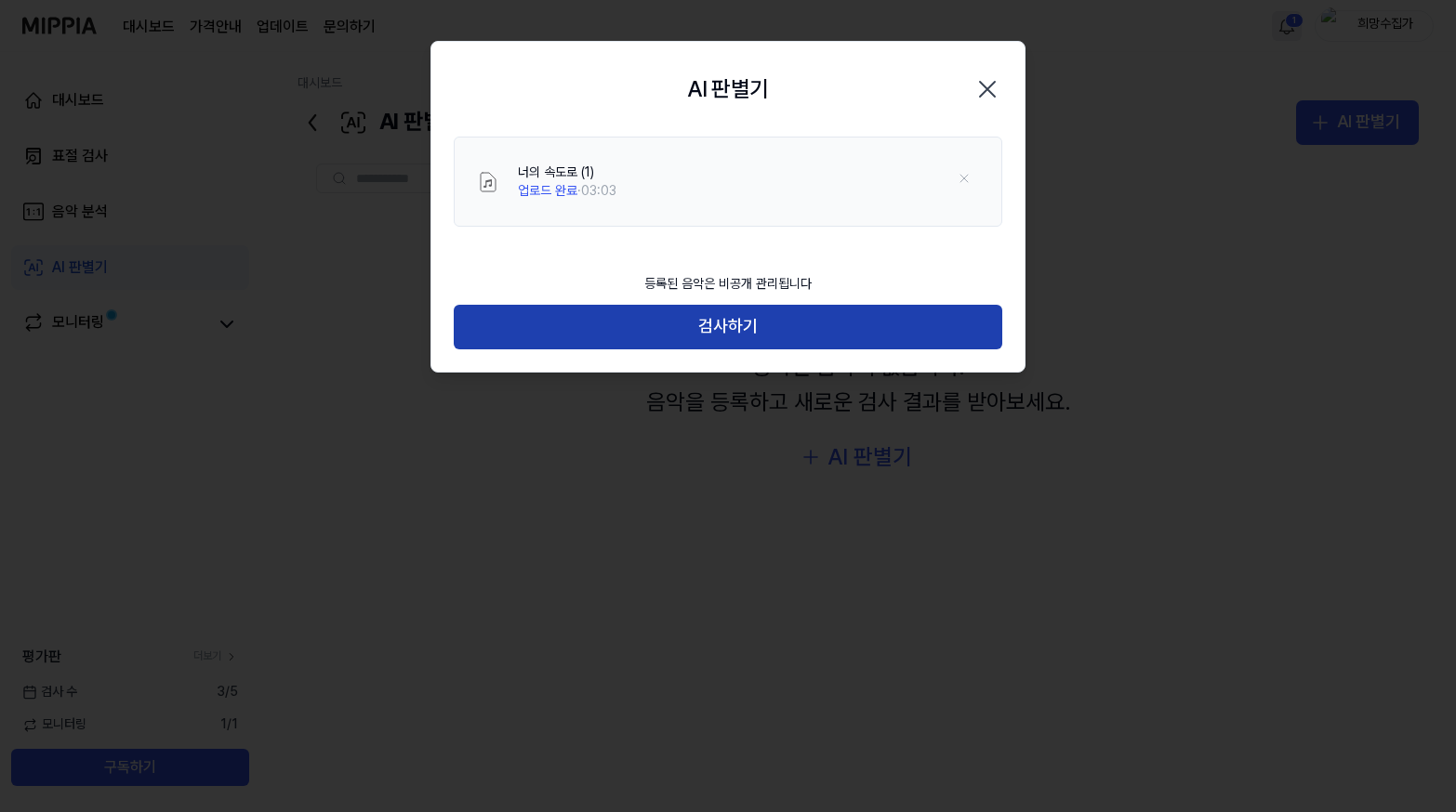
click at [672, 322] on button "검사하기" at bounding box center [728, 327] width 549 height 45
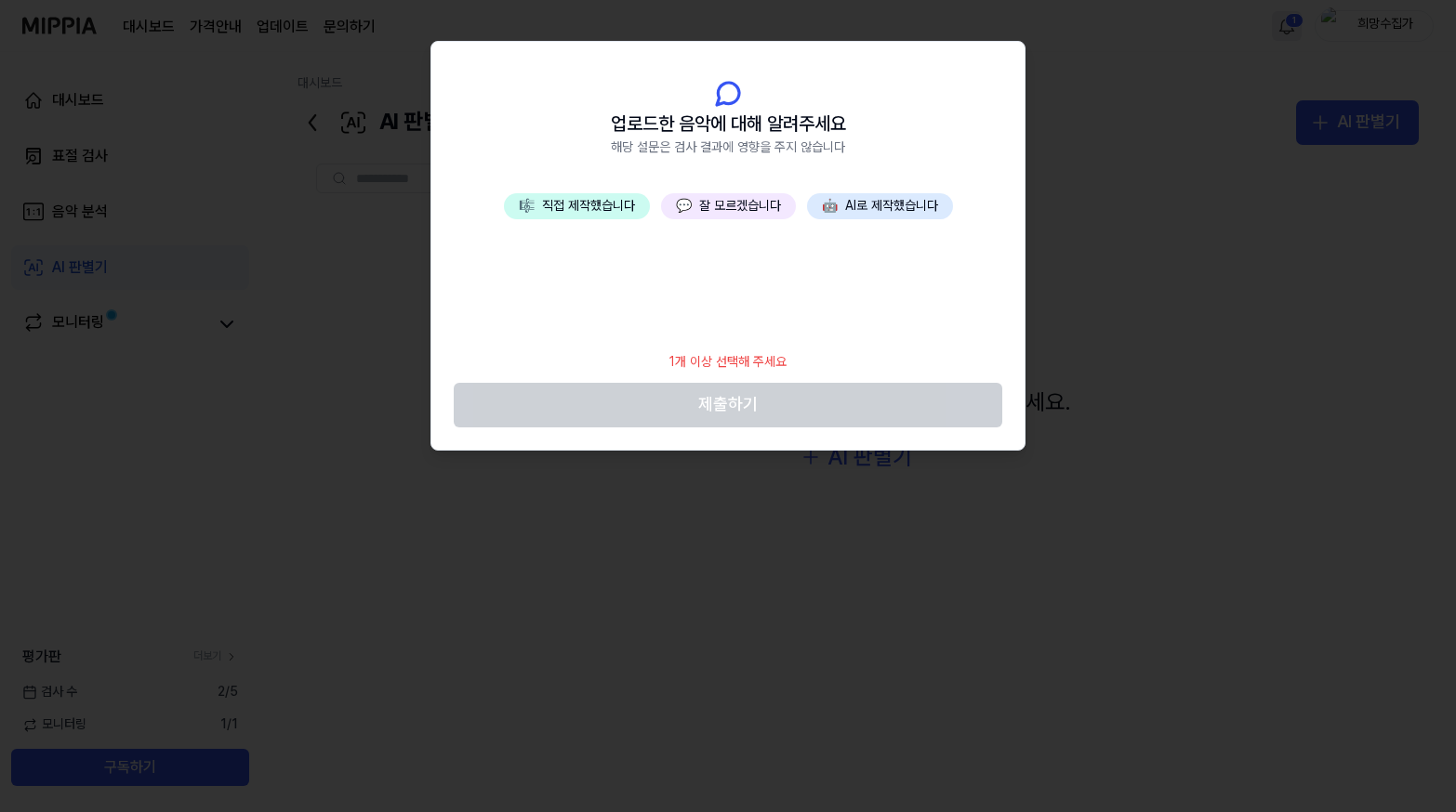
click at [881, 205] on button "🤖 AI로 제작했습니다" at bounding box center [881, 206] width 146 height 26
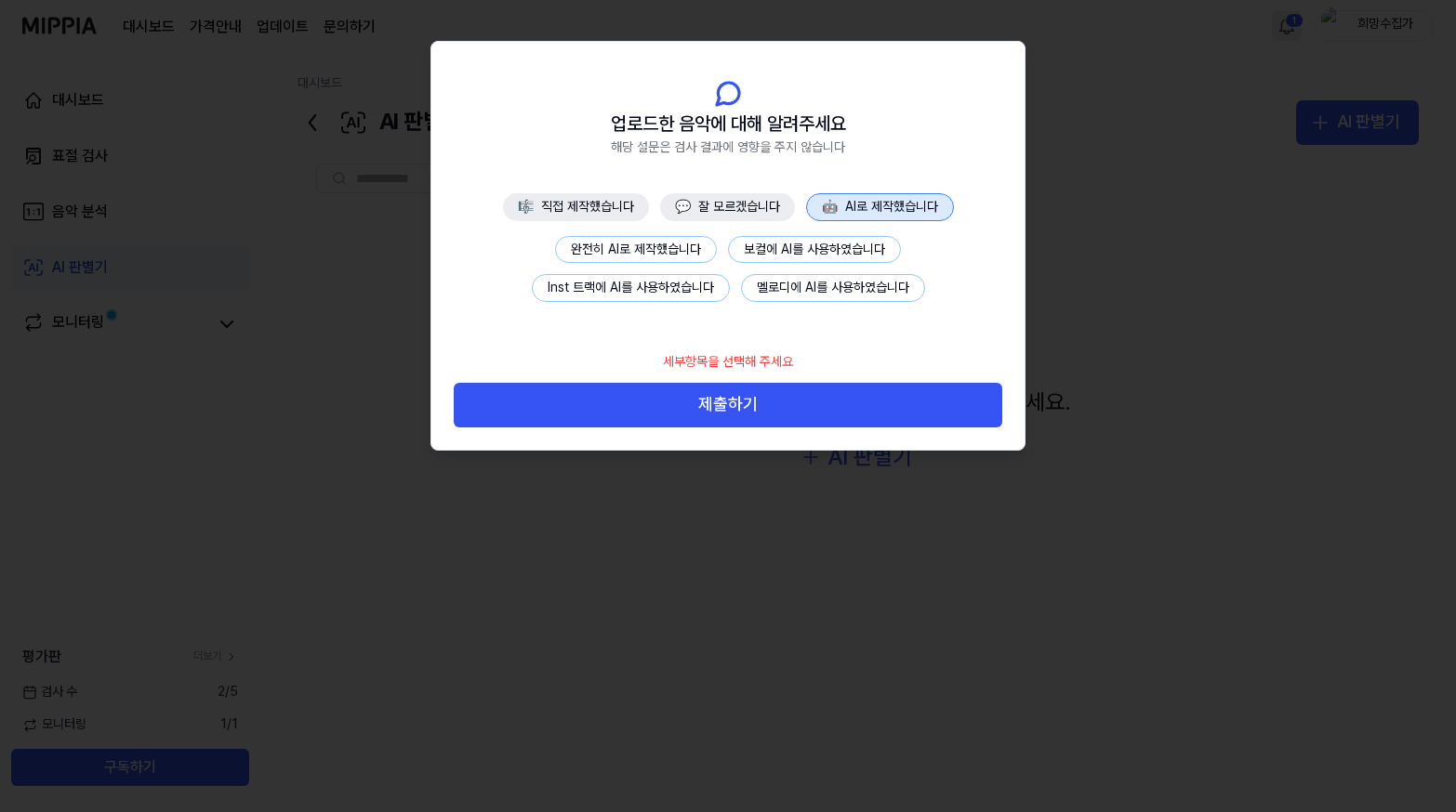
click at [670, 250] on button "완전히 AI로 제작했습니다" at bounding box center [637, 250] width 162 height 28
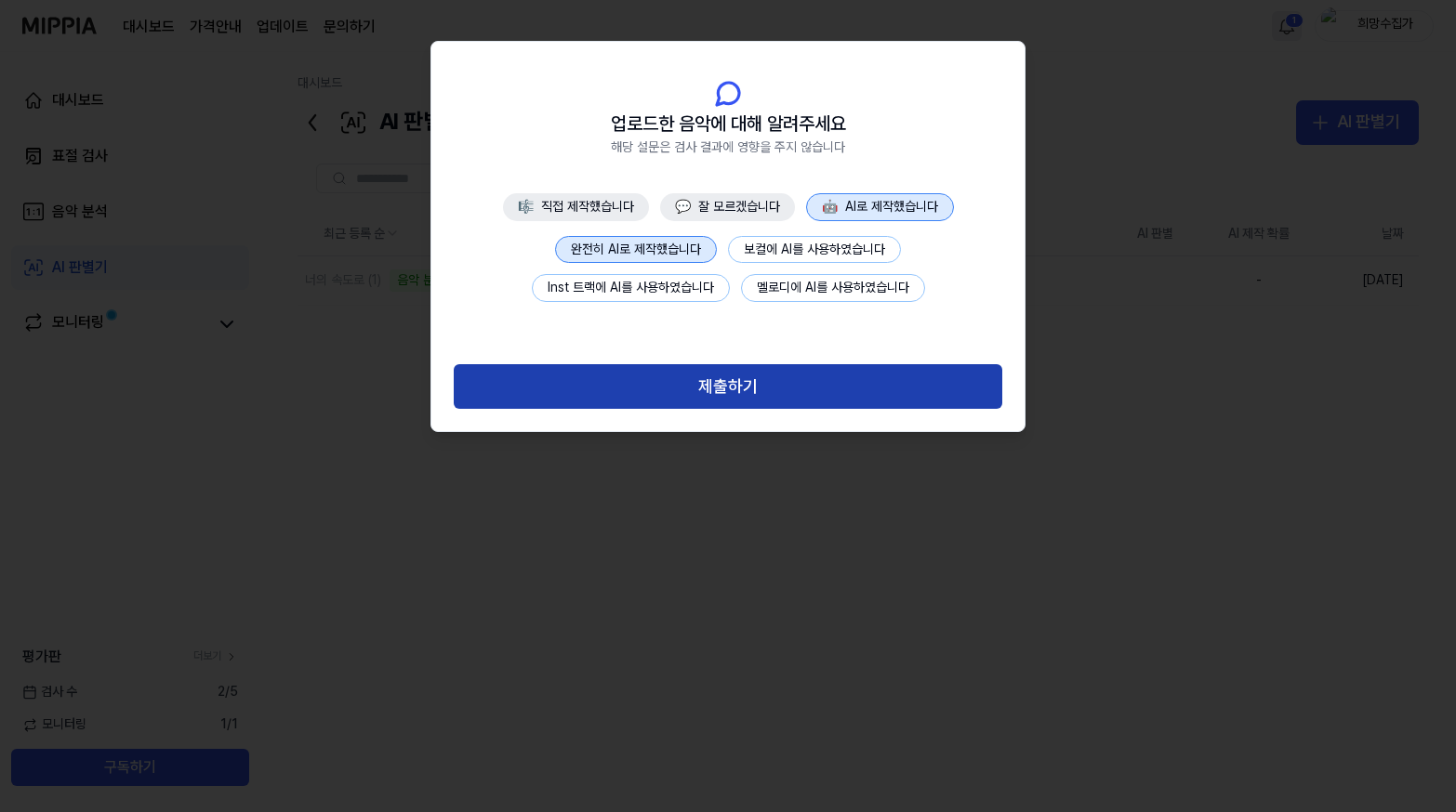
click at [644, 376] on button "제출하기" at bounding box center [728, 386] width 549 height 45
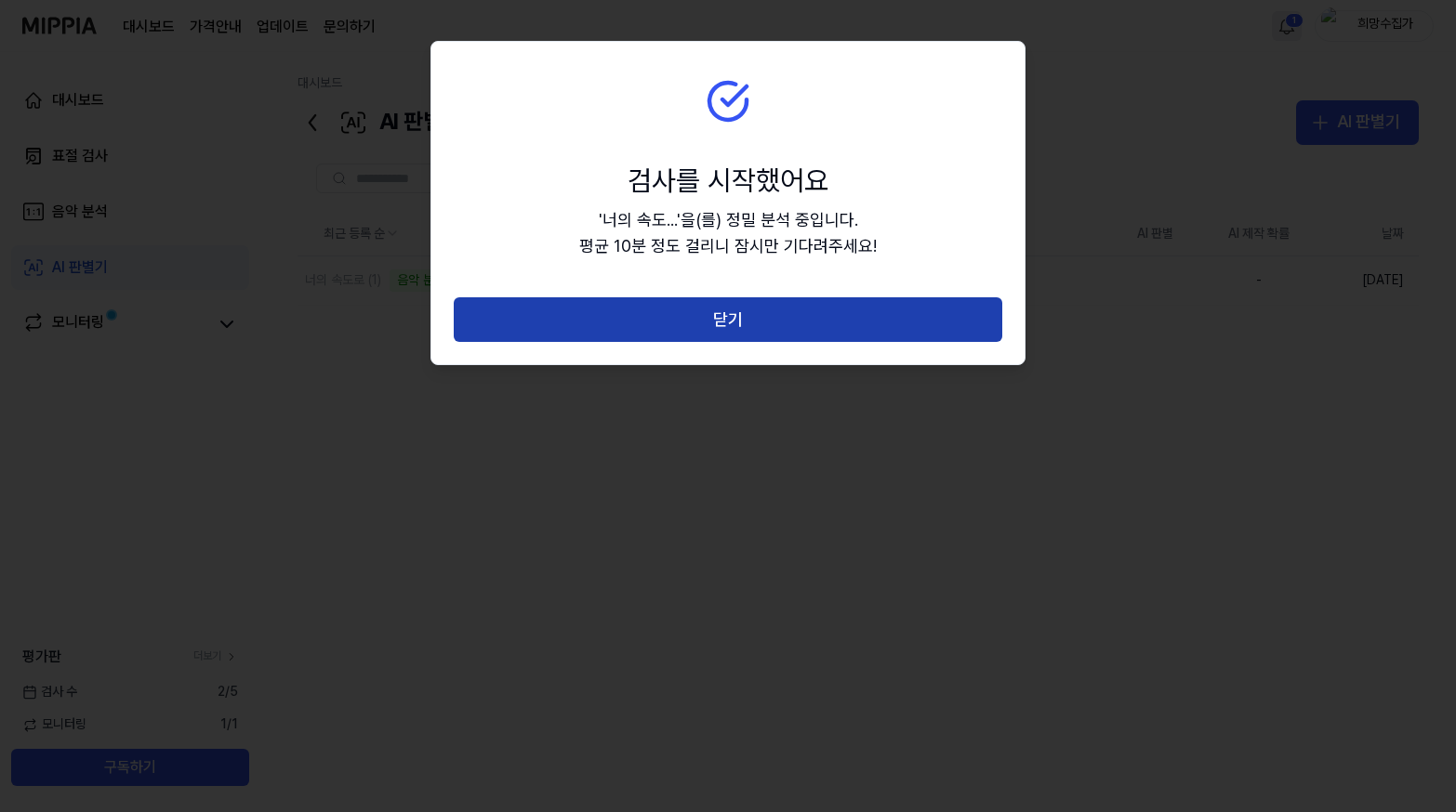
click at [710, 330] on button "닫기" at bounding box center [728, 320] width 549 height 45
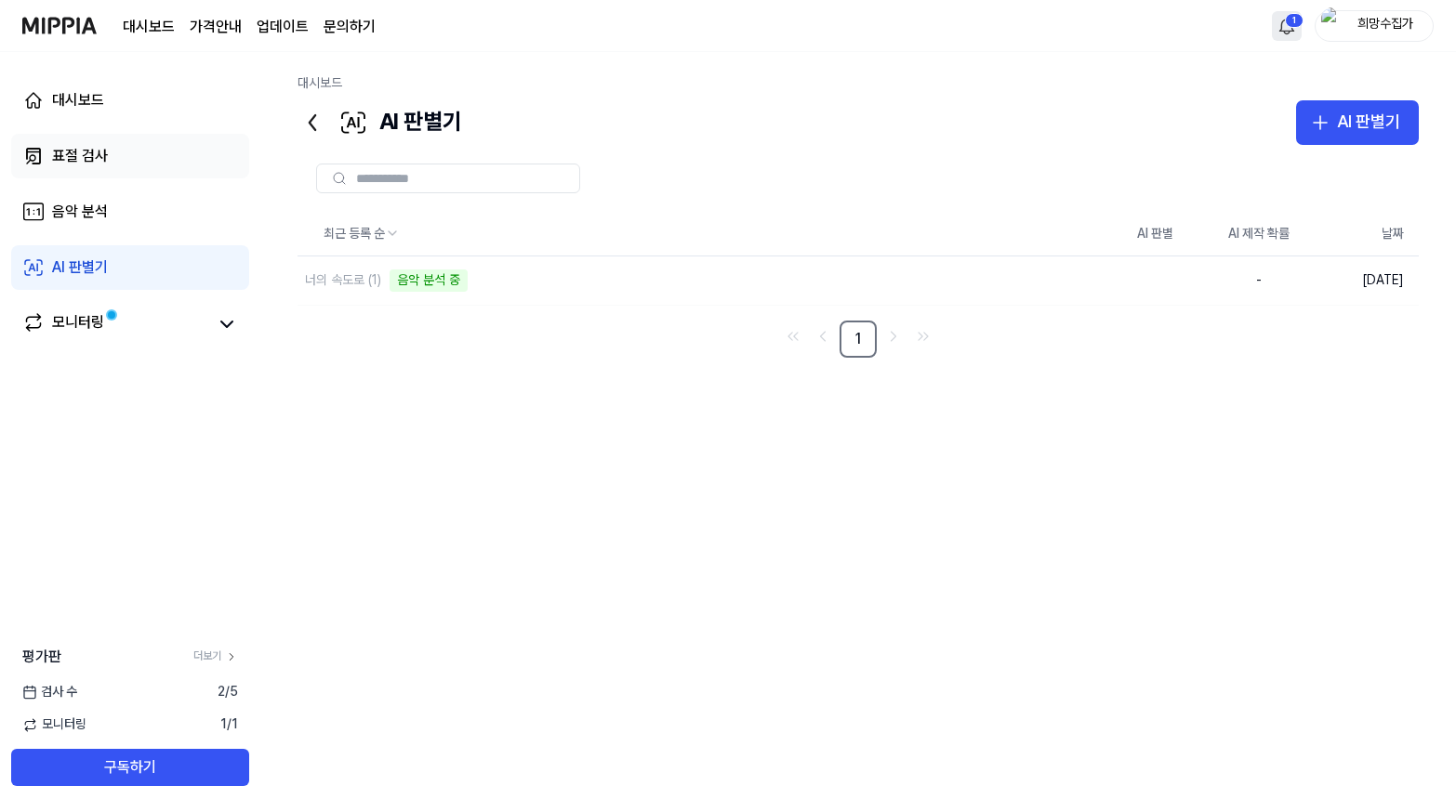
click at [93, 143] on link "표절 검사" at bounding box center [130, 156] width 238 height 45
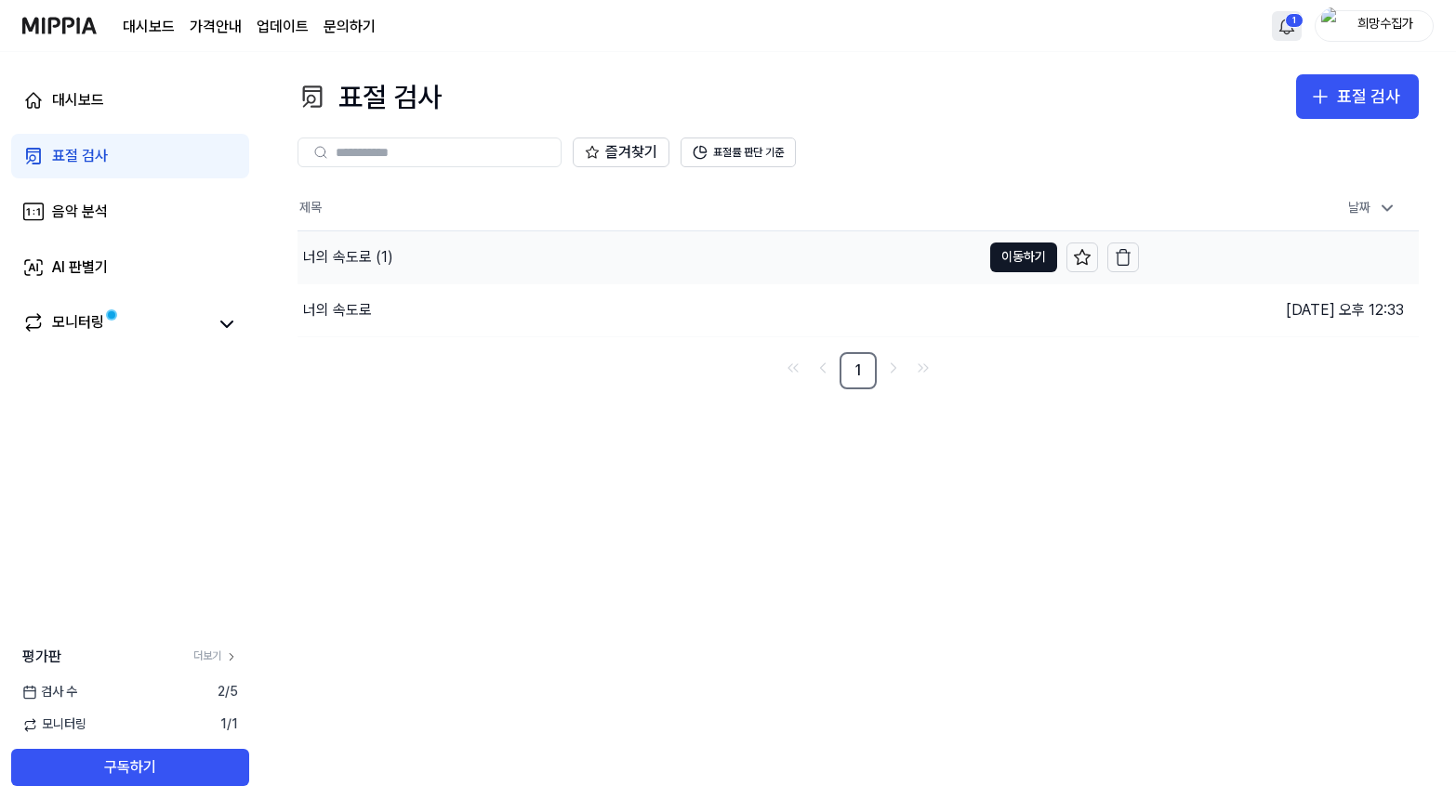
click at [353, 254] on div "너의 속도로 (1)" at bounding box center [348, 257] width 90 height 22
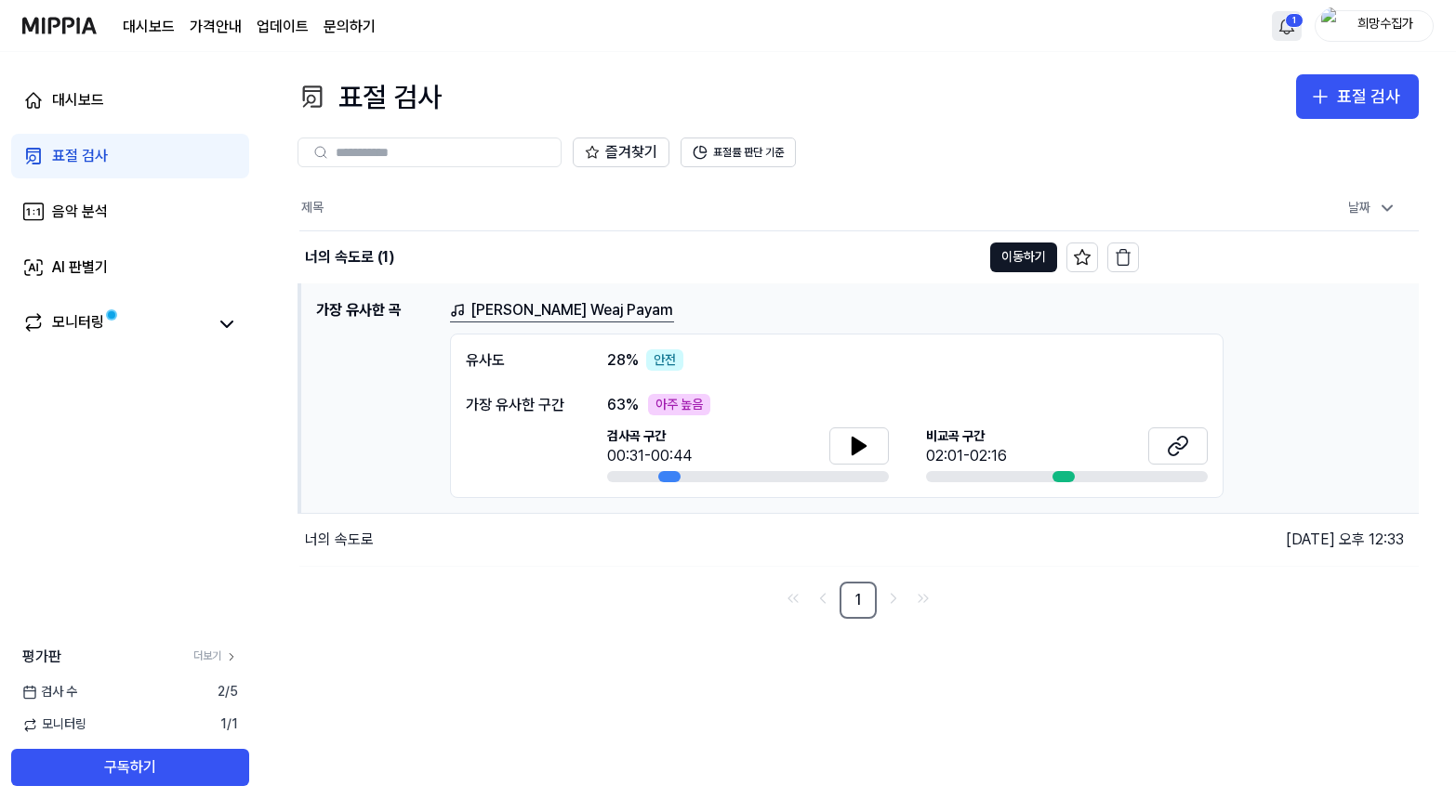
click at [639, 305] on div "[PERSON_NAME] Weaj Payam" at bounding box center [927, 311] width 954 height 23
click at [866, 449] on icon at bounding box center [859, 446] width 22 height 22
click at [1165, 441] on button at bounding box center [1178, 446] width 60 height 37
click at [850, 458] on button at bounding box center [859, 446] width 60 height 37
click at [850, 453] on icon at bounding box center [859, 446] width 22 height 22
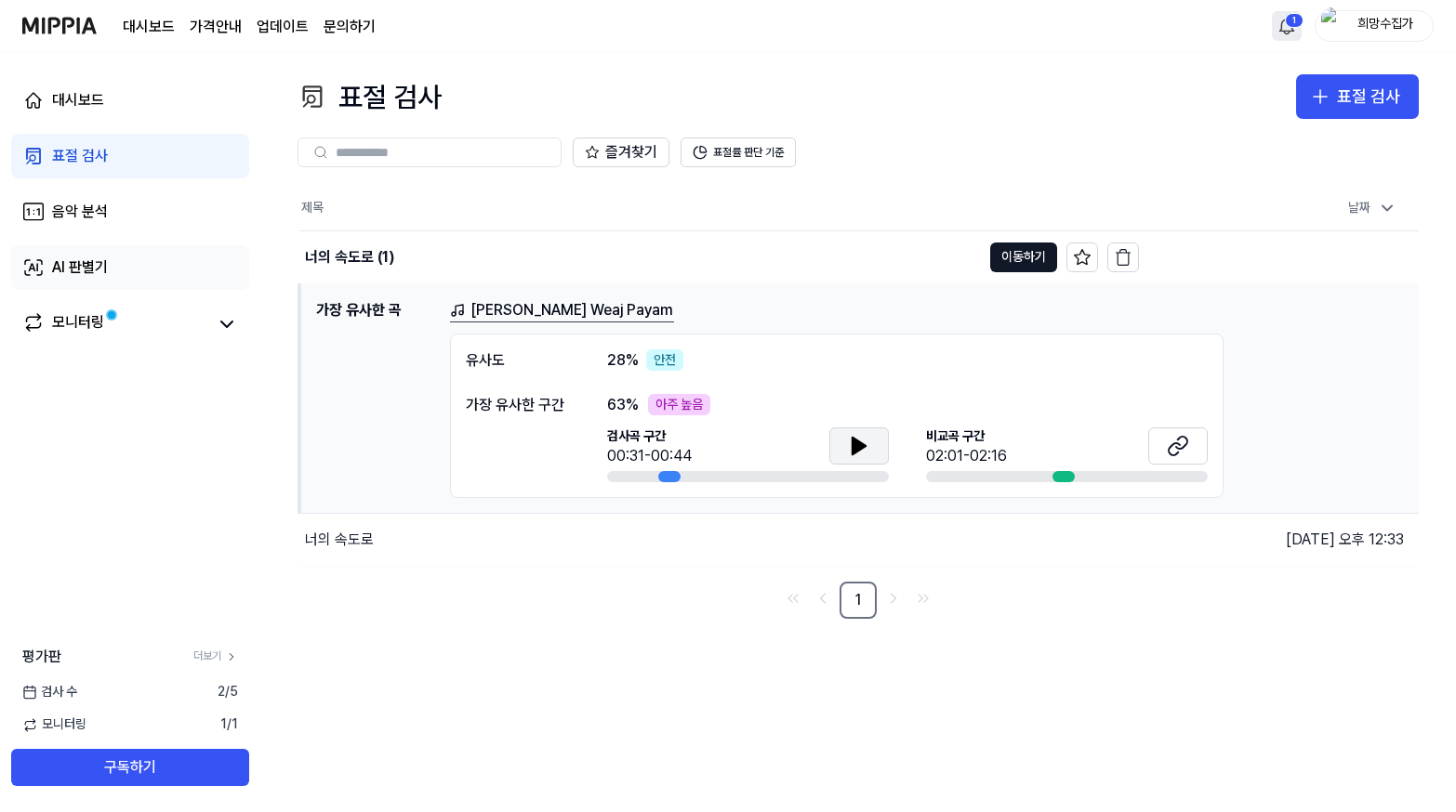
click at [68, 257] on div "AI 판별기" at bounding box center [79, 267] width 56 height 22
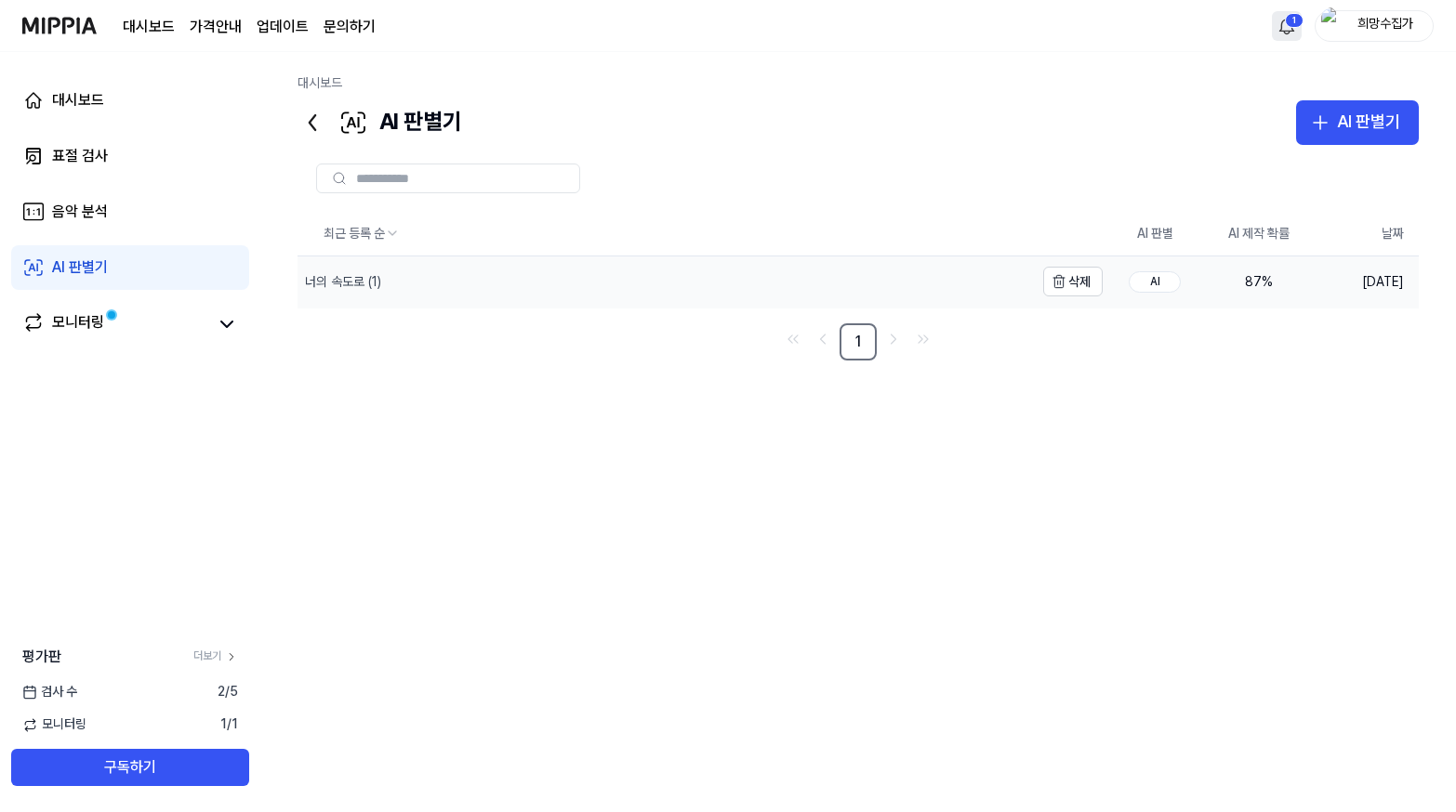
click at [357, 284] on div "너의 속도로 (1)" at bounding box center [343, 282] width 76 height 19
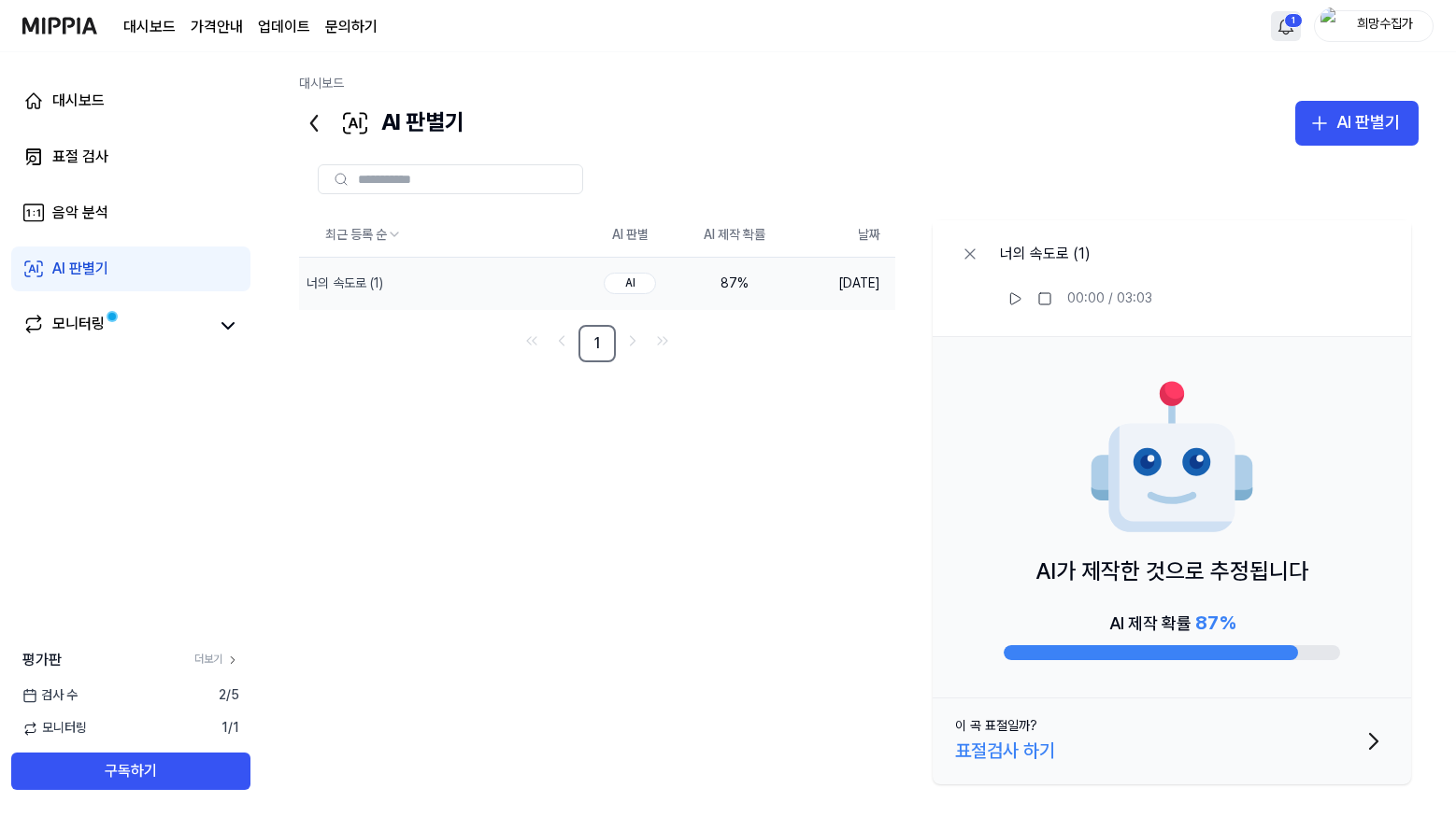
scroll to position [13, 0]
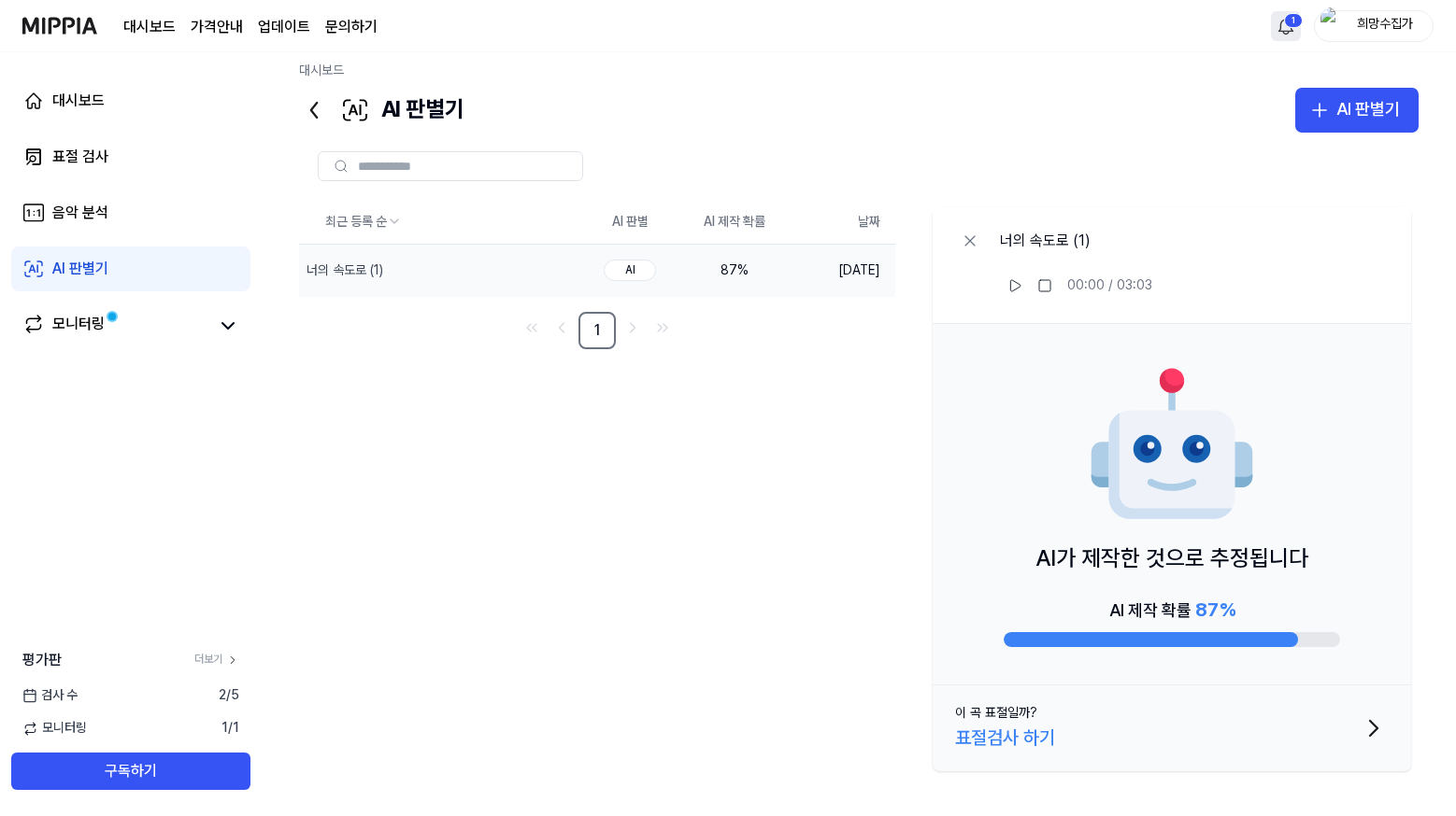
click at [993, 740] on div "표절검사 하기" at bounding box center [1005, 738] width 100 height 29
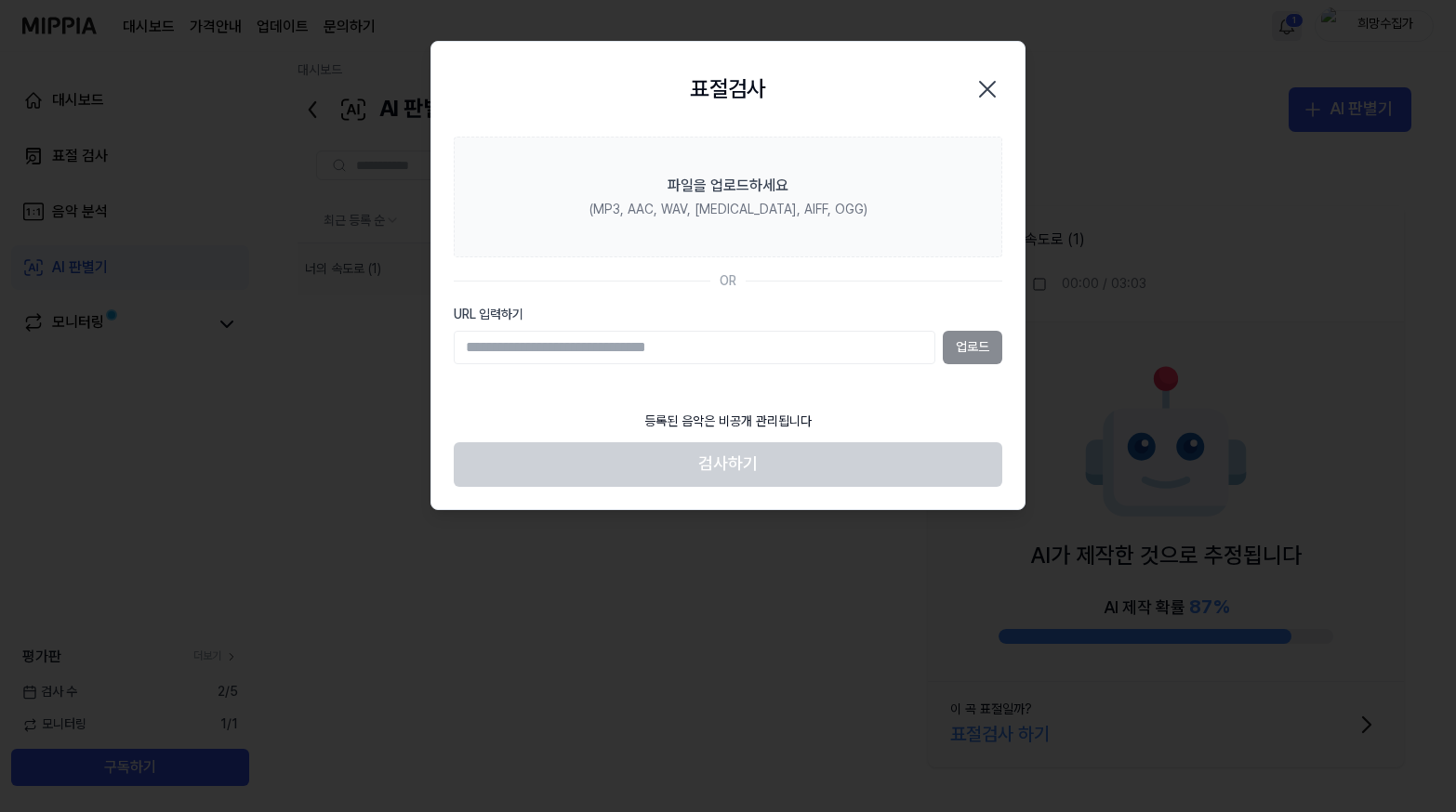
click at [980, 83] on icon "button" at bounding box center [987, 89] width 15 height 15
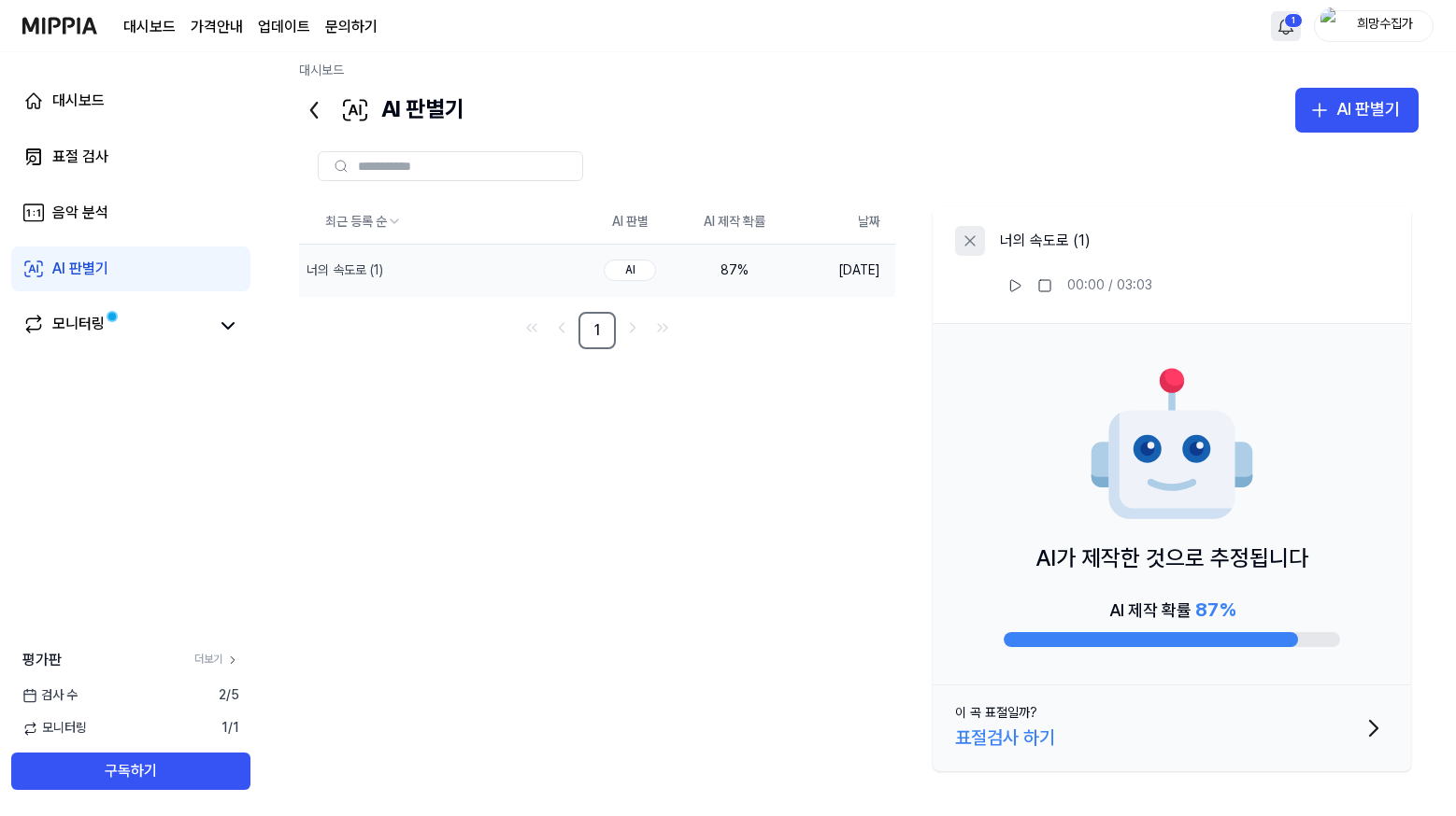
click at [966, 235] on icon at bounding box center [969, 240] width 19 height 19
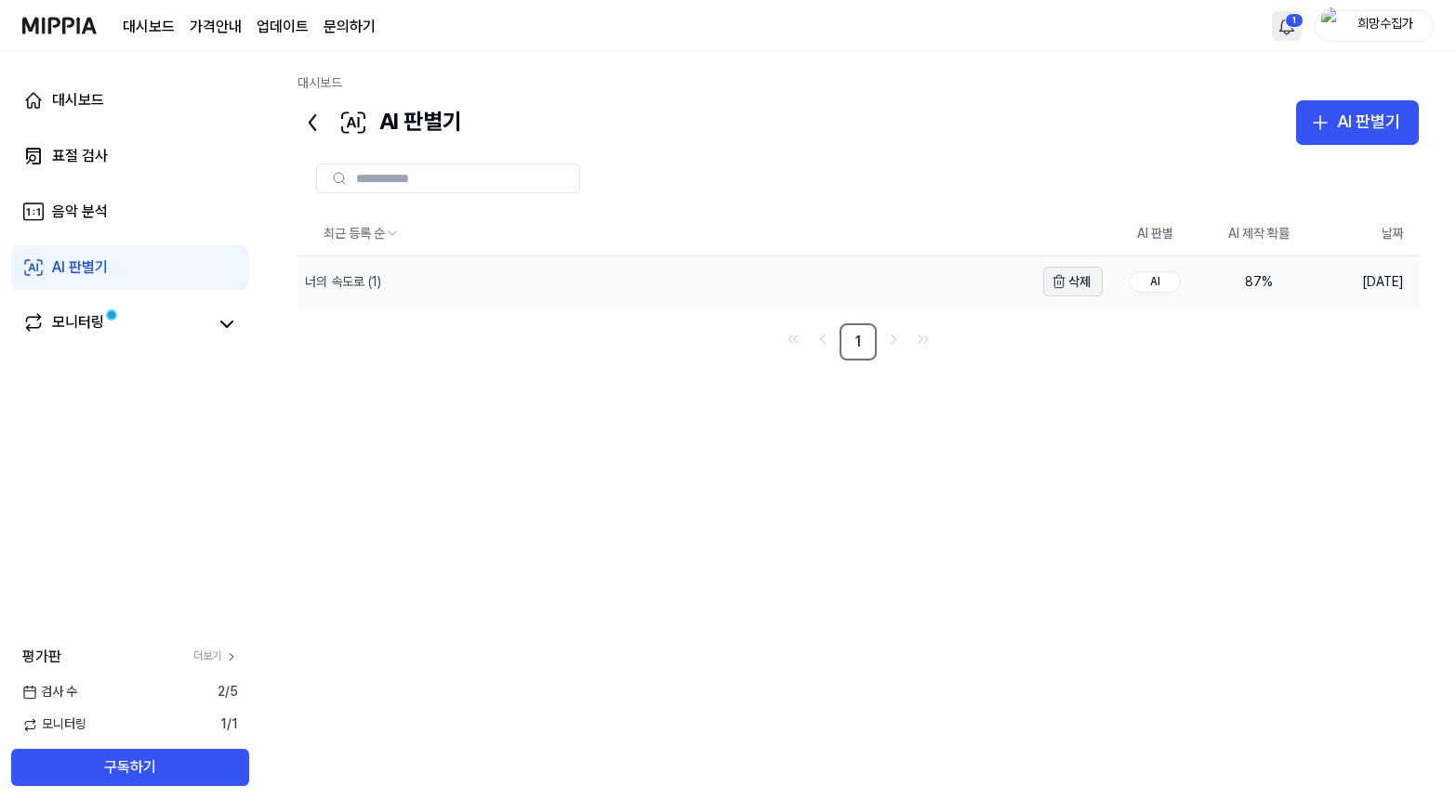
click at [1049, 288] on button "삭제" at bounding box center [1073, 281] width 60 height 29
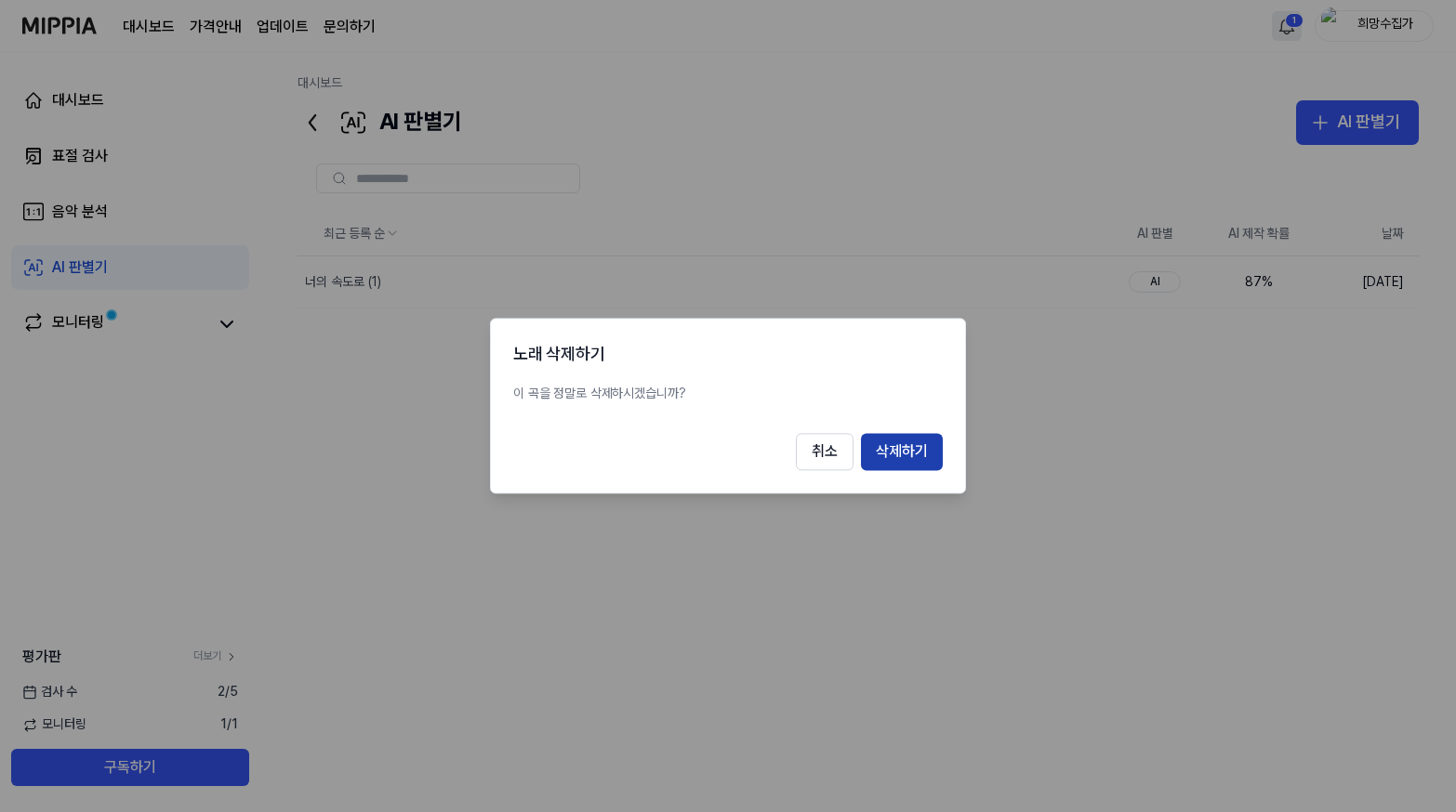
click at [923, 449] on button "삭제하기" at bounding box center [902, 453] width 82 height 37
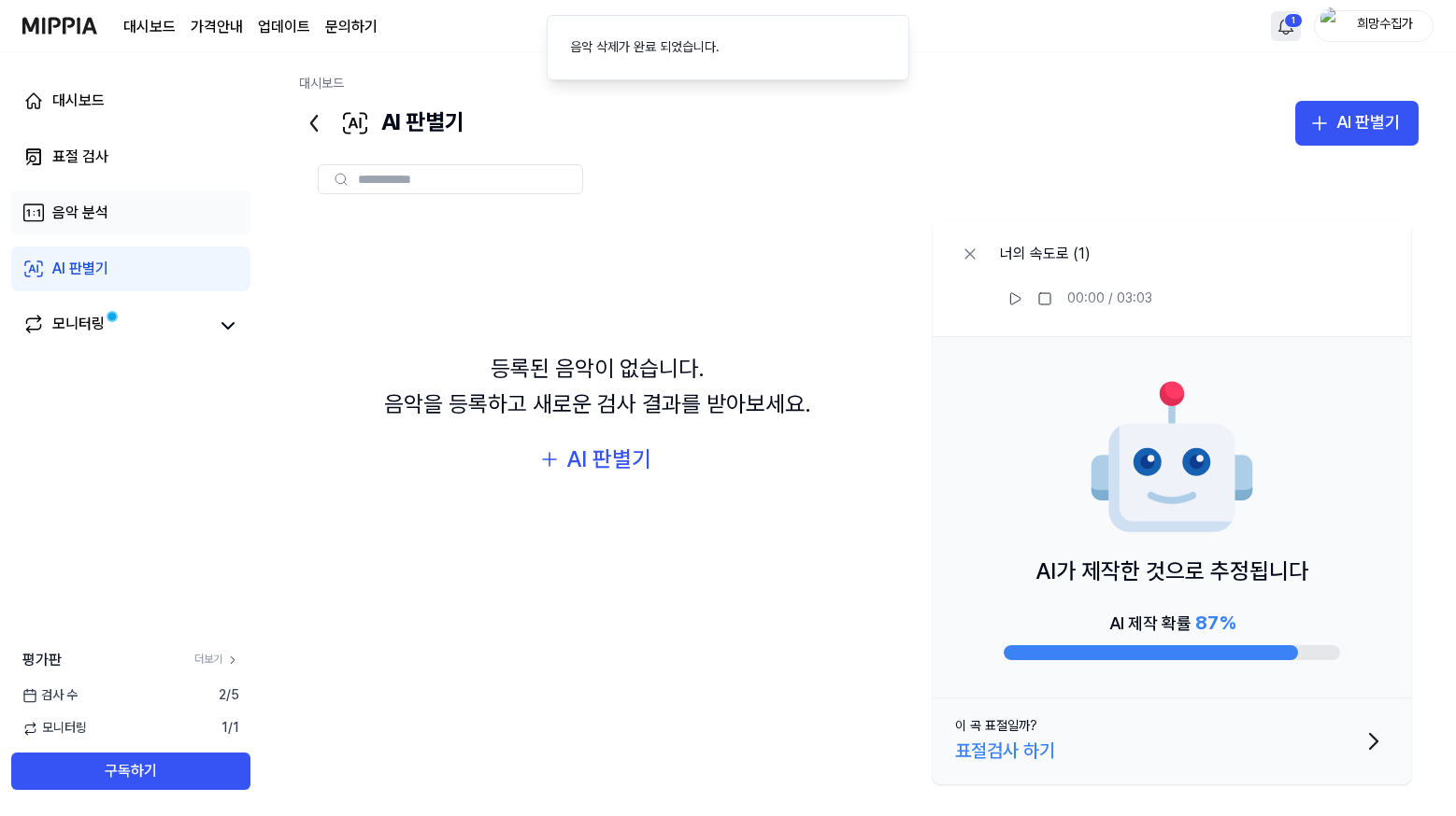
click at [52, 213] on div "음악 분석" at bounding box center [79, 213] width 56 height 23
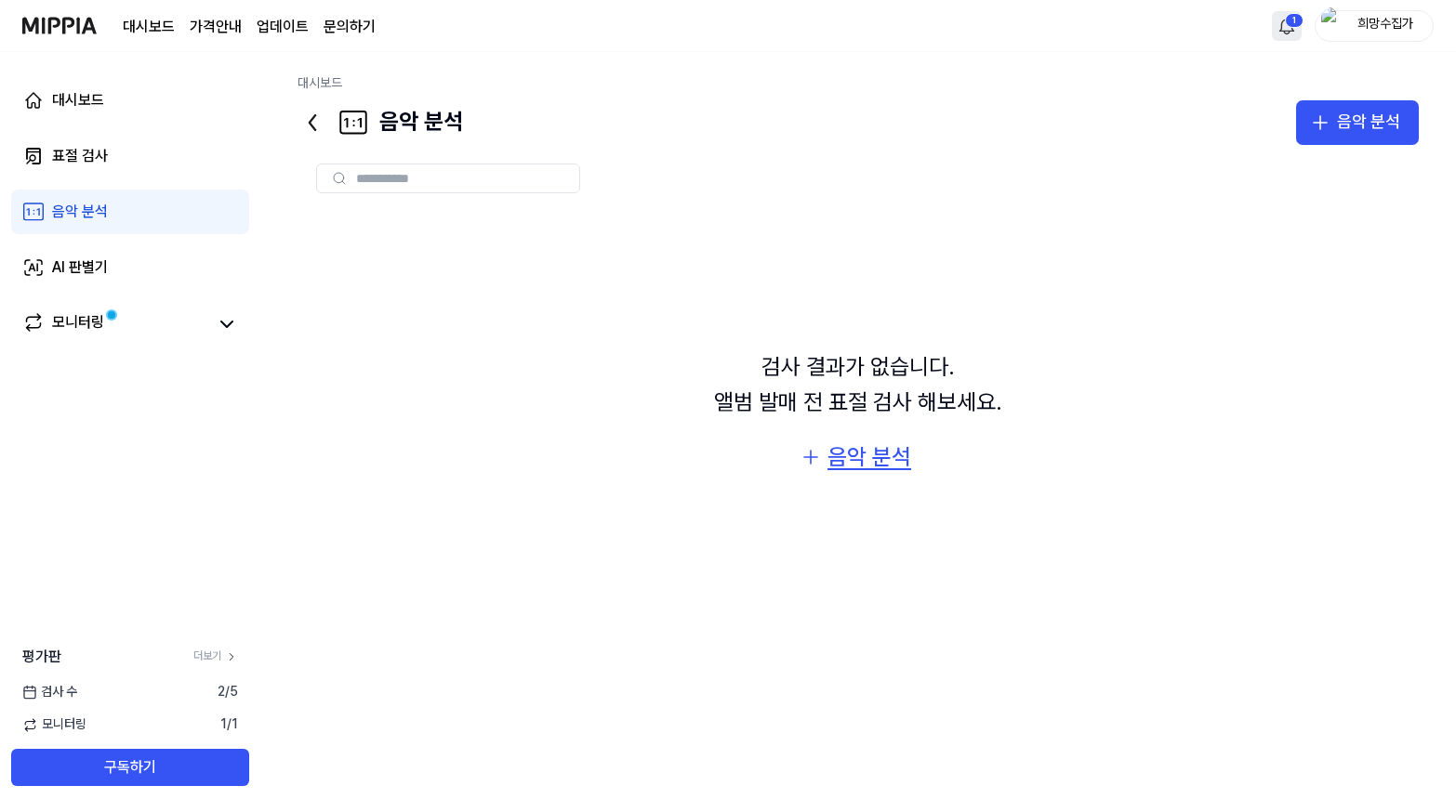
click at [824, 443] on button "음악 분석" at bounding box center [858, 458] width 144 height 45
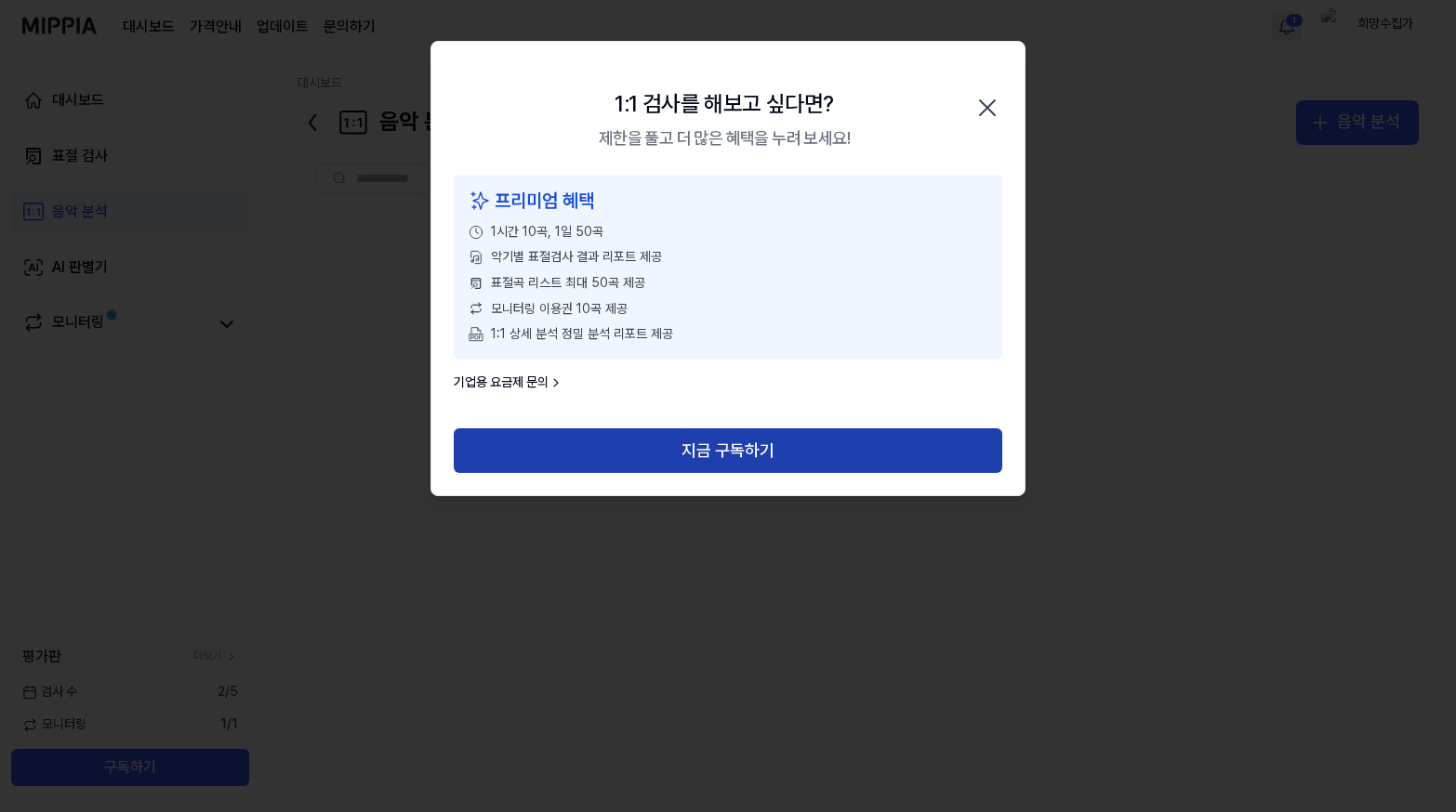
click at [748, 452] on button "지금 구독하기" at bounding box center [728, 451] width 549 height 45
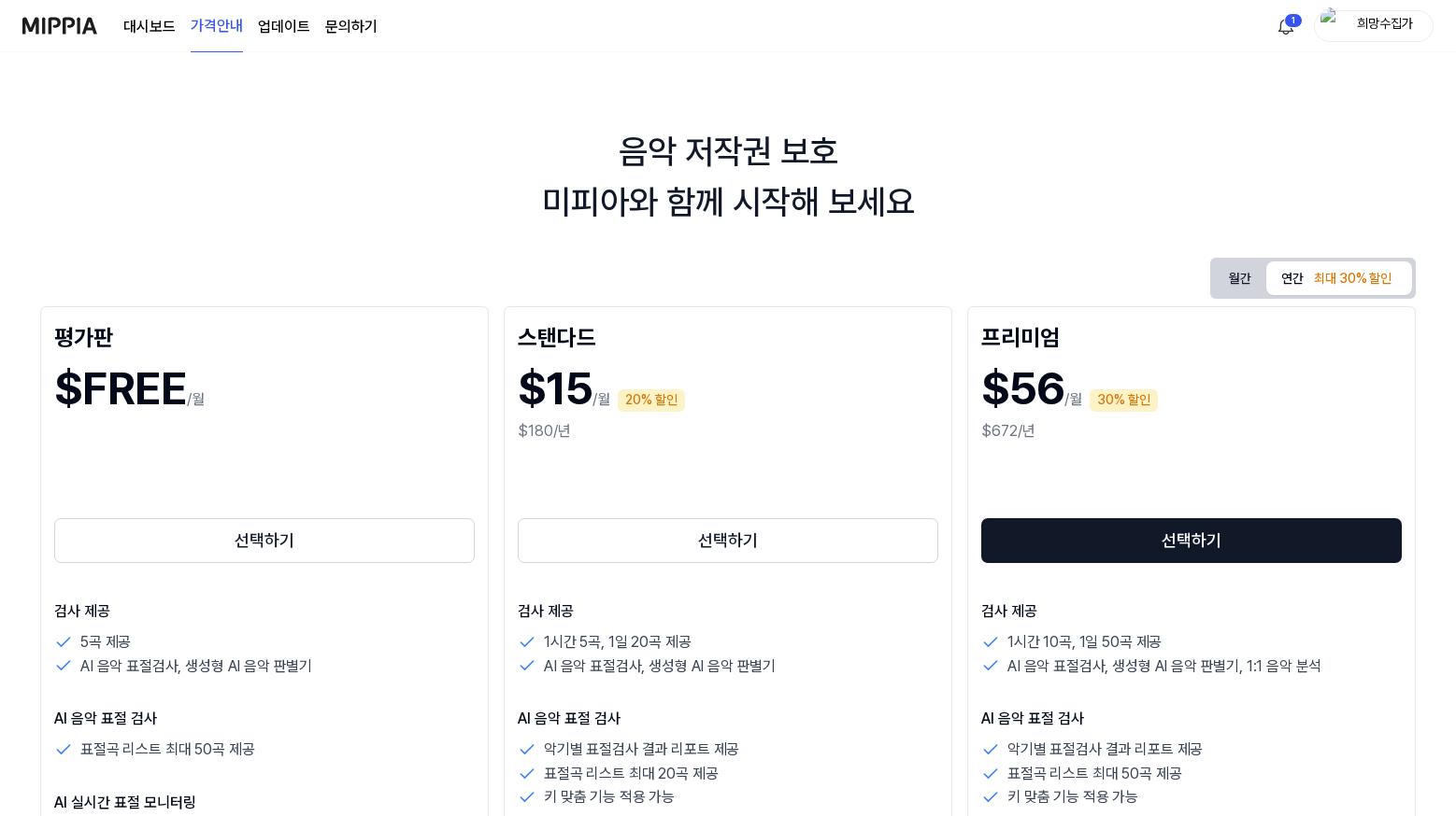
click at [1267, 23] on div "대시보드 가격안내 업데이트 문의하기 1 희망수집가" at bounding box center [728, 26] width 1411 height 51
click at [134, 25] on link "대시보드" at bounding box center [149, 26] width 52 height 23
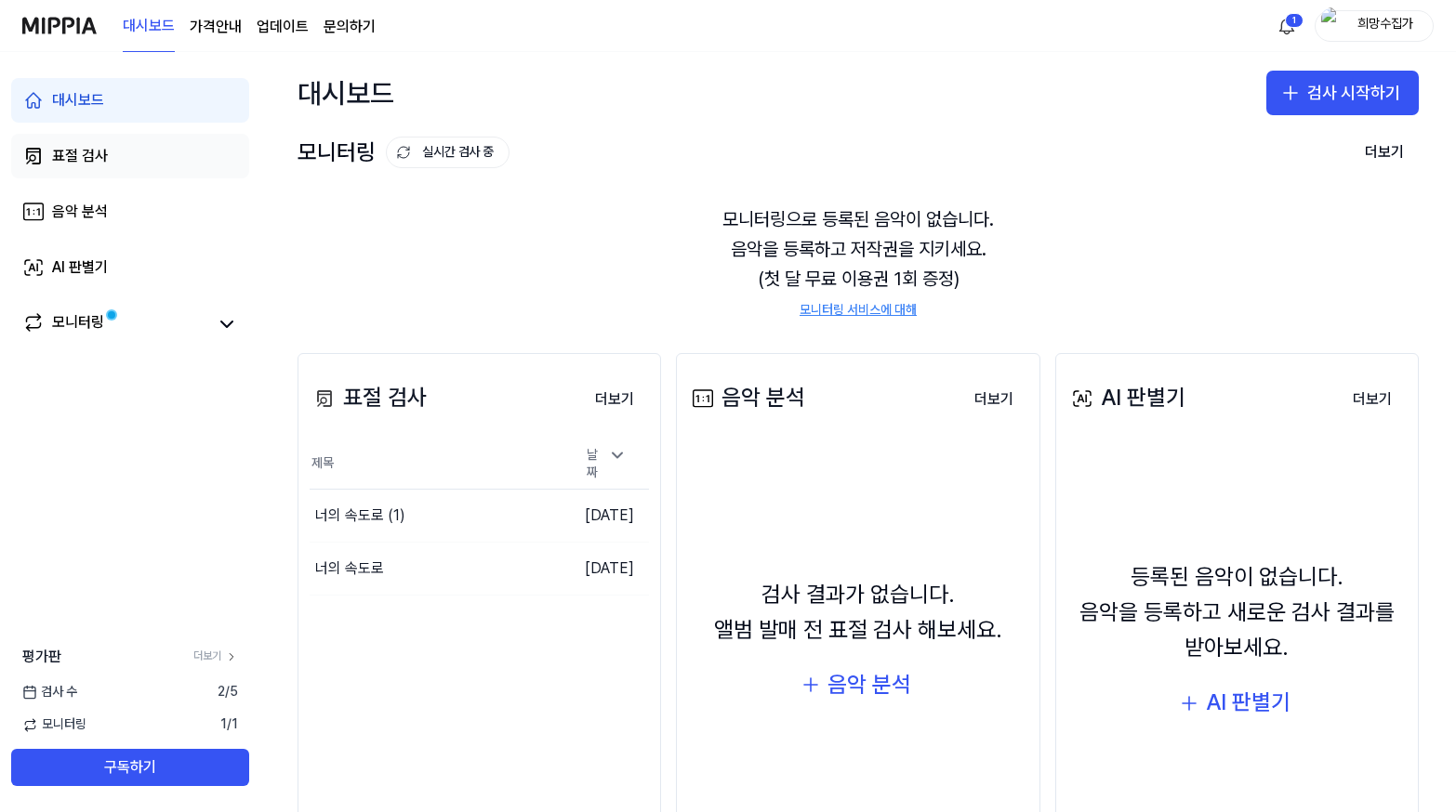
click at [88, 169] on link "표절 검사" at bounding box center [130, 156] width 238 height 45
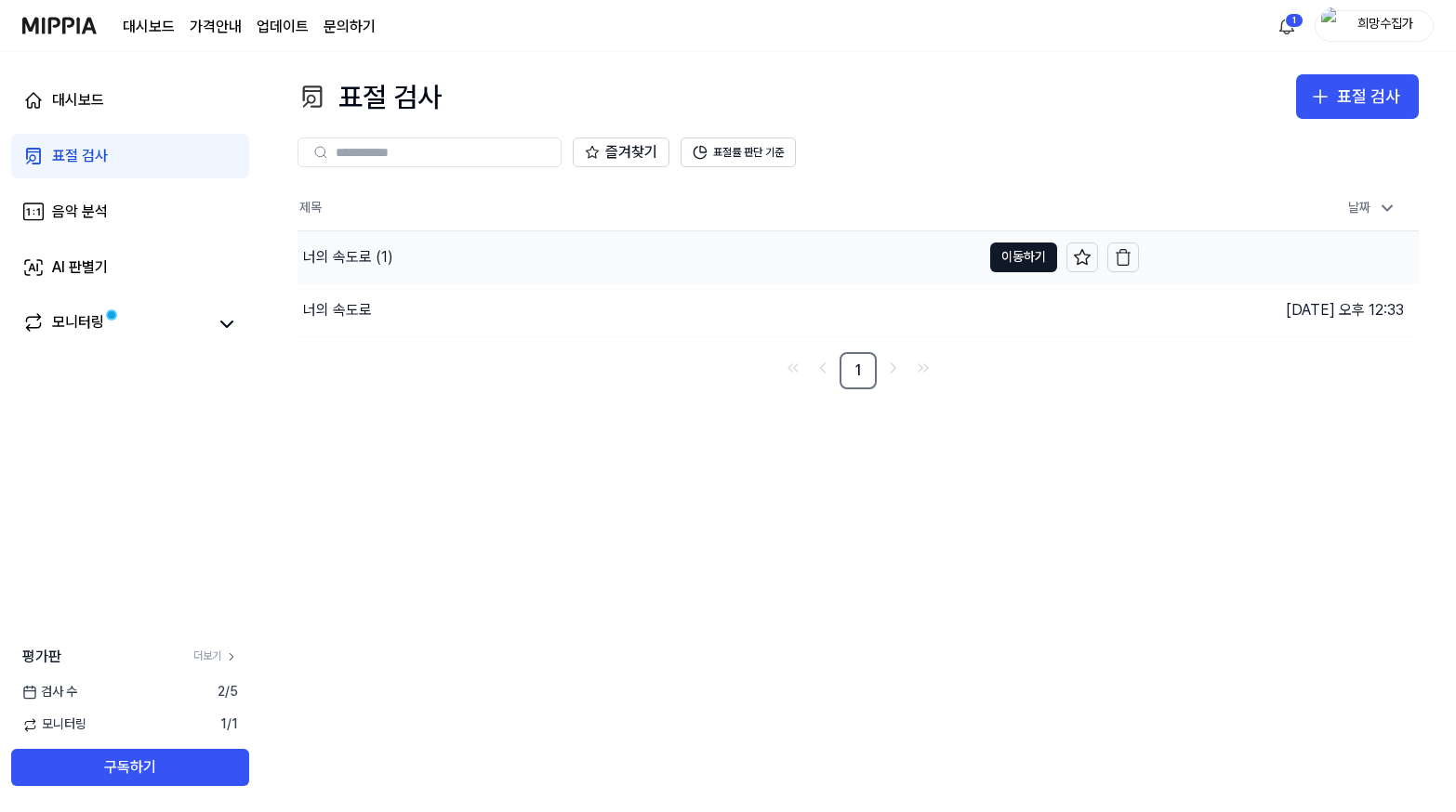
click at [368, 259] on div "너의 속도로 (1)" at bounding box center [348, 257] width 90 height 22
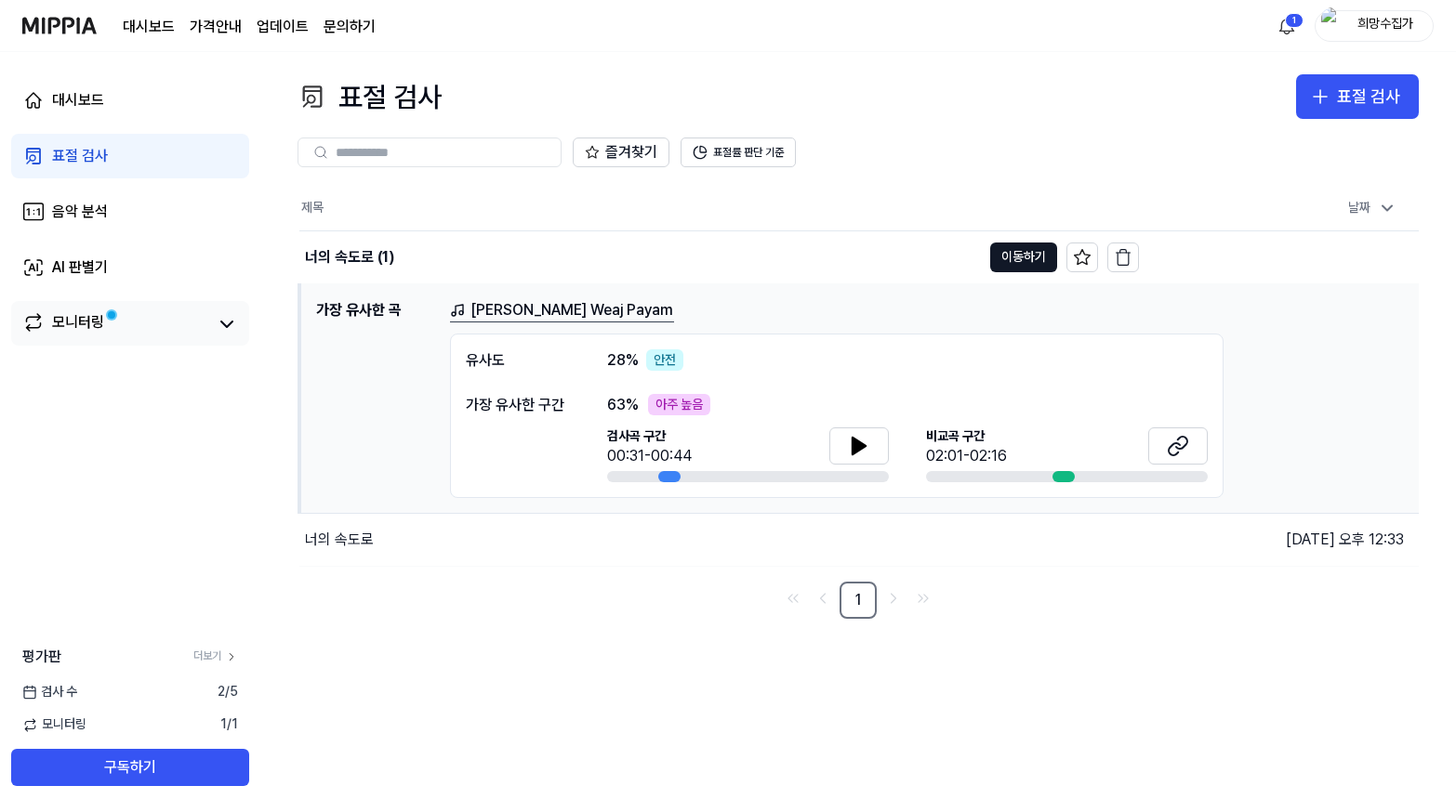
click at [140, 320] on link "모니터링" at bounding box center [115, 324] width 186 height 26
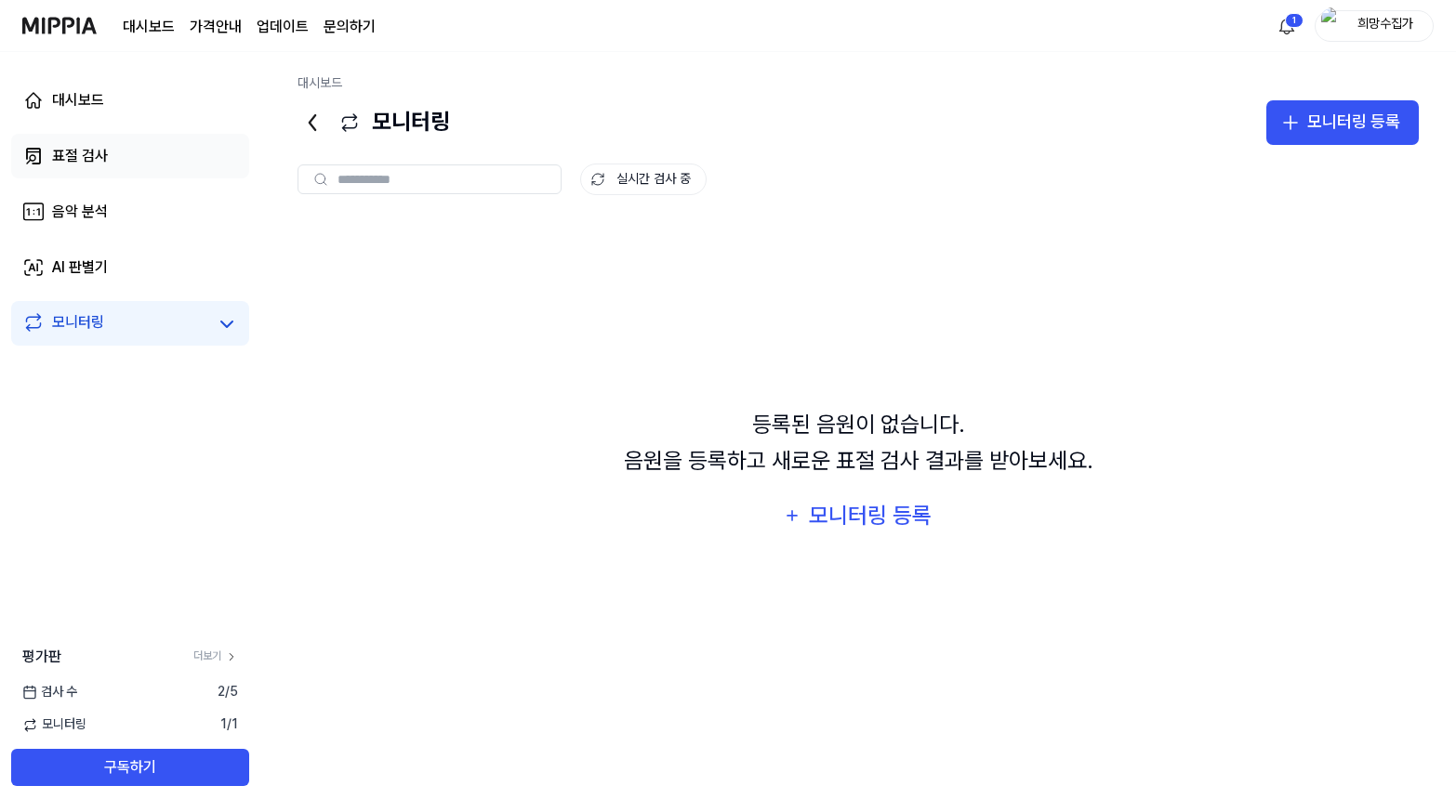
click at [122, 155] on link "표절 검사" at bounding box center [130, 156] width 238 height 45
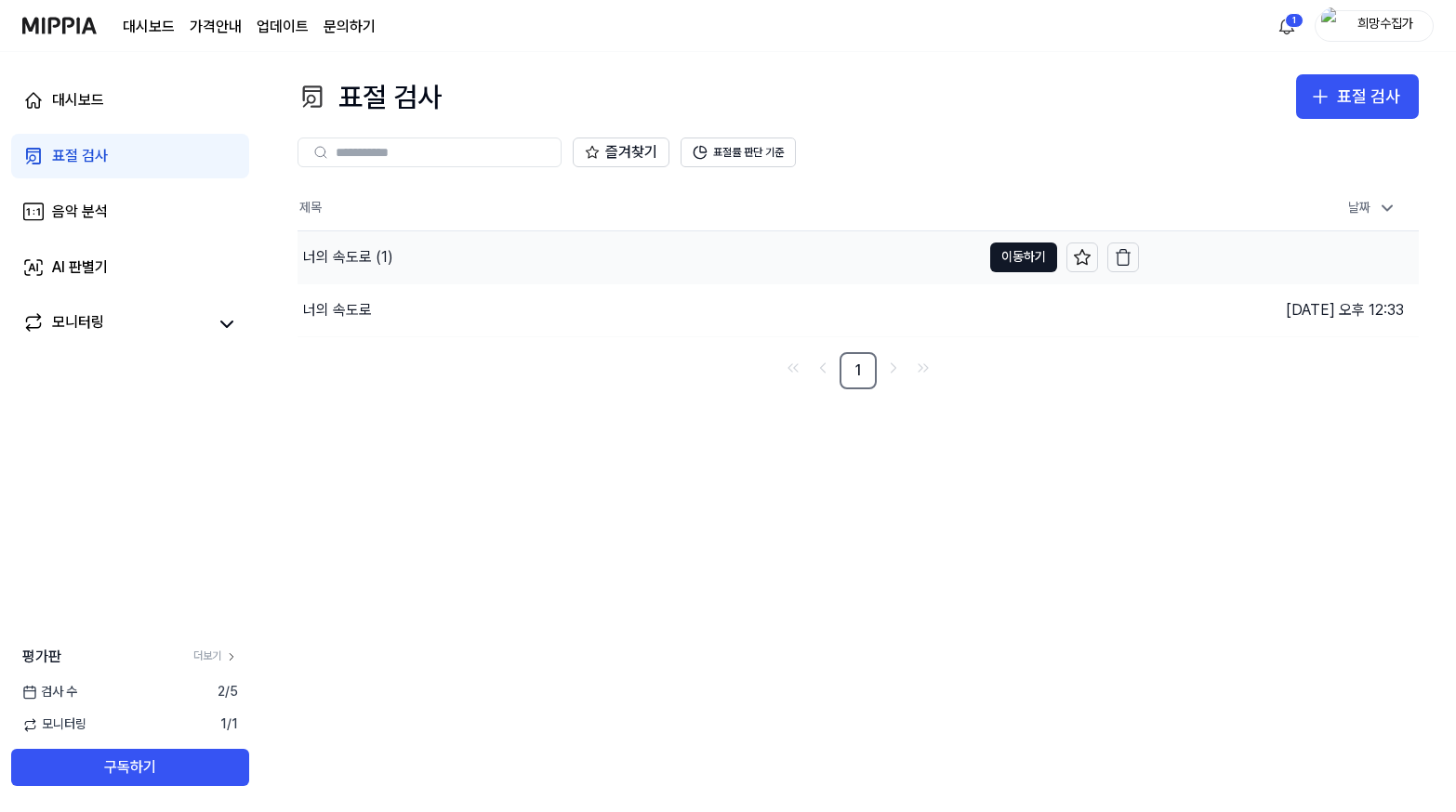
click at [401, 265] on div "너의 속도로 (1)" at bounding box center [640, 257] width 684 height 52
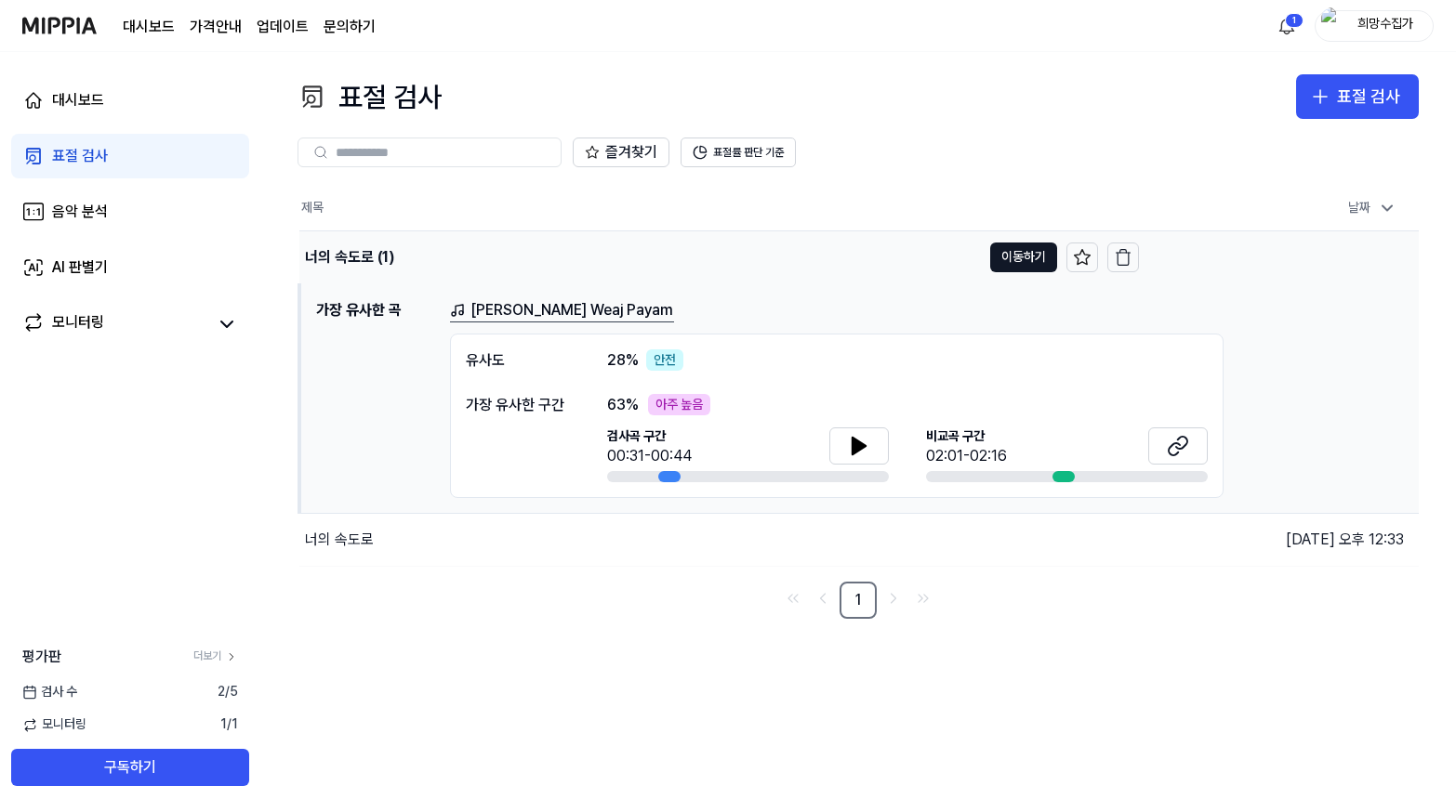
click at [518, 268] on div "너의 속도로 (1)" at bounding box center [641, 257] width 682 height 52
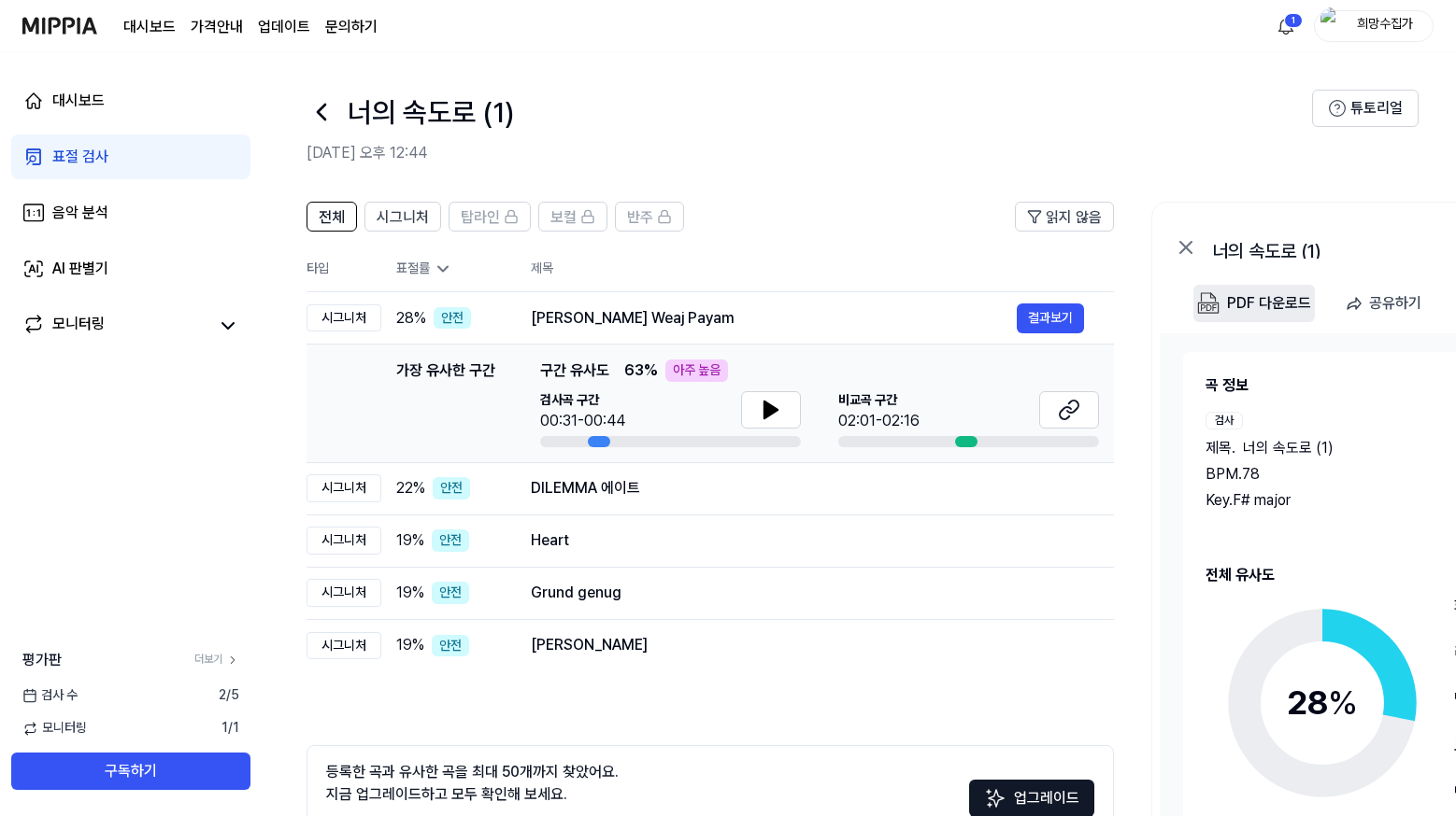
click at [1270, 304] on div "PDF 다운로드" at bounding box center [1270, 303] width 84 height 25
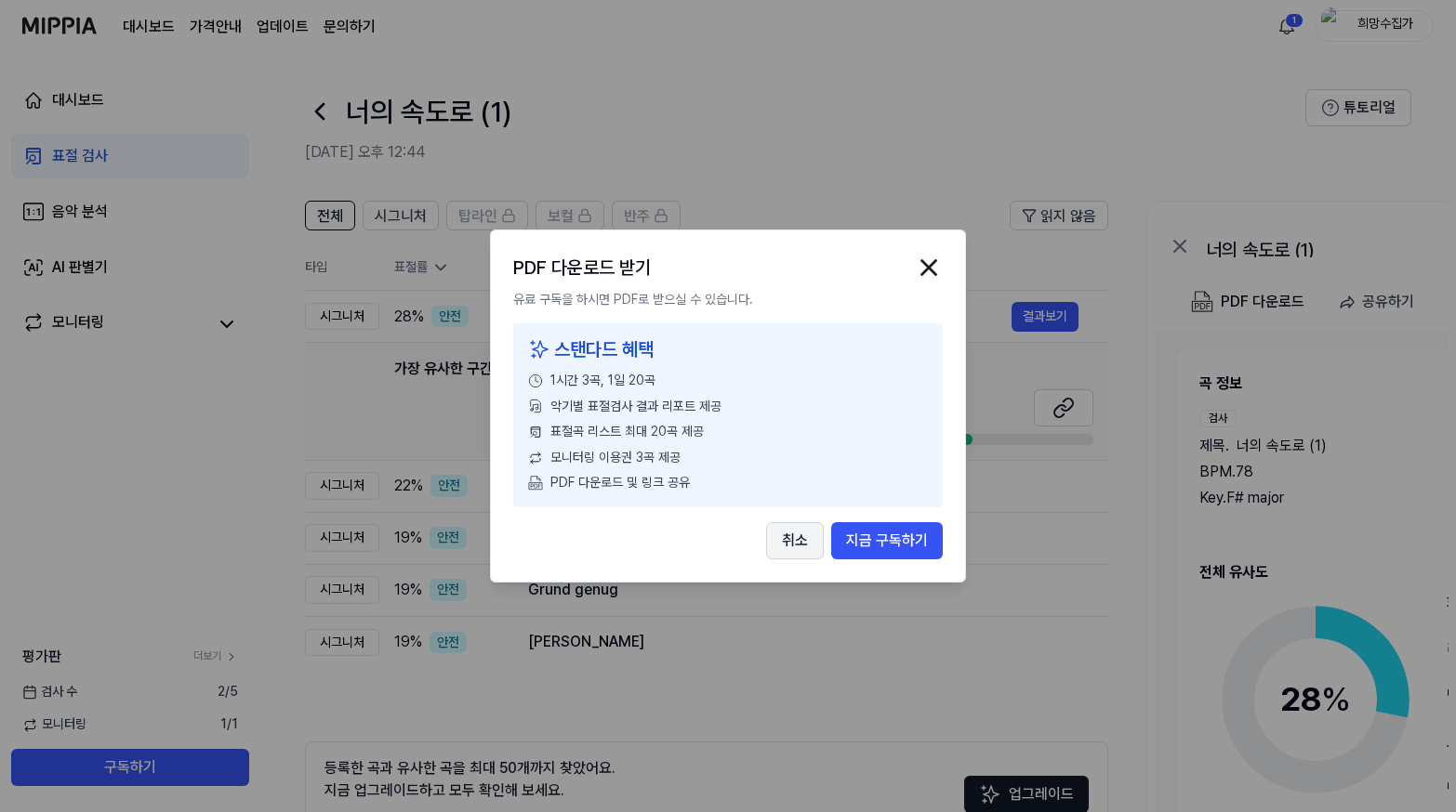
click at [787, 541] on button "취소" at bounding box center [795, 541] width 58 height 37
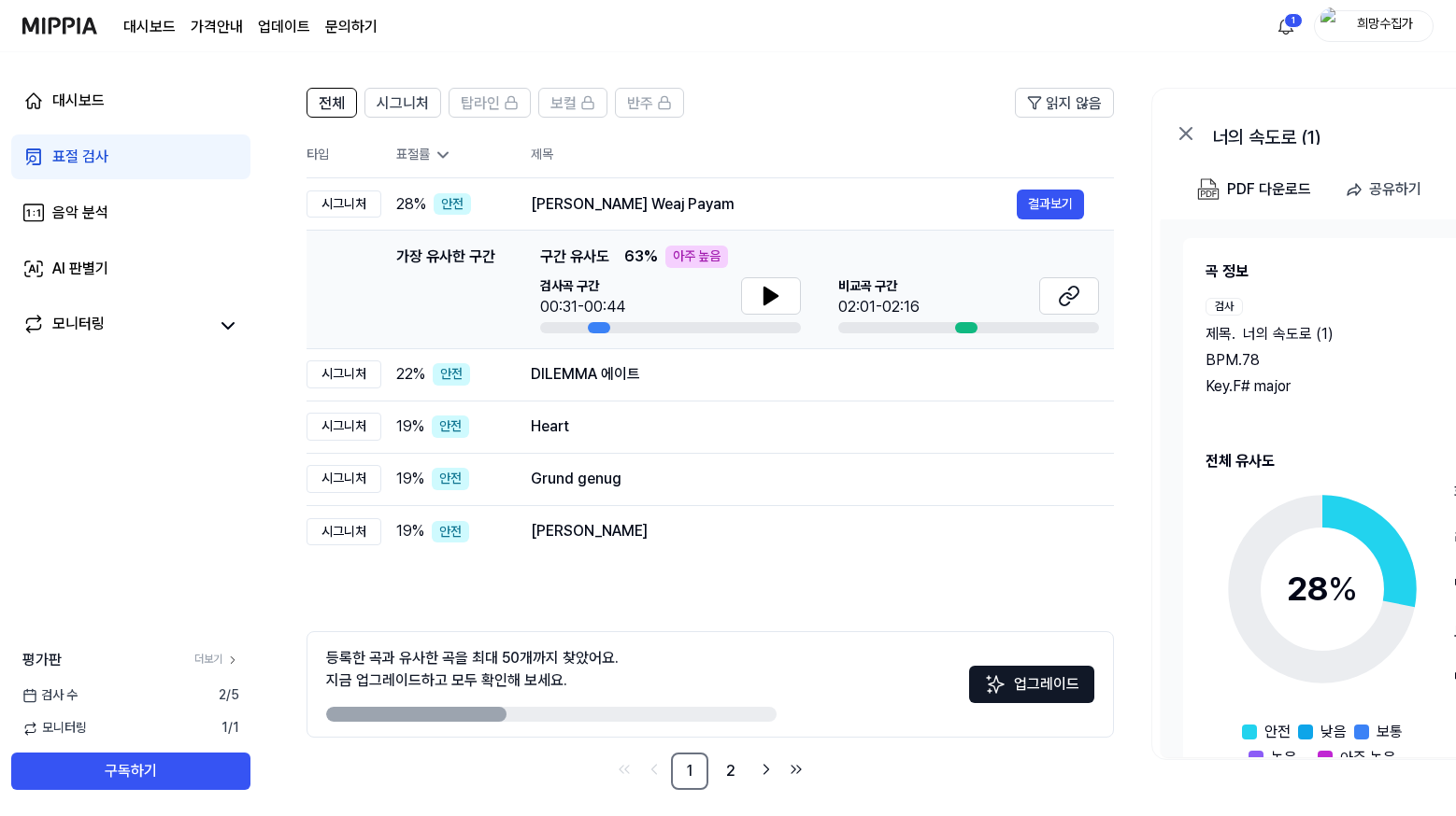
scroll to position [126, 0]
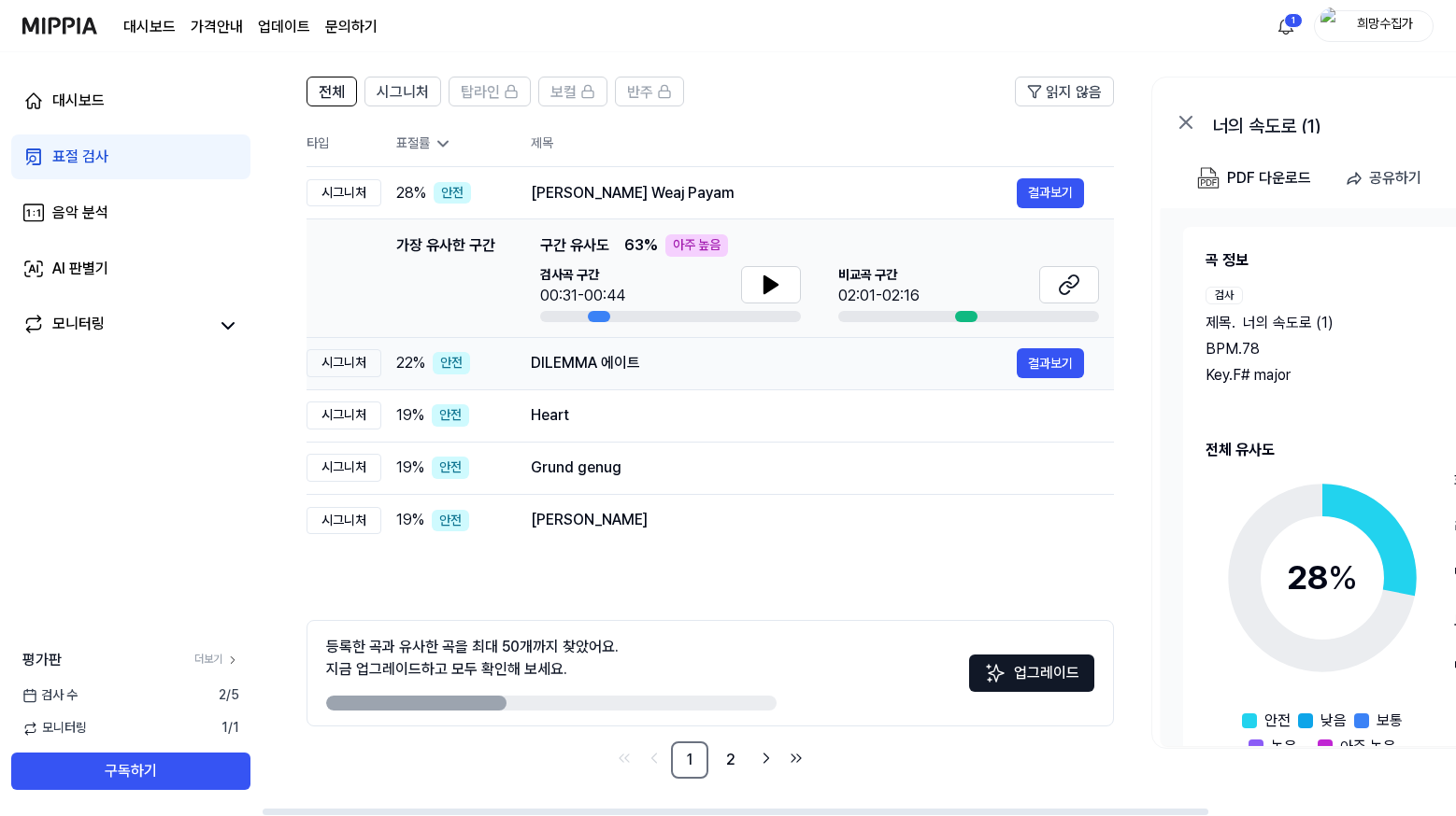
click at [761, 363] on div "DILEMMA 에이트" at bounding box center [773, 363] width 486 height 23
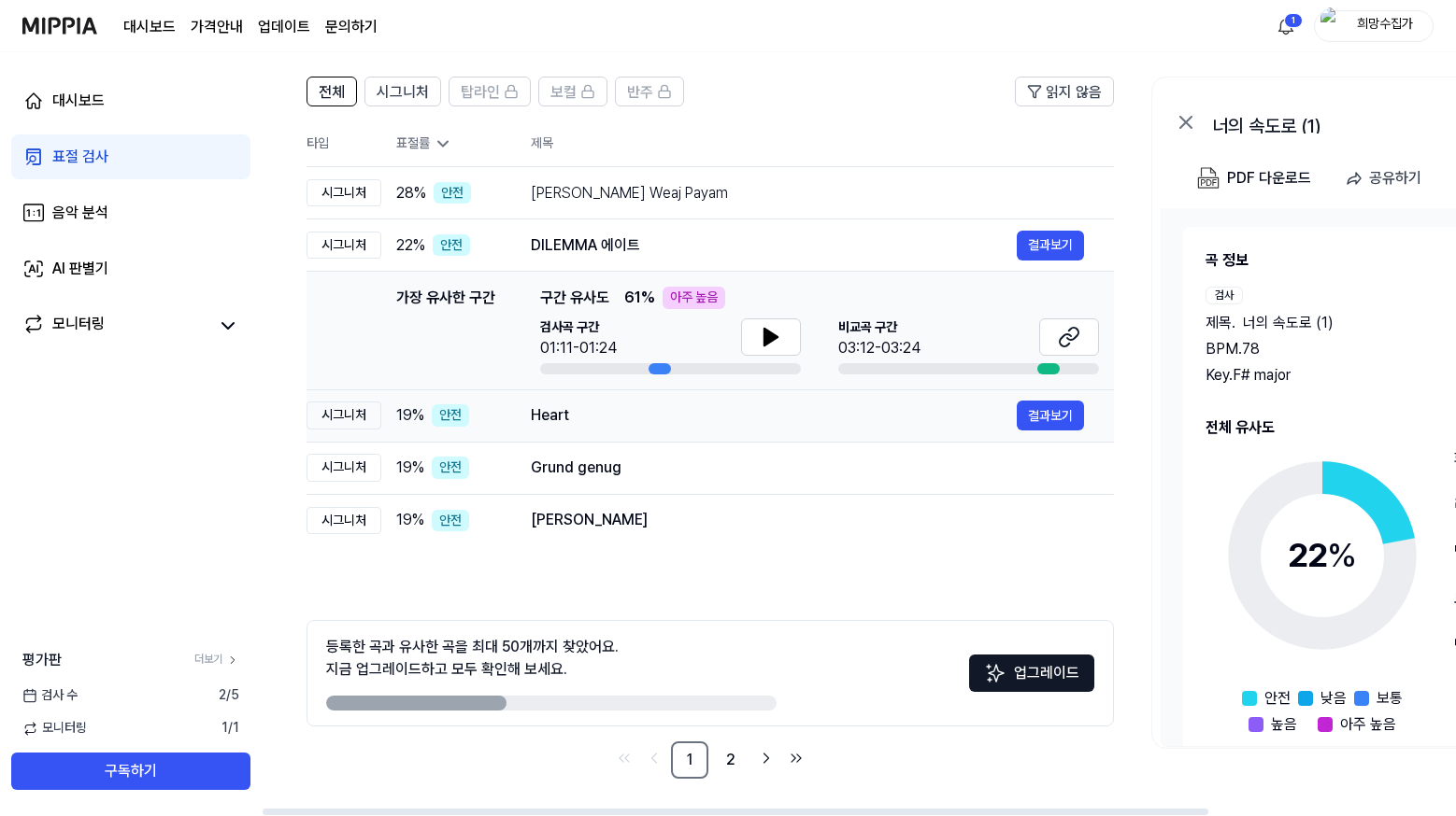
click at [761, 401] on div "Heart 결과보기" at bounding box center [807, 416] width 553 height 29
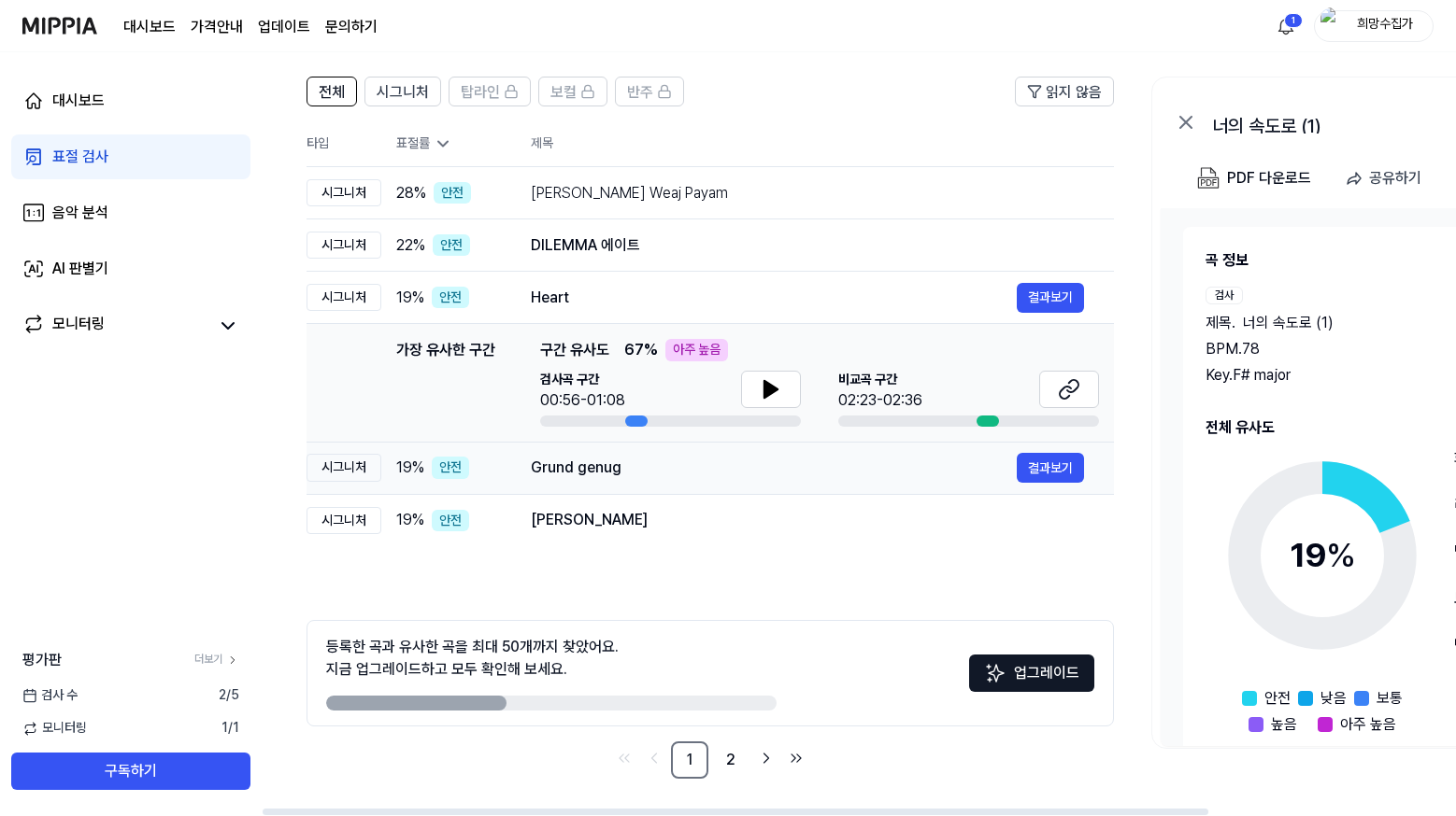
click at [743, 457] on div "Grund genug" at bounding box center [773, 468] width 486 height 23
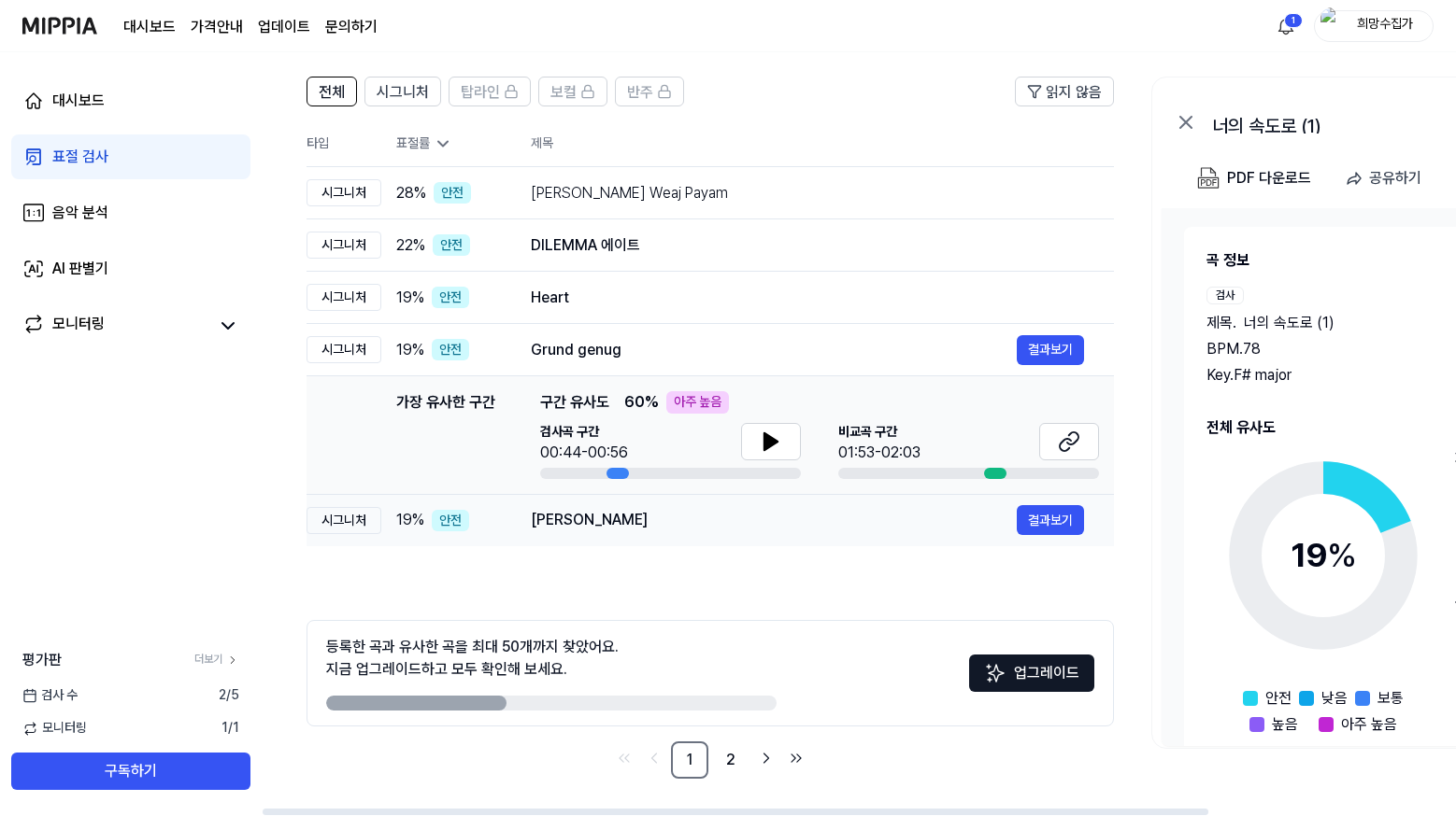
click at [729, 518] on div "[PERSON_NAME]" at bounding box center [773, 520] width 486 height 23
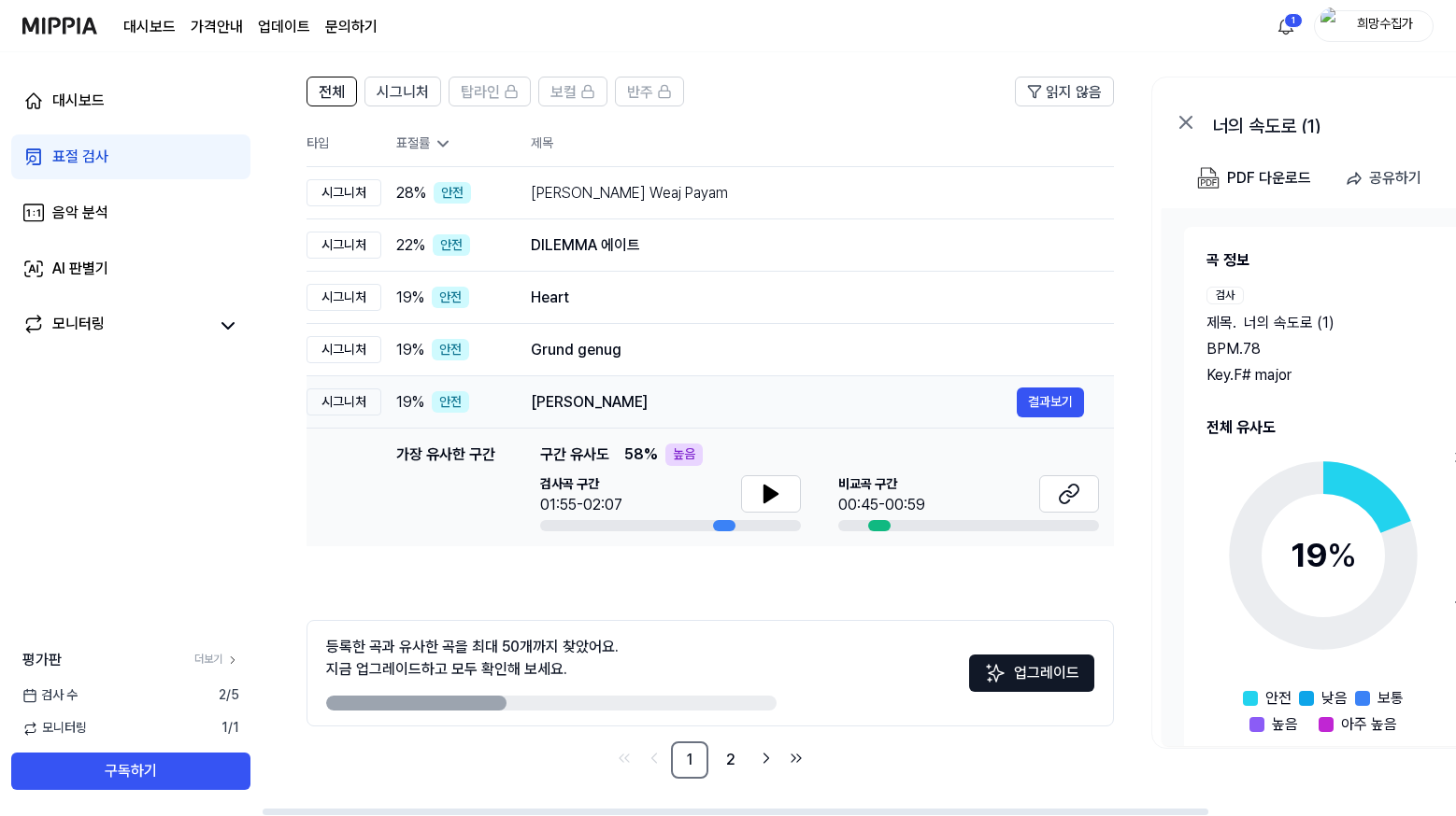
scroll to position [0, 0]
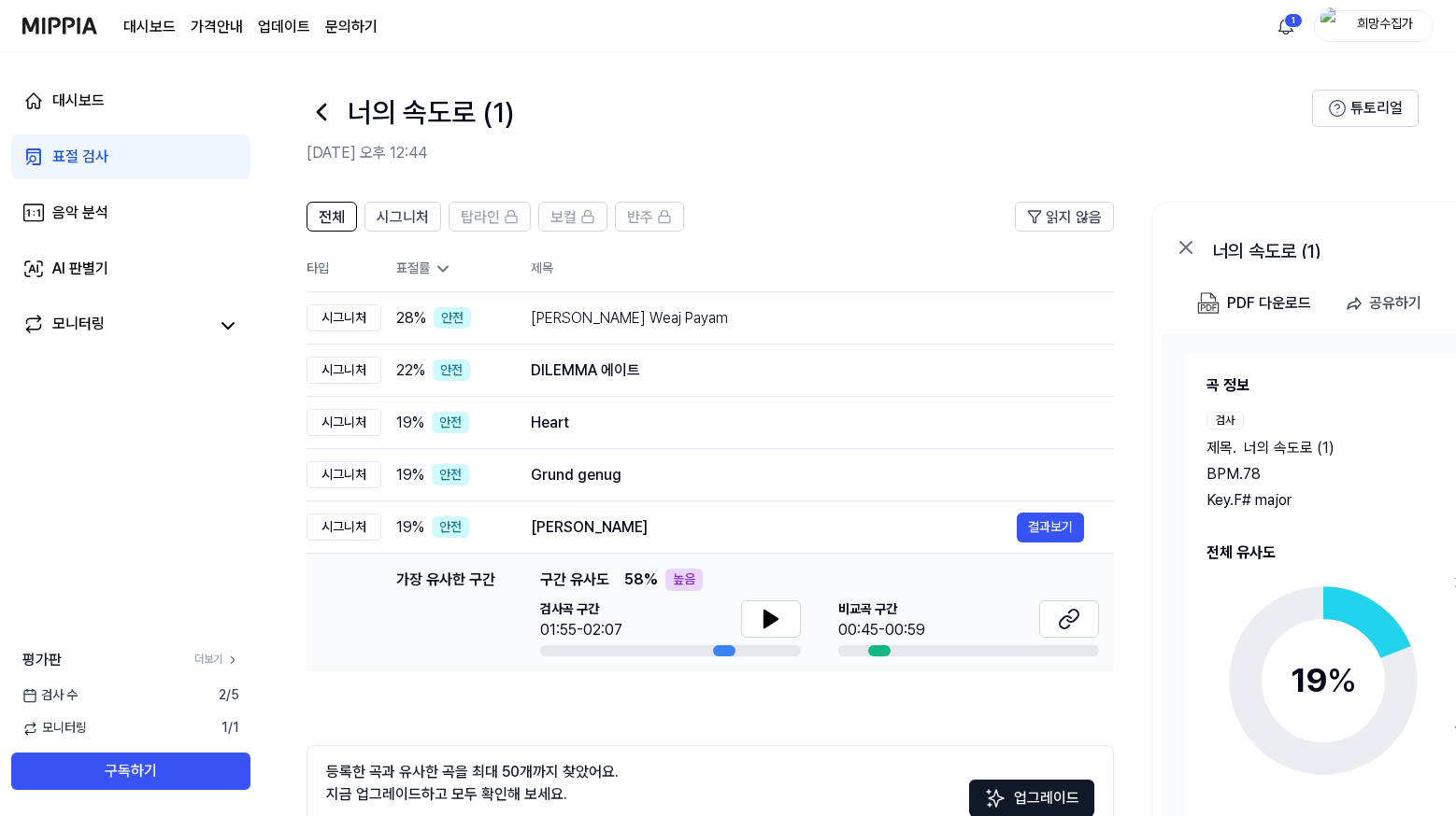
click at [344, 26] on link "문의하기" at bounding box center [350, 26] width 52 height 23
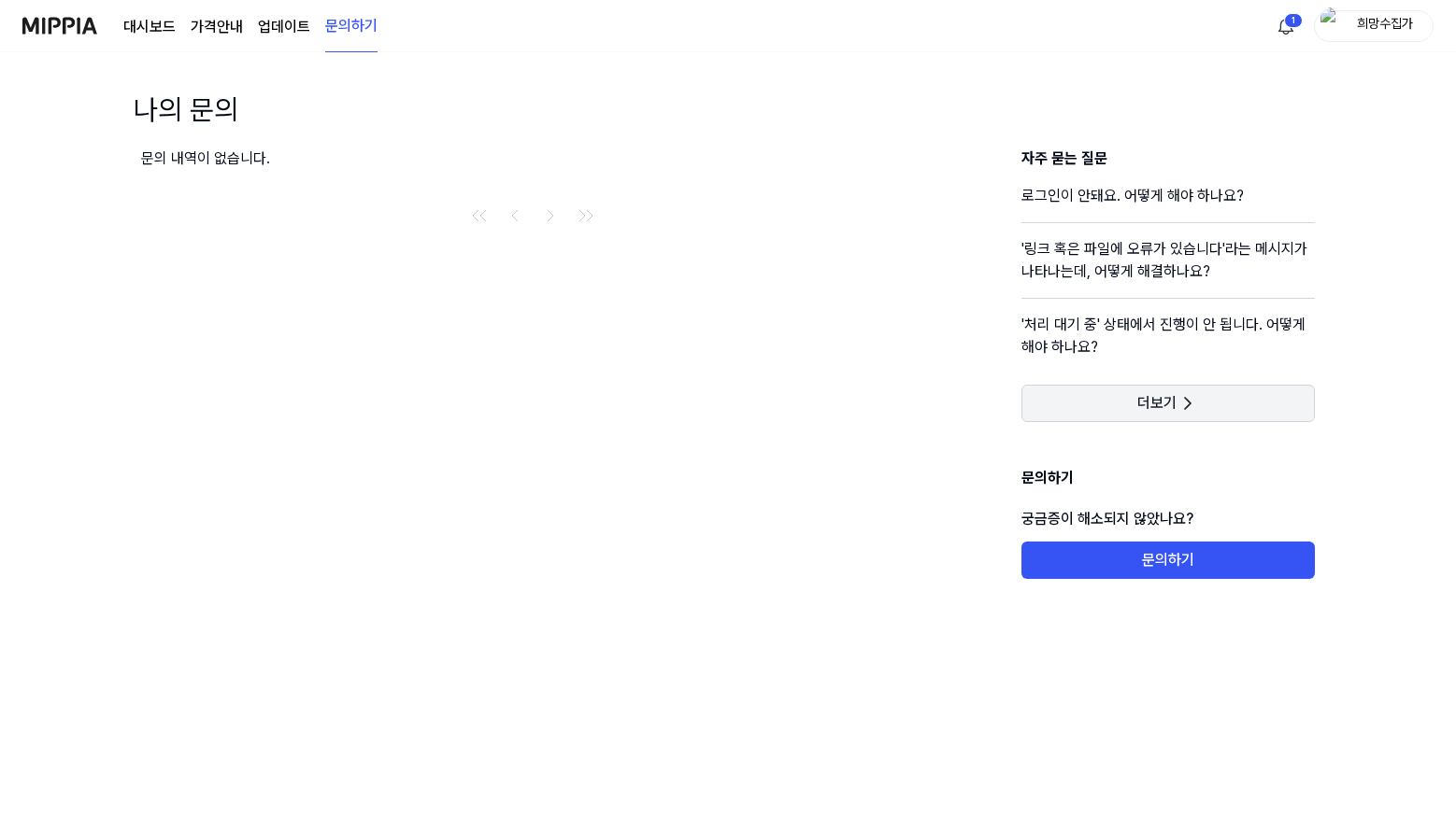
click at [1169, 412] on span "더보기" at bounding box center [1157, 403] width 39 height 19
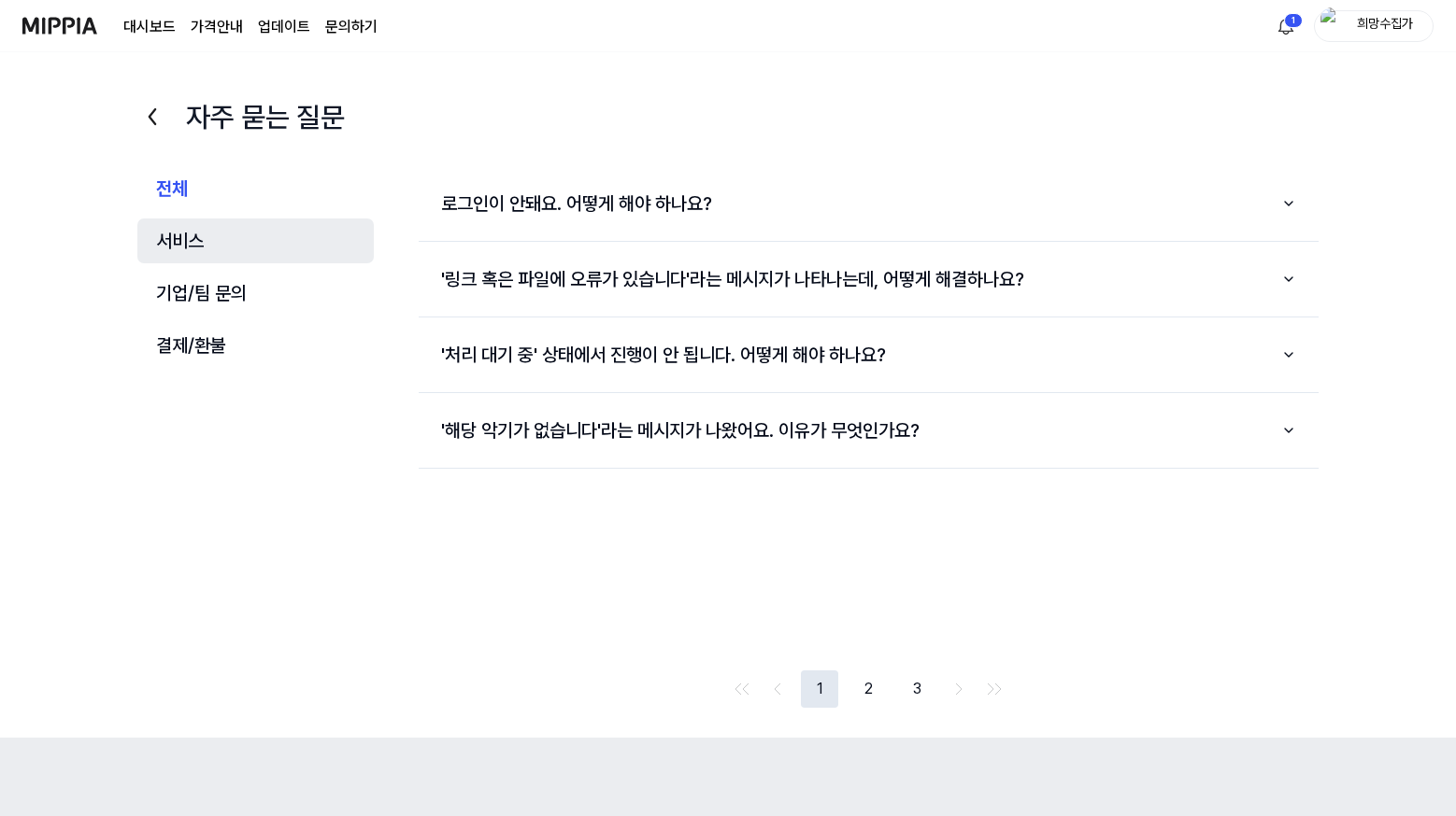
click at [188, 237] on button "서비스" at bounding box center [255, 241] width 236 height 45
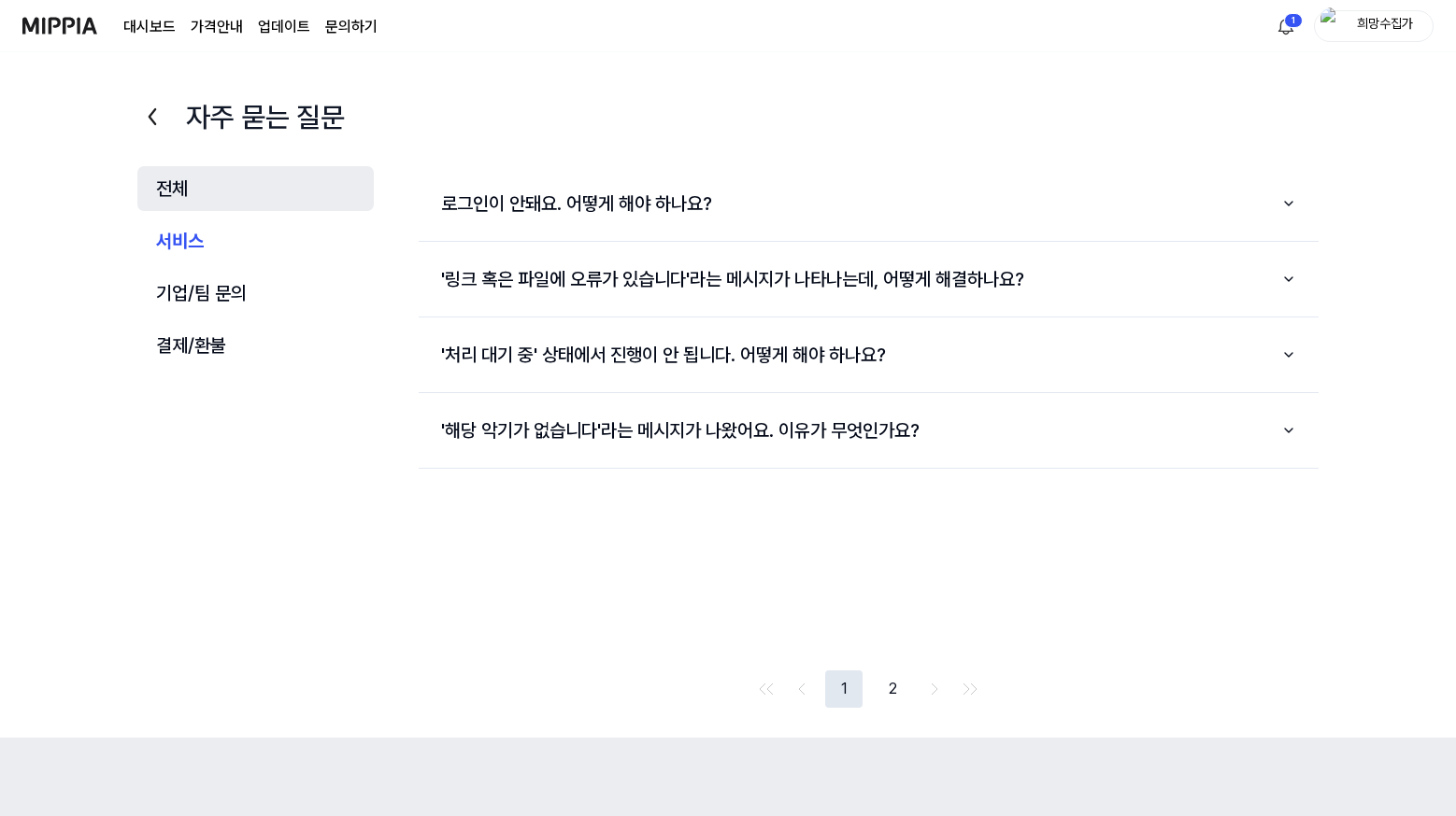
click at [179, 196] on button "전체" at bounding box center [255, 189] width 236 height 45
click at [1276, 23] on html "대시보드 가격안내 업데이트 문의하기 1 희망수집가 자주 묻는 질문 전체 서비스 기업/팀 문의 결제/환불 전체 서비스 기업/팀 문의 결제/환불 …" at bounding box center [728, 408] width 1456 height 816
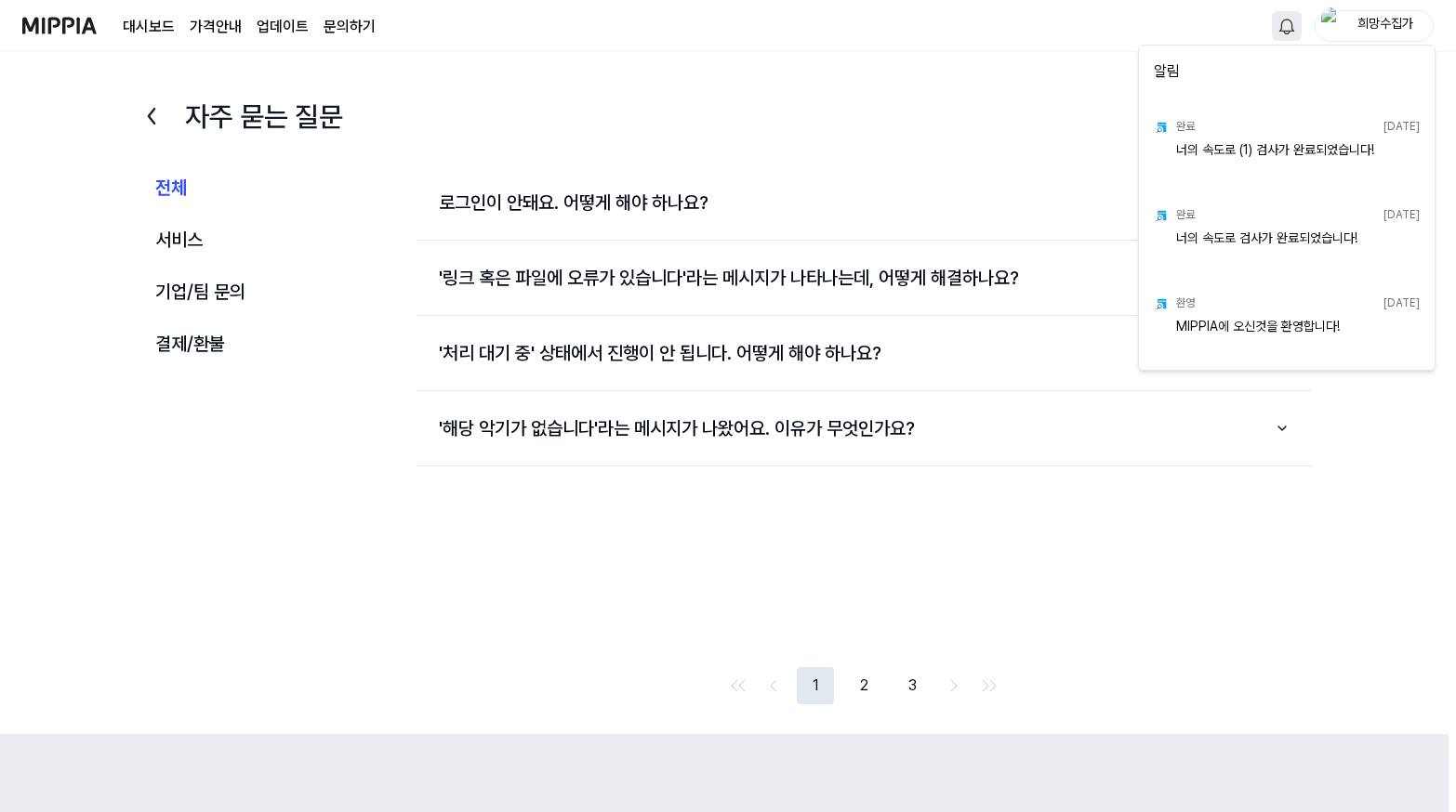
click at [1227, 144] on div "너의 속도로 (1) 검사가 완료되었습니다!" at bounding box center [1299, 160] width 244 height 37
click at [155, 32] on html "대시보드 가격안내 업데이트 문의하기 희망수집가 자주 묻는 질문 전체 서비스 기업/팀 문의 결제/환불 전체 서비스 기업/팀 문의 결제/환불 로그…" at bounding box center [728, 406] width 1456 height 812
click at [155, 32] on link "대시보드" at bounding box center [148, 26] width 52 height 22
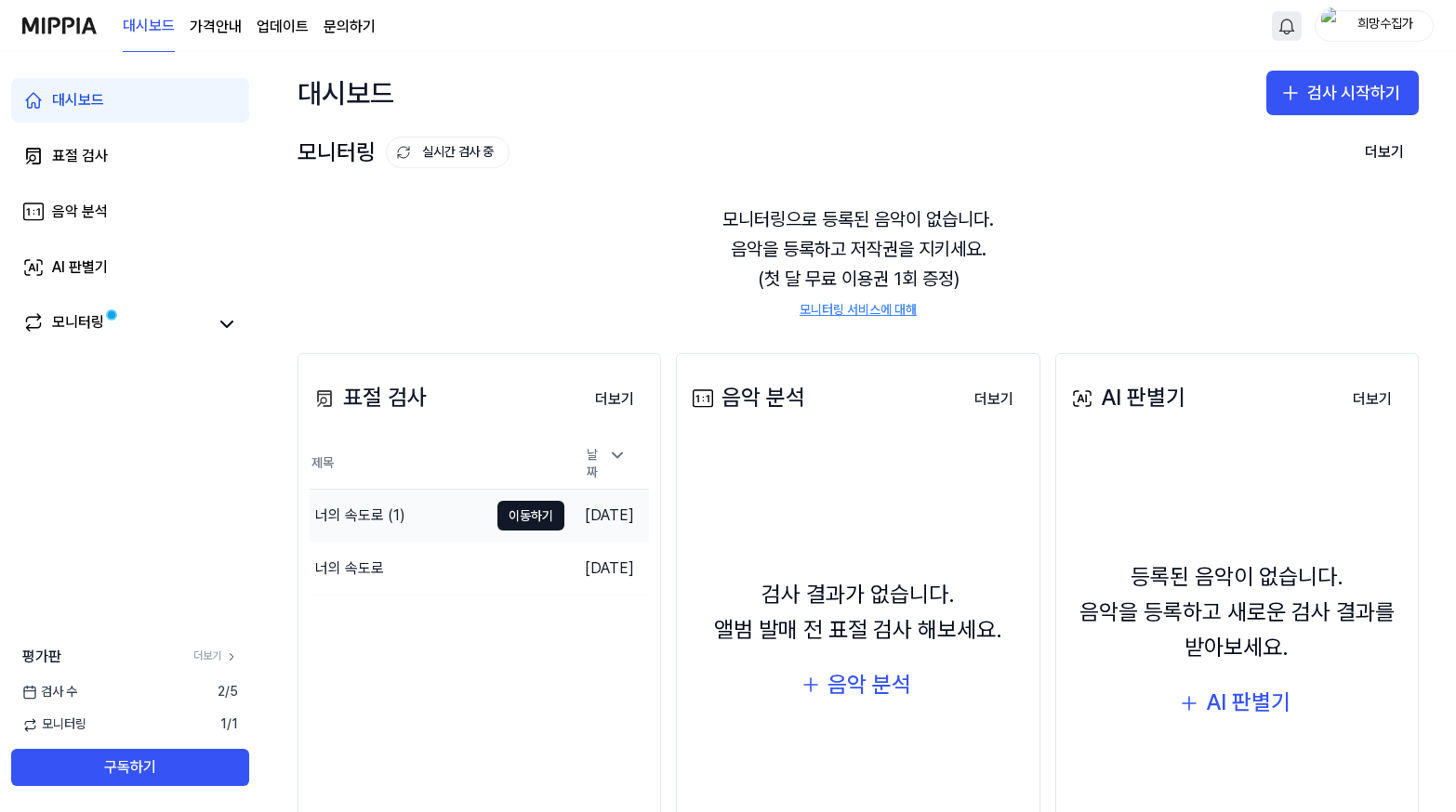
click at [353, 493] on div "너의 속도로 (1)" at bounding box center [398, 515] width 179 height 52
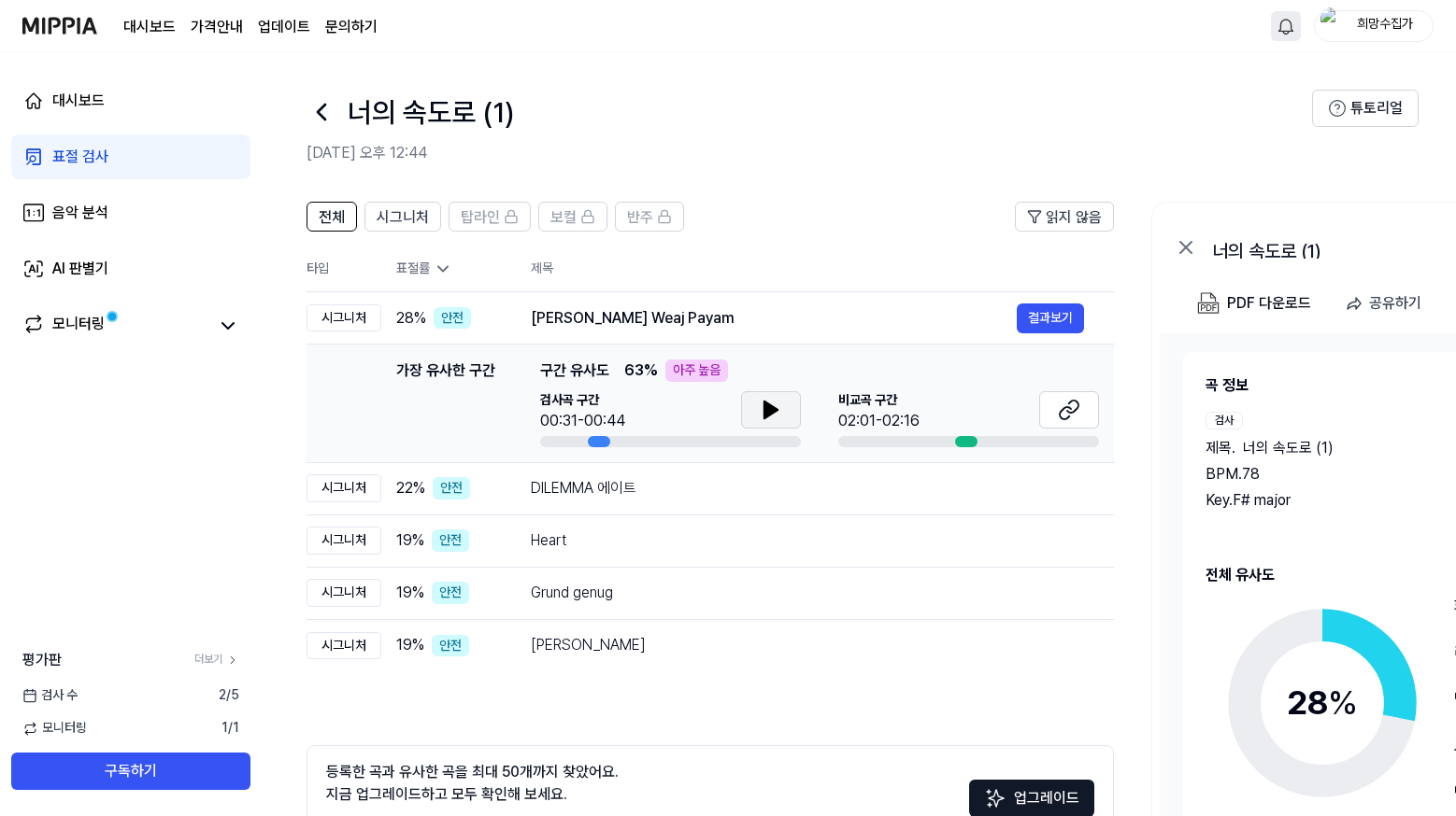
click at [775, 421] on icon at bounding box center [770, 410] width 23 height 23
click at [1088, 417] on button at bounding box center [1068, 410] width 60 height 37
